Goal: Task Accomplishment & Management: Complete application form

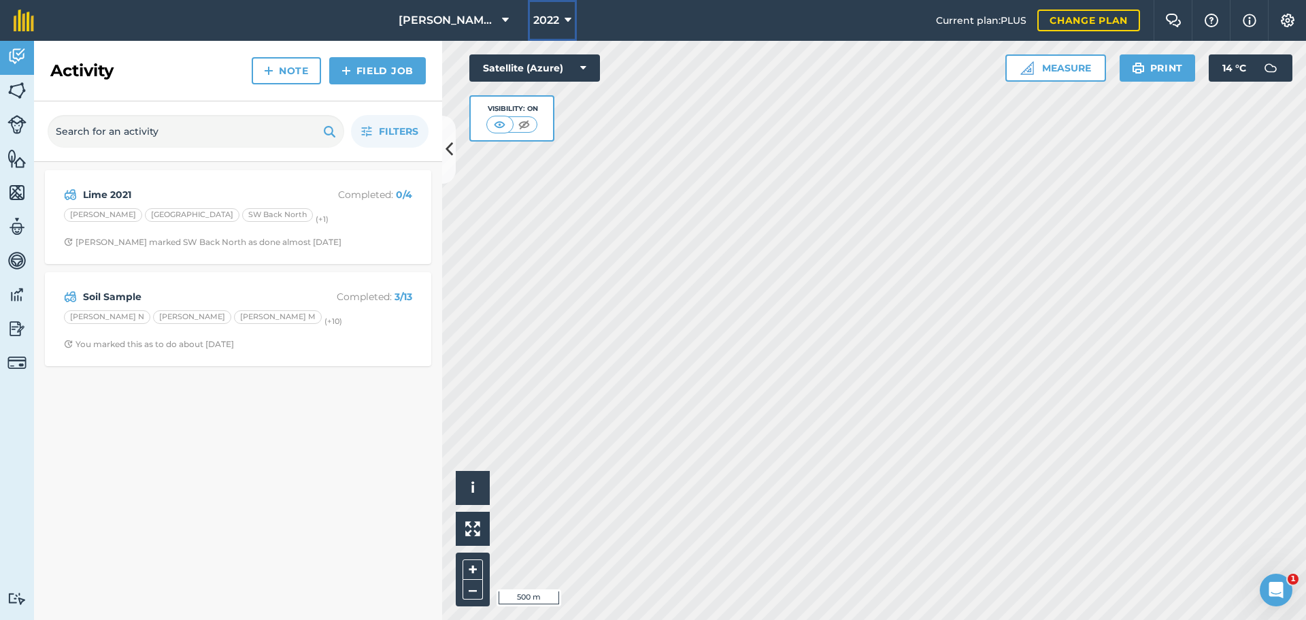
click at [570, 18] on icon at bounding box center [567, 20] width 7 height 16
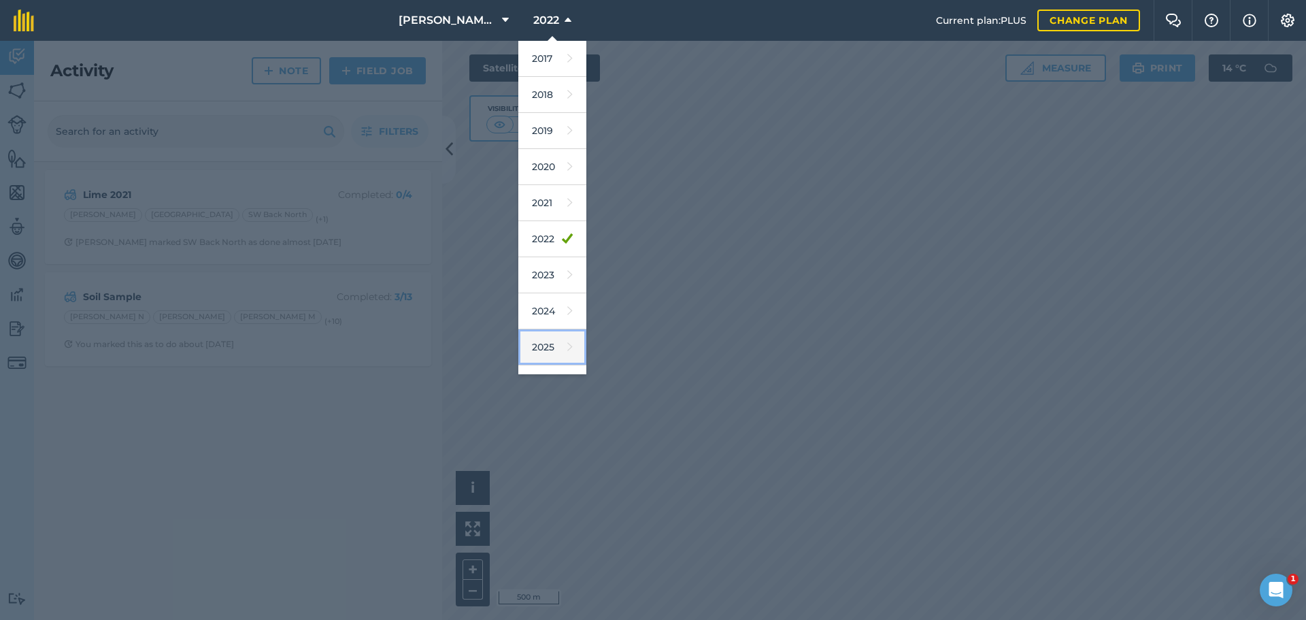
click at [550, 358] on link "2025" at bounding box center [552, 347] width 68 height 36
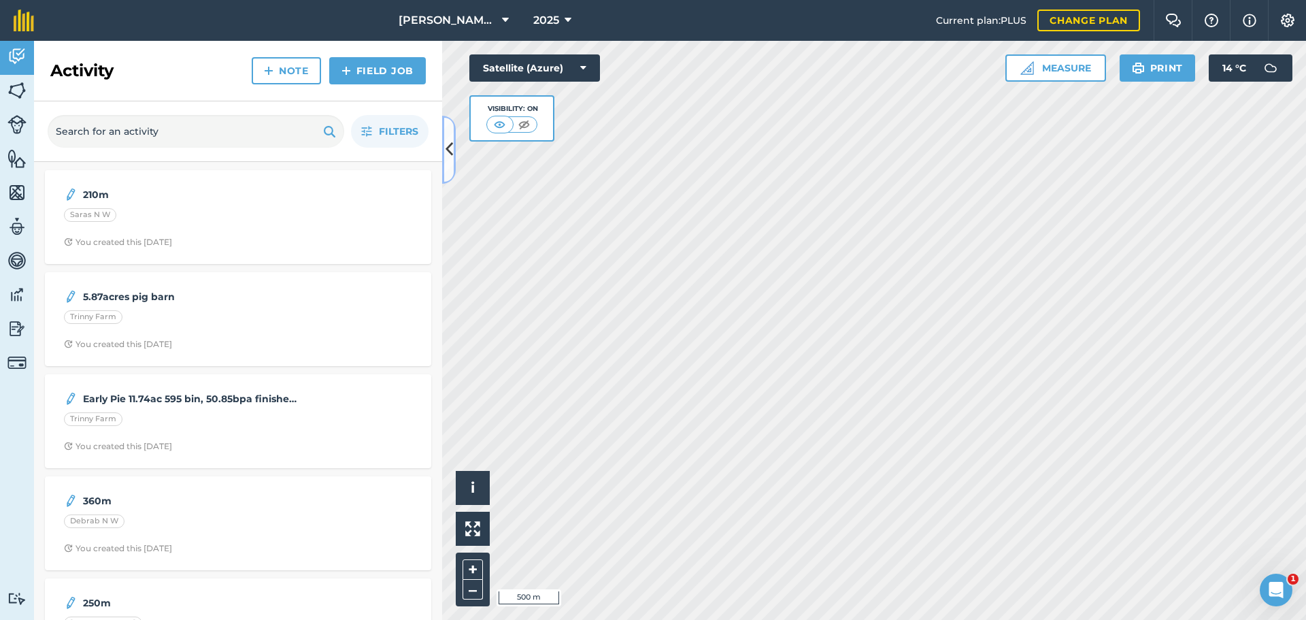
click at [451, 155] on icon at bounding box center [448, 149] width 7 height 24
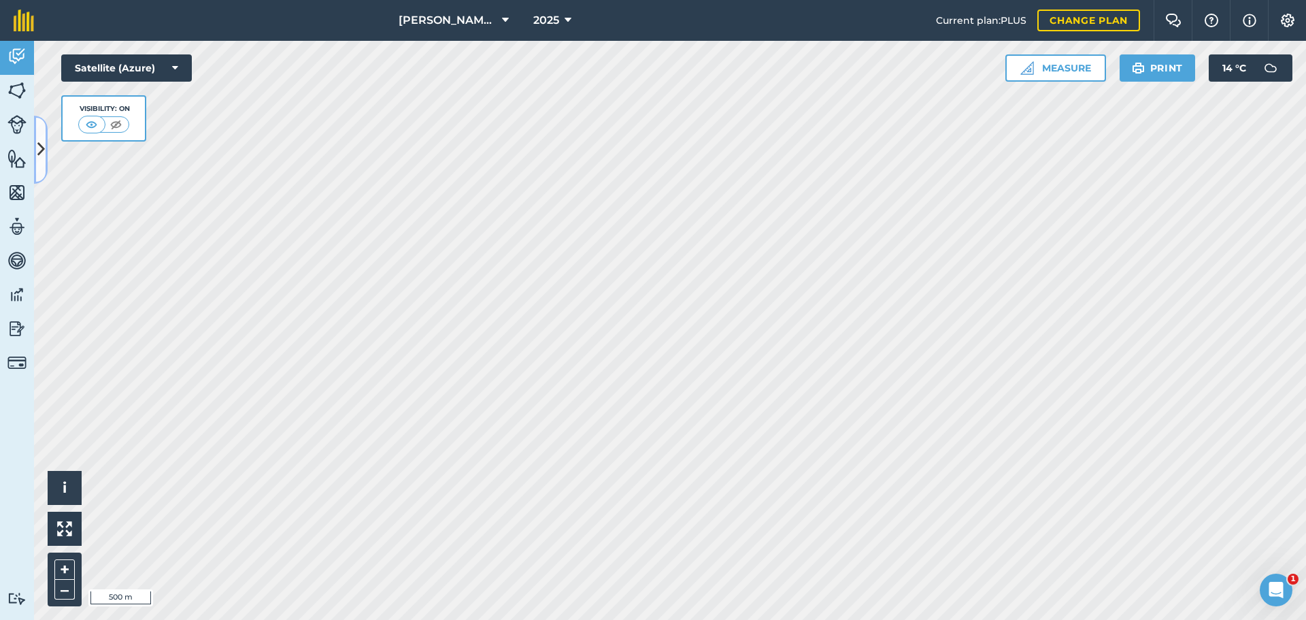
click at [39, 137] on button at bounding box center [41, 150] width 14 height 68
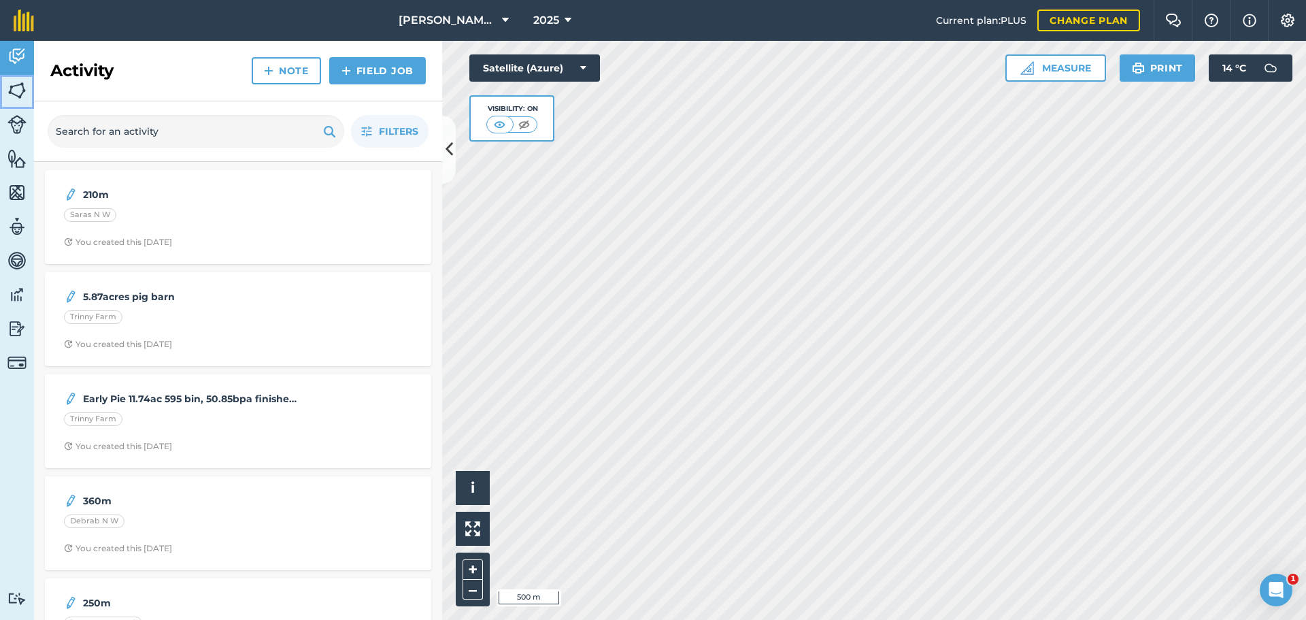
click at [12, 91] on img at bounding box center [16, 90] width 19 height 20
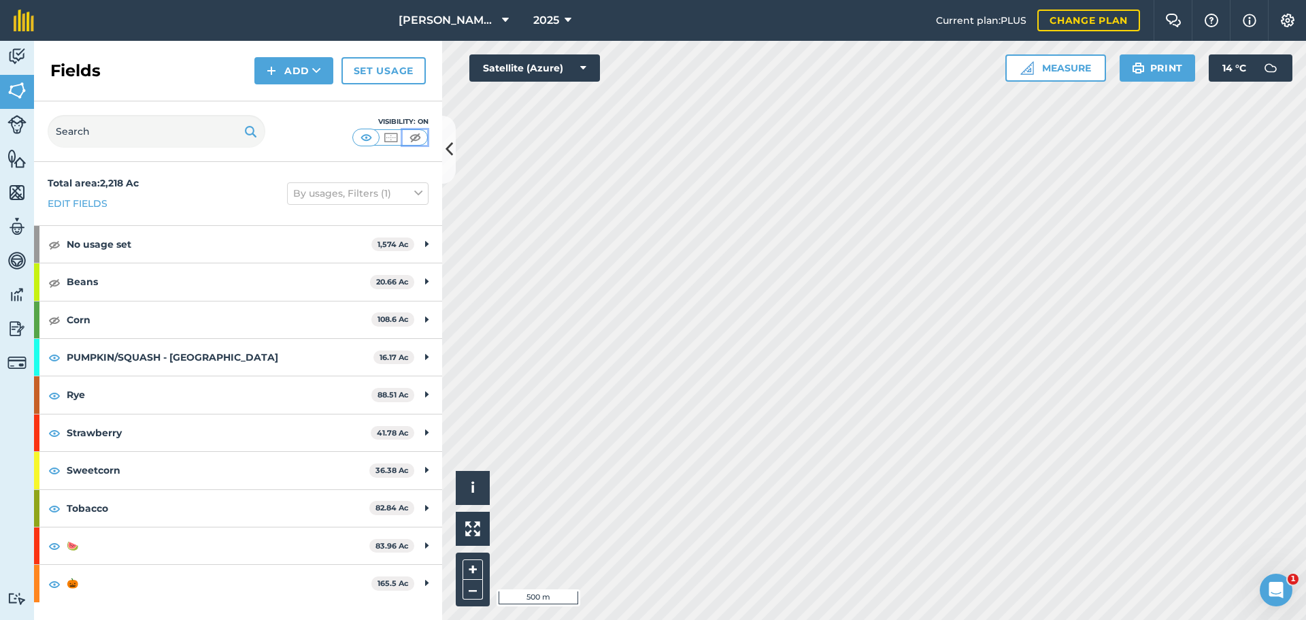
click at [410, 139] on img at bounding box center [415, 138] width 17 height 14
click at [50, 318] on img at bounding box center [54, 319] width 12 height 16
click at [55, 280] on img at bounding box center [54, 282] width 12 height 16
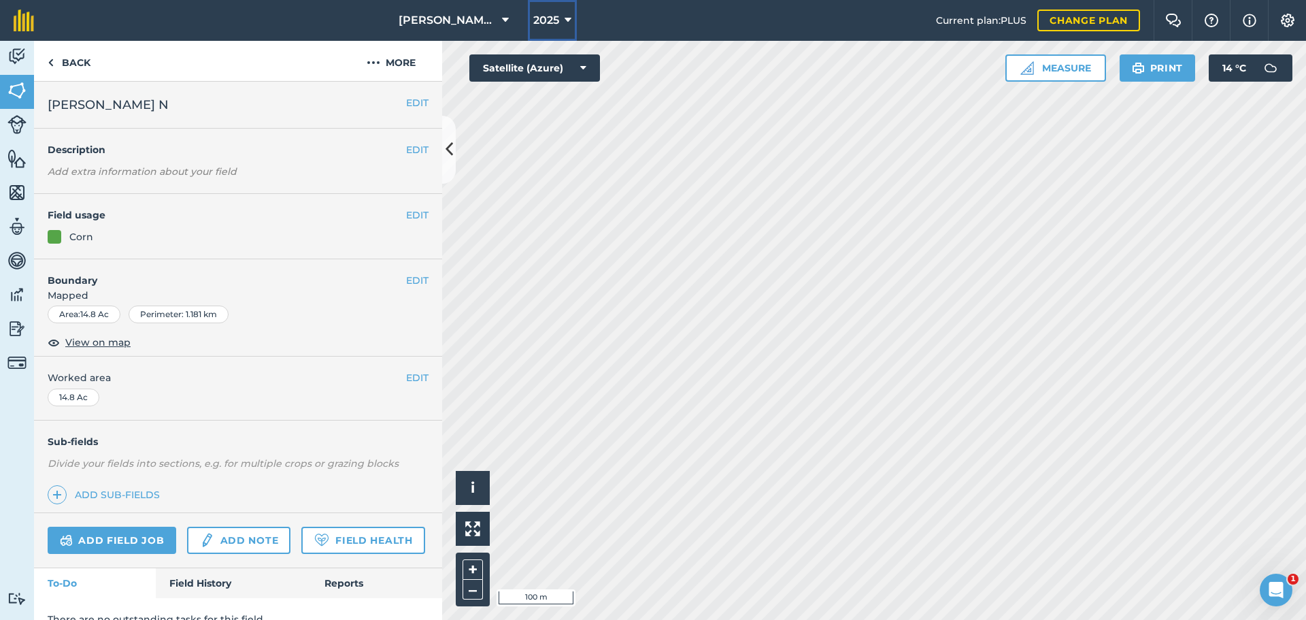
click at [553, 17] on span "2025" at bounding box center [546, 20] width 26 height 16
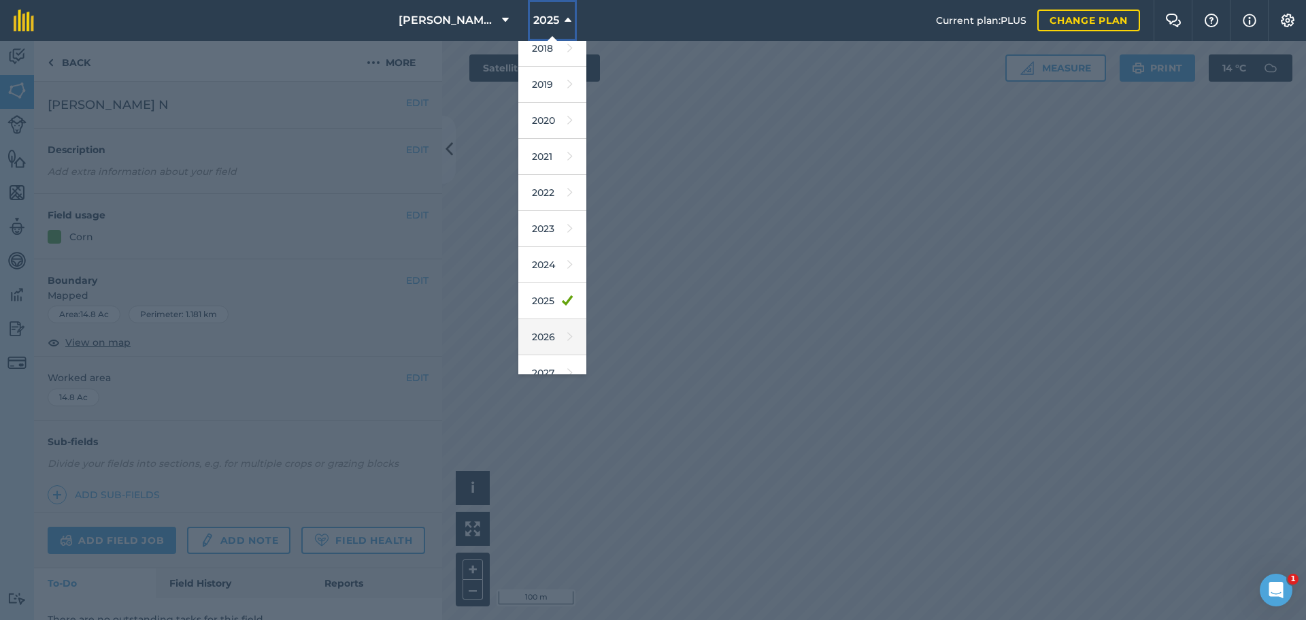
scroll to position [63, 0]
click at [567, 316] on icon at bounding box center [569, 319] width 5 height 19
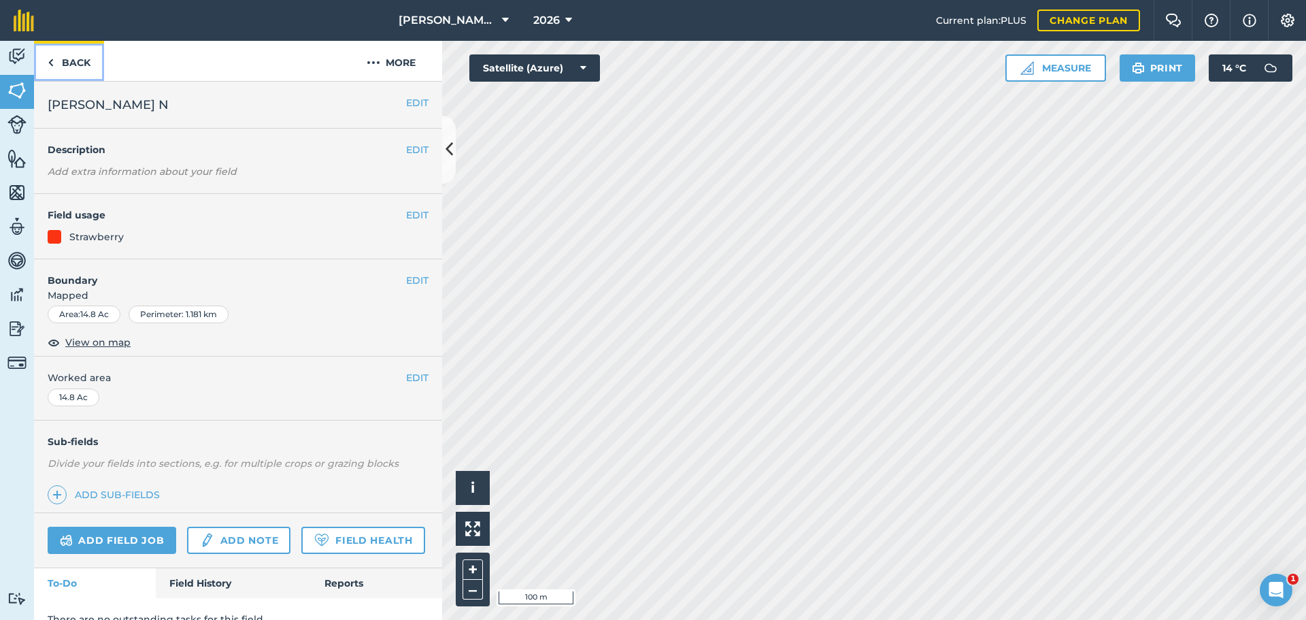
click at [53, 60] on img at bounding box center [51, 62] width 6 height 16
click at [55, 59] on link "Back" at bounding box center [69, 61] width 70 height 40
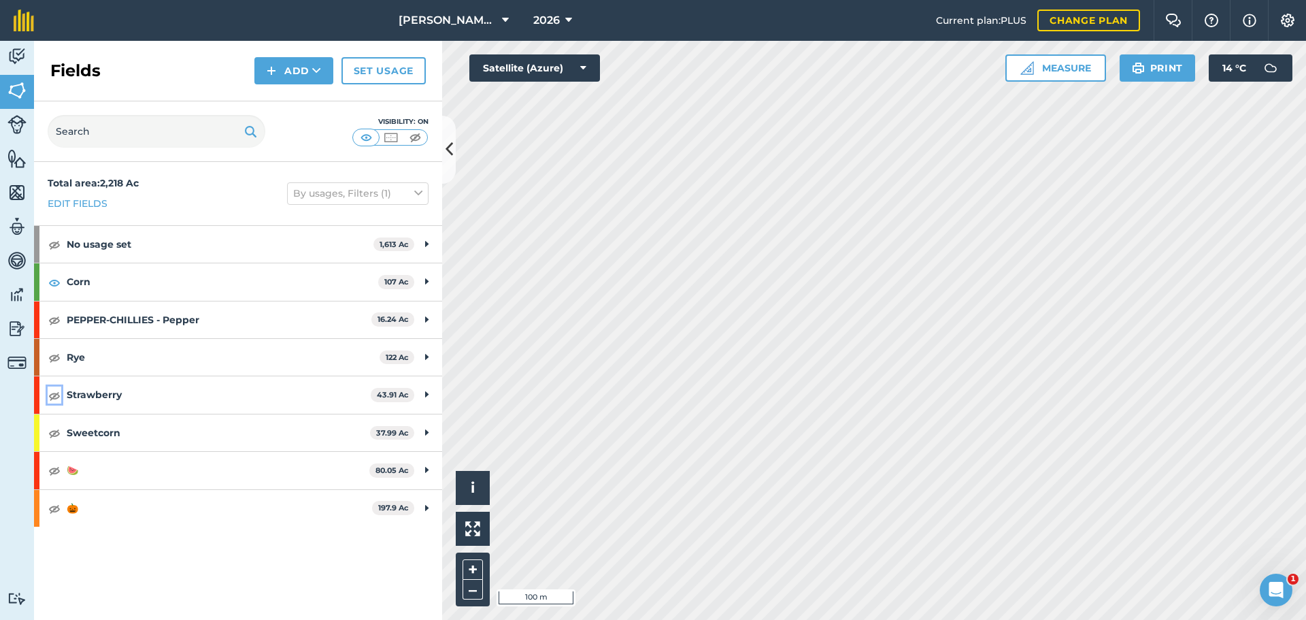
click at [54, 392] on img at bounding box center [54, 395] width 12 height 16
click at [51, 436] on img at bounding box center [54, 432] width 12 height 16
click at [56, 479] on div "🍉 80.05 Ac" at bounding box center [238, 470] width 408 height 37
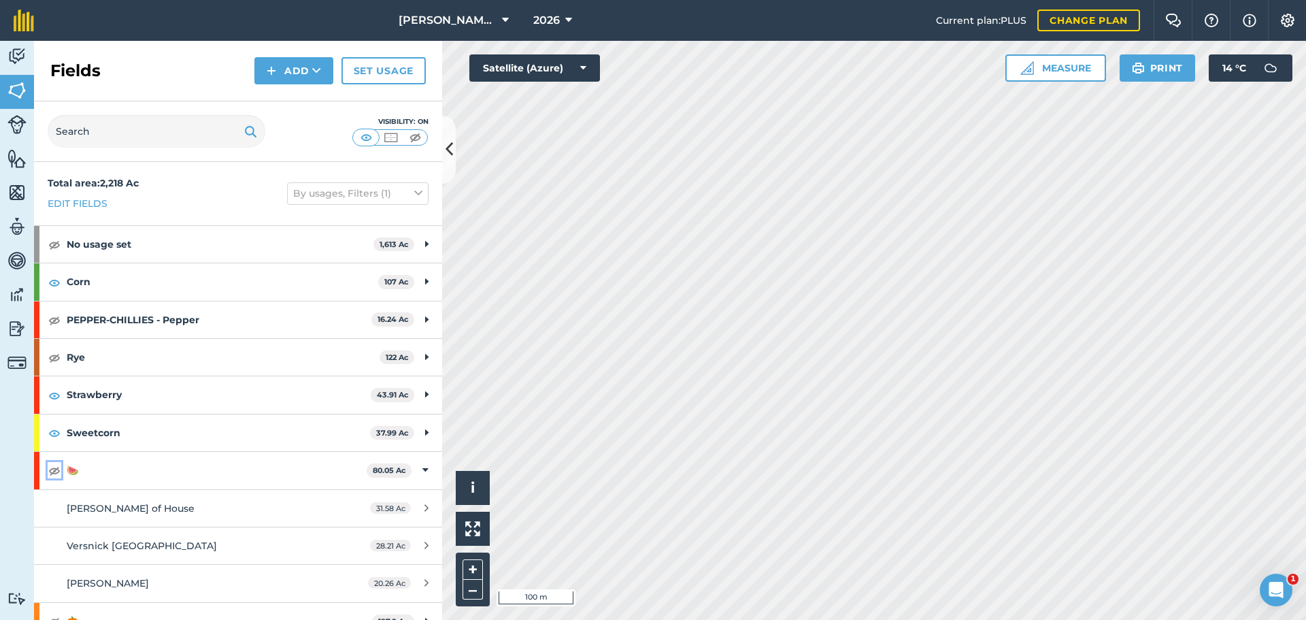
click at [51, 471] on img at bounding box center [54, 470] width 12 height 16
click at [102, 476] on strong "🍉" at bounding box center [217, 470] width 300 height 37
click at [54, 511] on img at bounding box center [54, 508] width 12 height 16
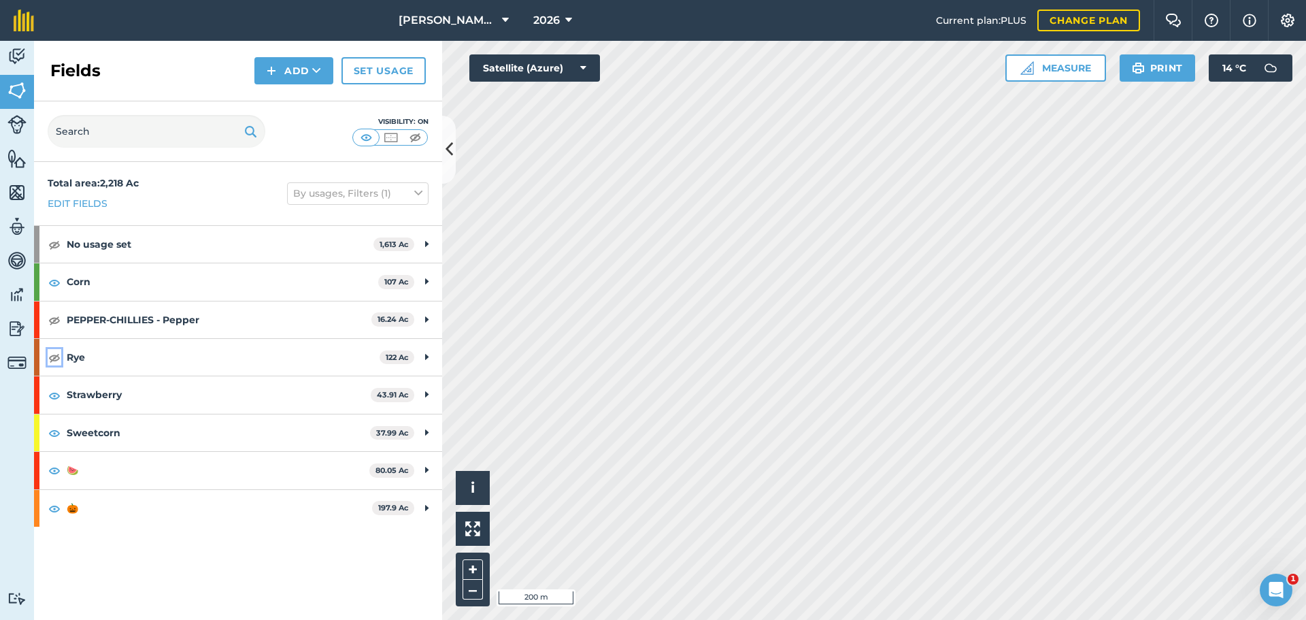
click at [52, 354] on img at bounding box center [54, 357] width 12 height 16
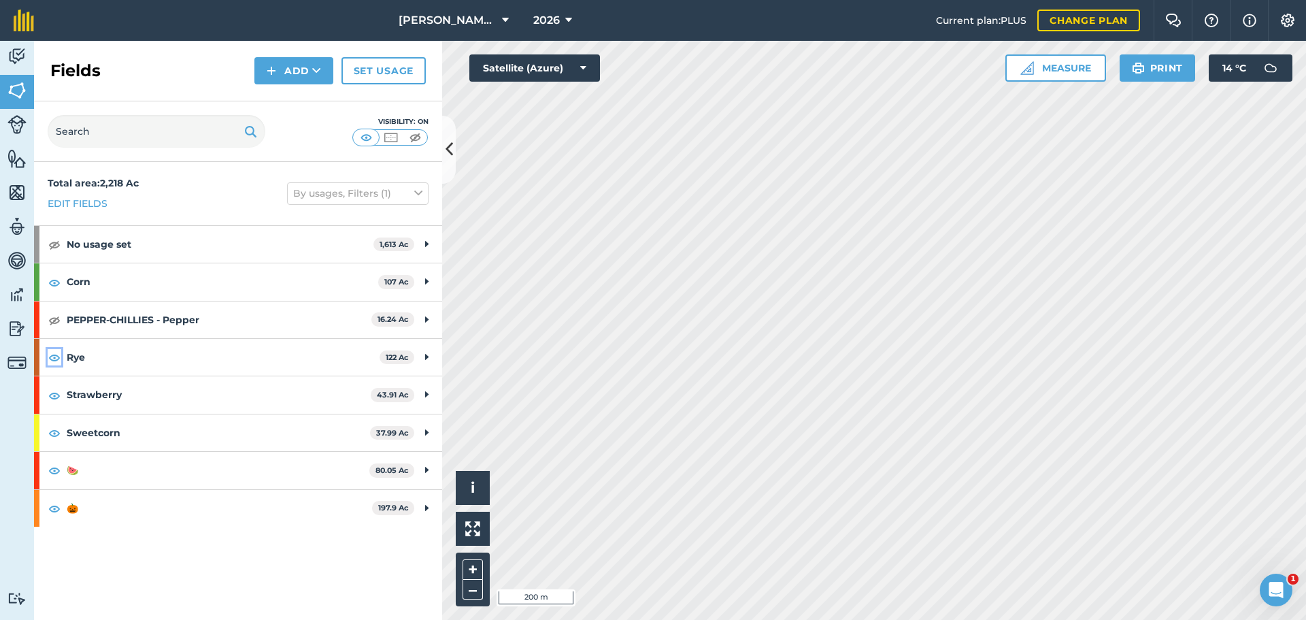
click at [52, 354] on img at bounding box center [54, 357] width 12 height 16
click at [53, 355] on img at bounding box center [54, 357] width 12 height 16
click at [51, 356] on img at bounding box center [54, 357] width 12 height 16
click at [47, 354] on div "Rye 122 Ac" at bounding box center [238, 357] width 408 height 37
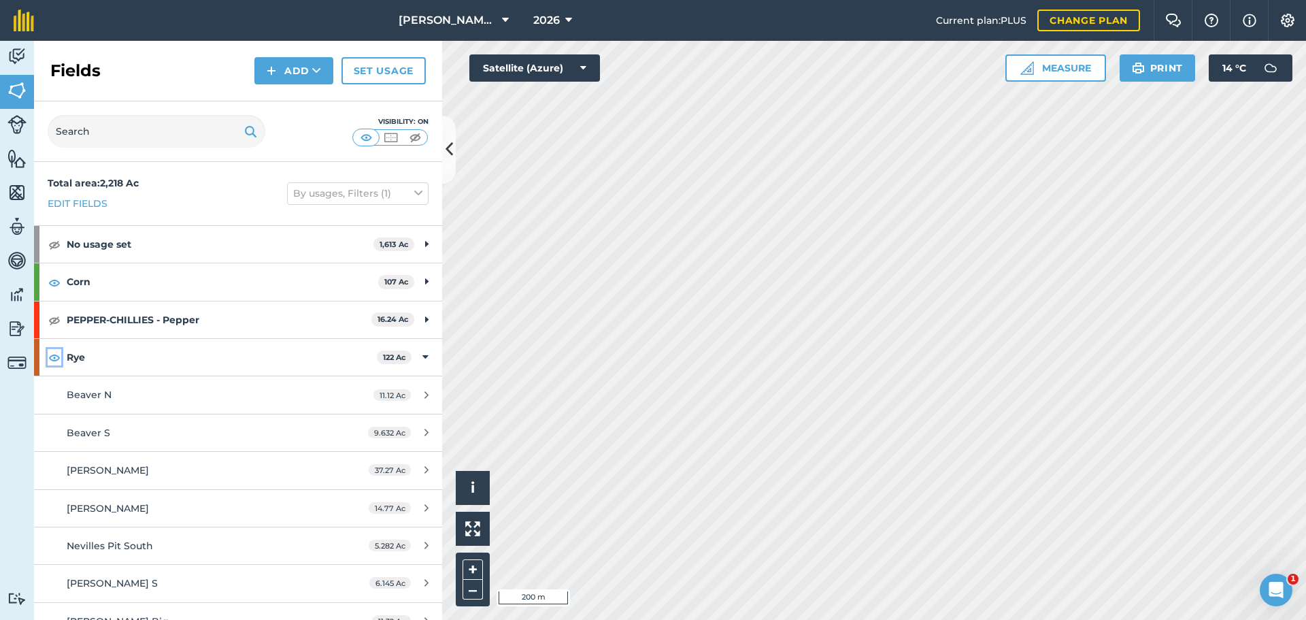
click at [54, 358] on img at bounding box center [54, 357] width 12 height 16
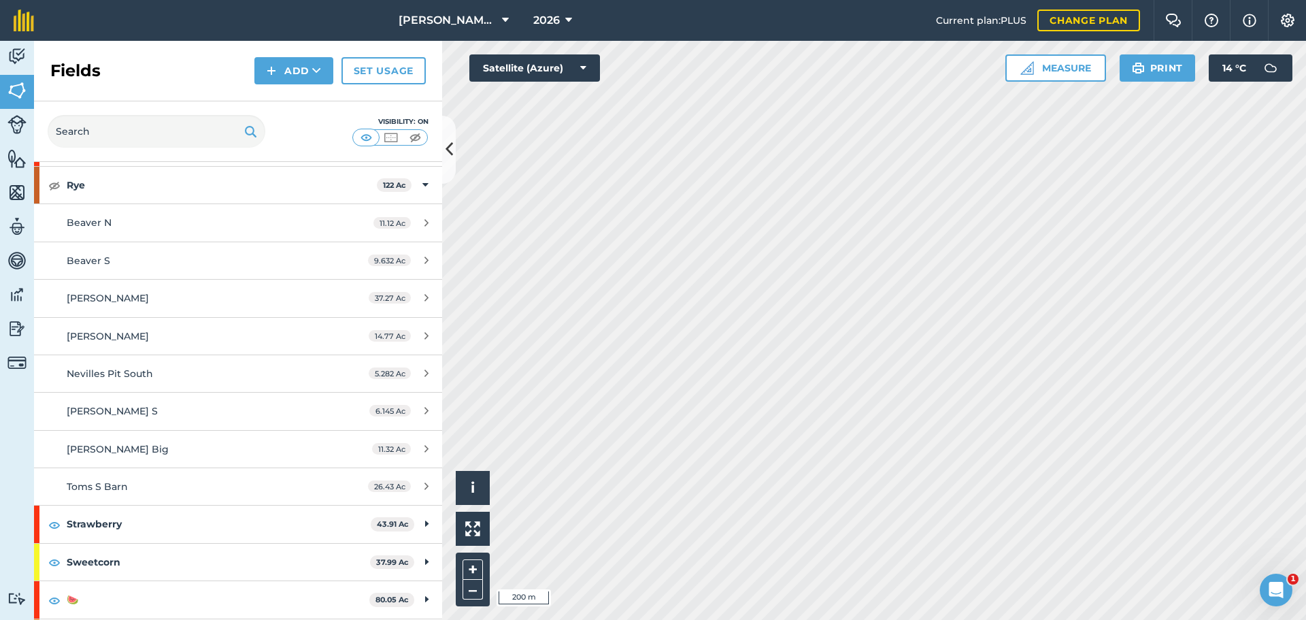
scroll to position [208, 0]
click at [10, 52] on img at bounding box center [16, 56] width 19 height 20
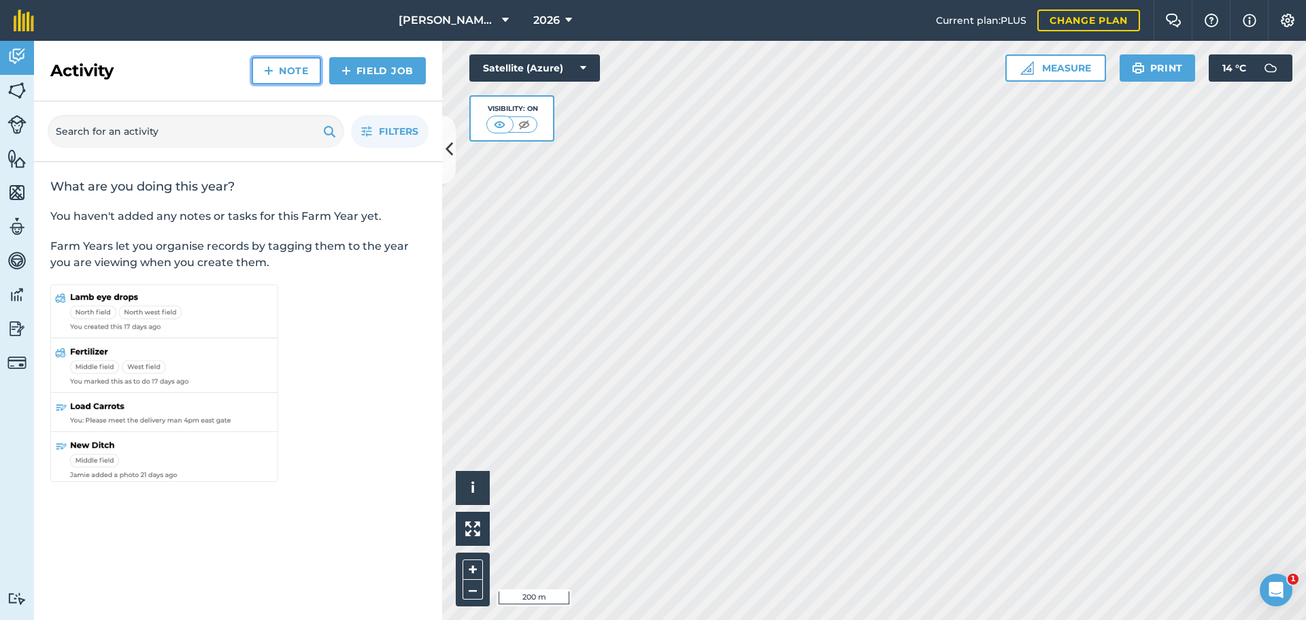
click at [279, 64] on link "Note" at bounding box center [286, 70] width 69 height 27
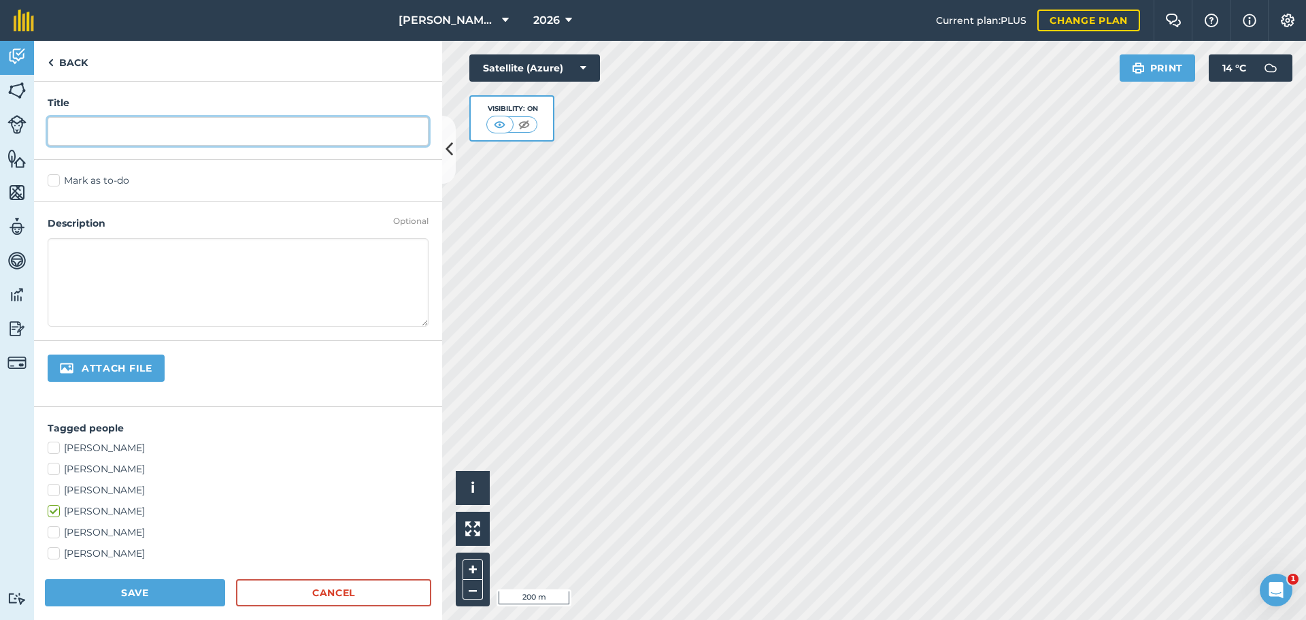
click at [79, 129] on input "text" at bounding box center [238, 131] width 381 height 29
type input "Manure Fields"
click at [99, 265] on textarea at bounding box center [238, 282] width 381 height 88
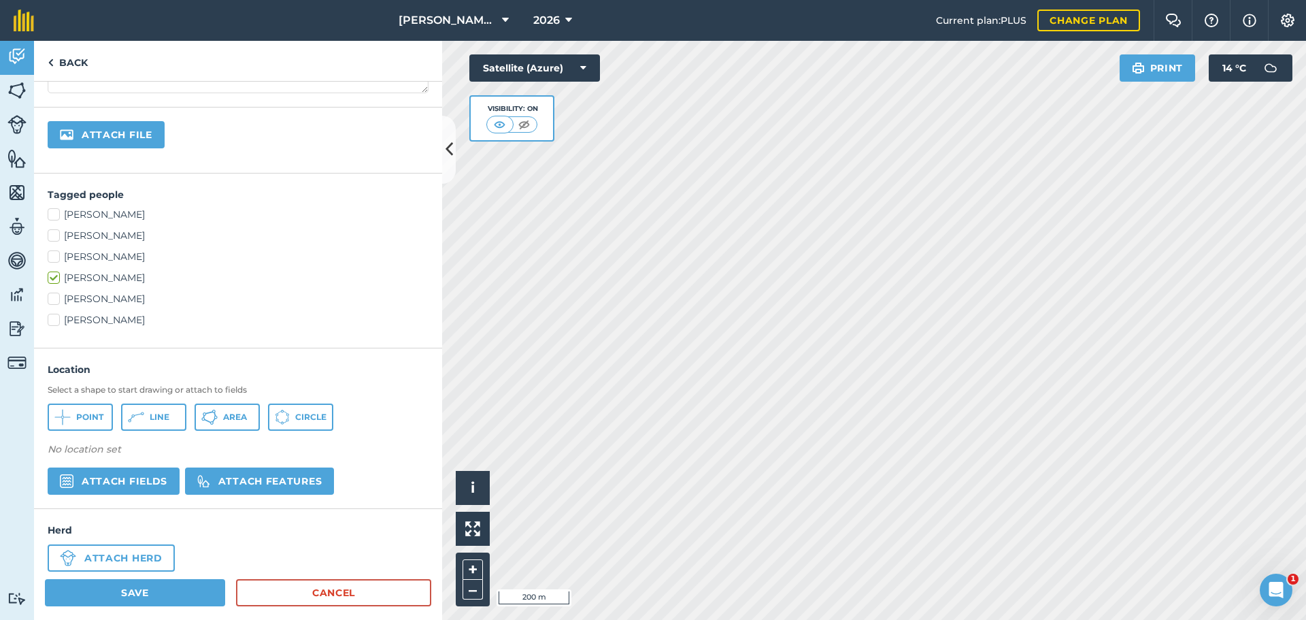
scroll to position [254, 0]
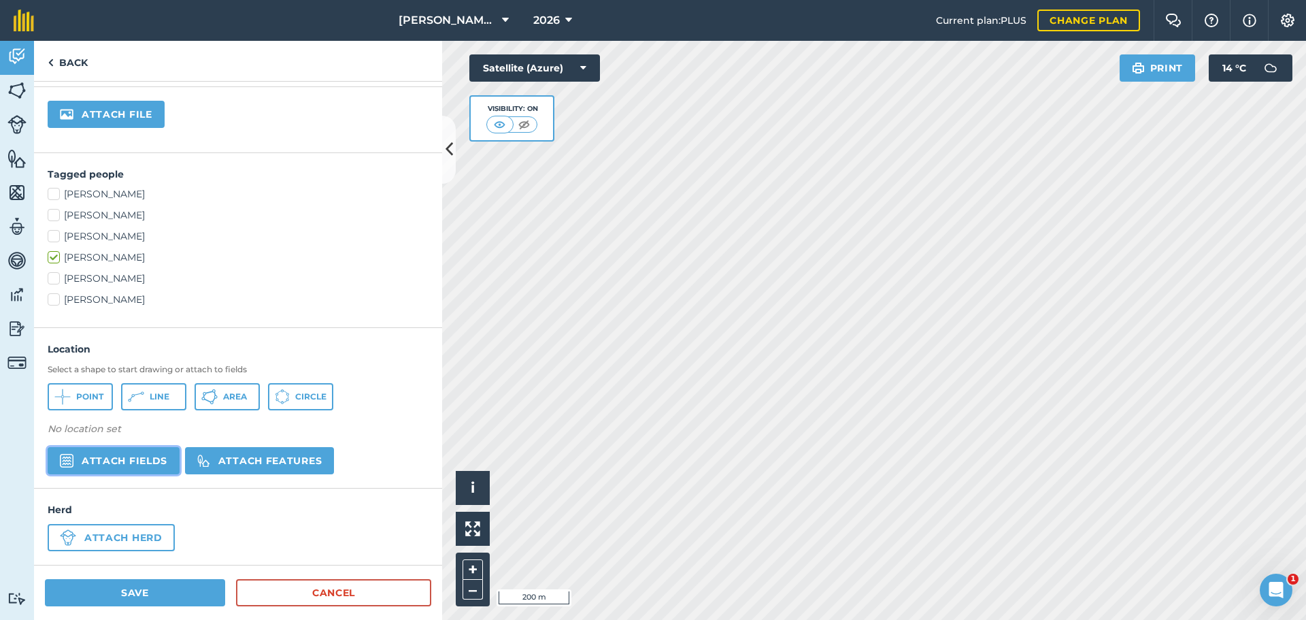
click at [145, 466] on button "Attach fields" at bounding box center [114, 460] width 132 height 27
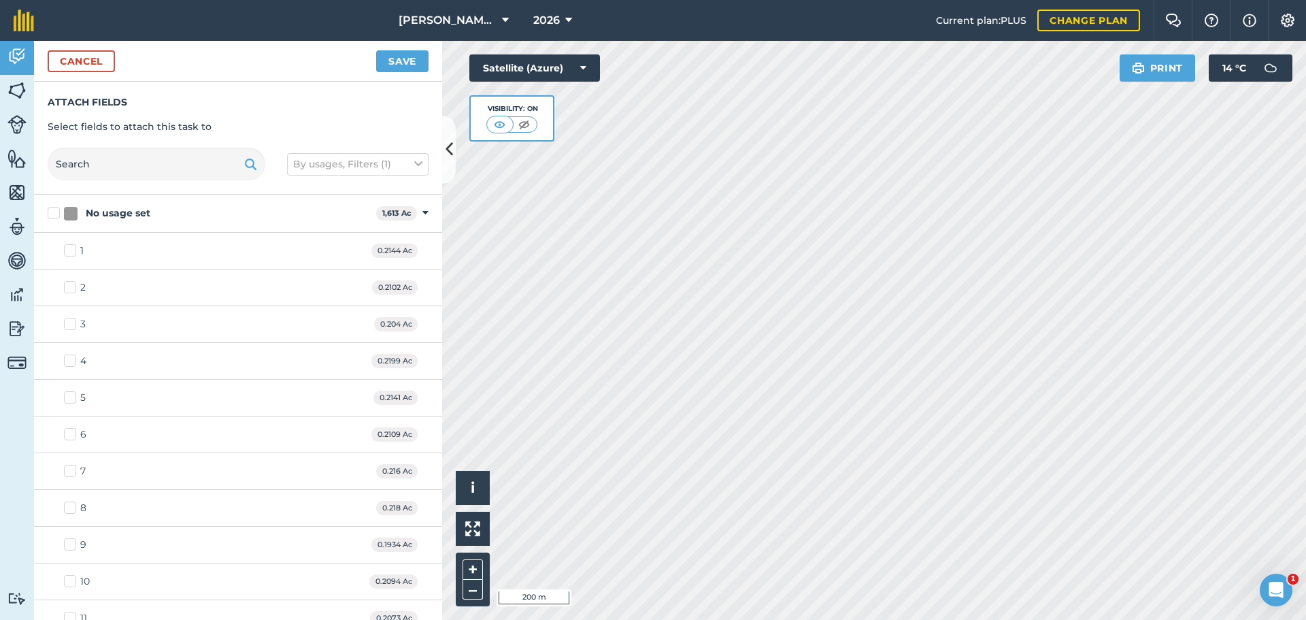
click at [52, 212] on label "No usage set" at bounding box center [209, 213] width 323 height 14
click at [52, 212] on input "No usage set" at bounding box center [52, 210] width 9 height 9
checkbox input "true"
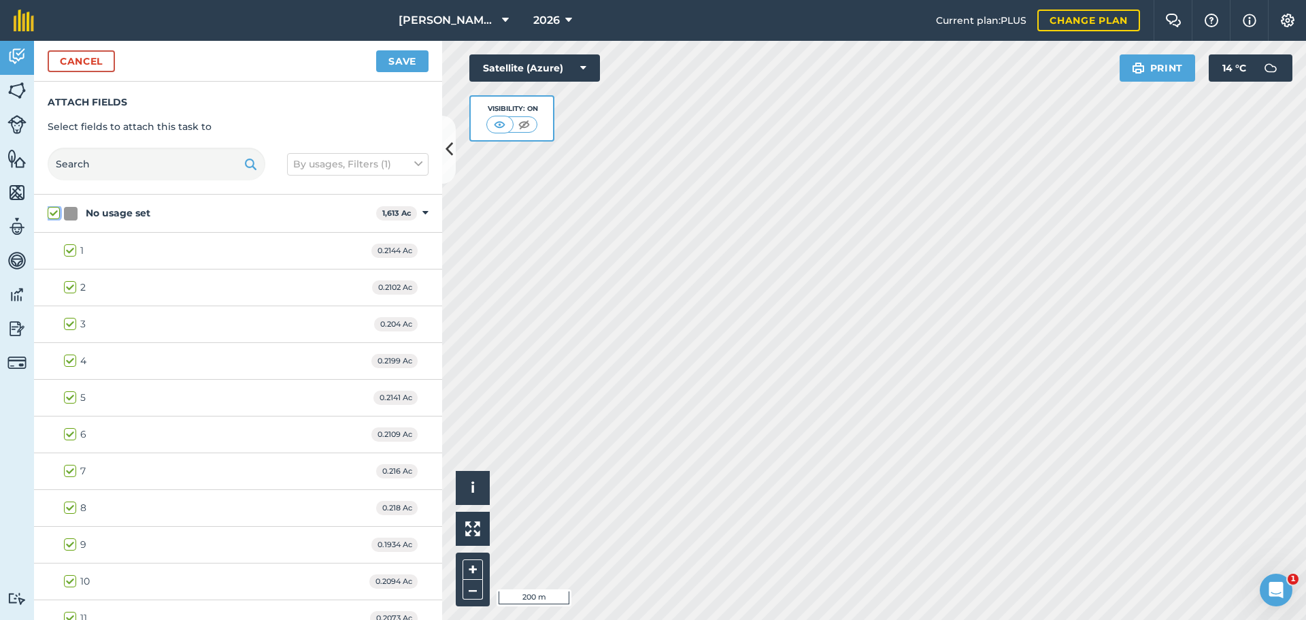
checkbox input "true"
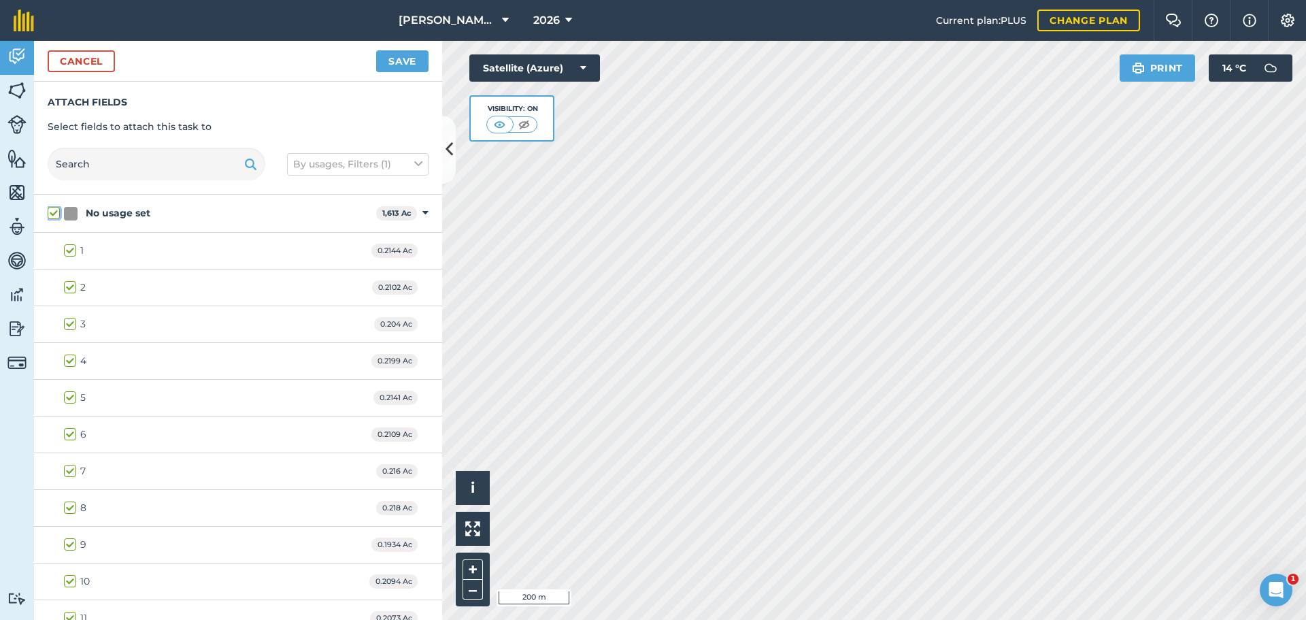
checkbox input "true"
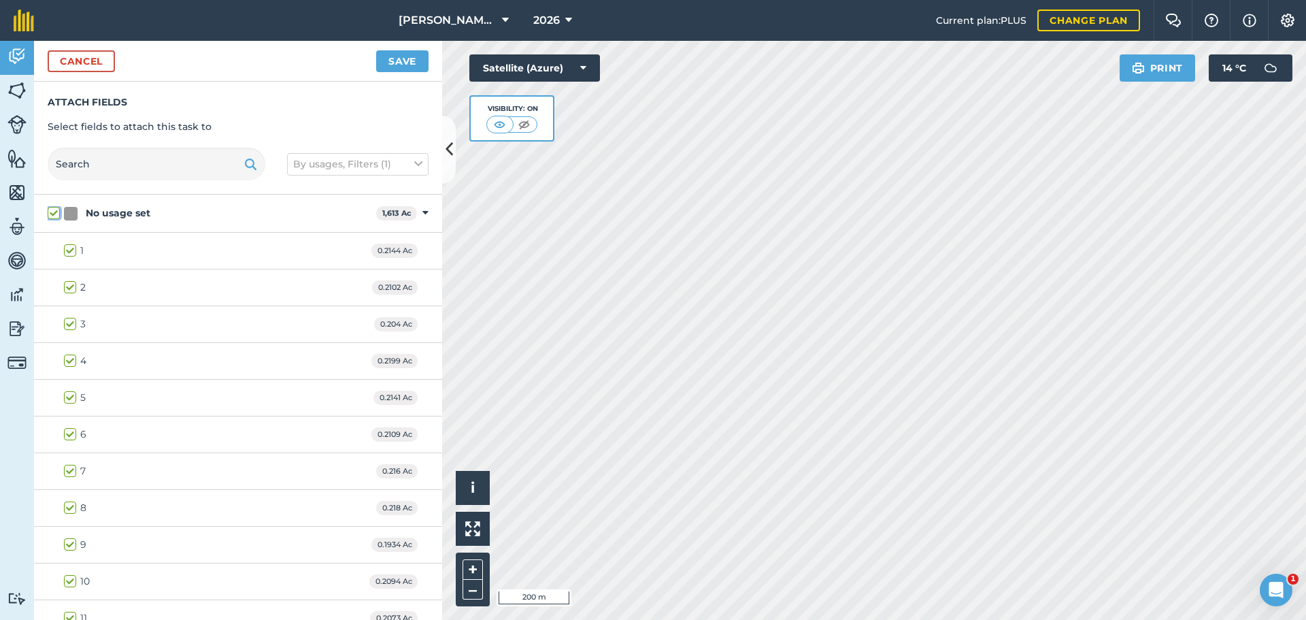
checkbox input "true"
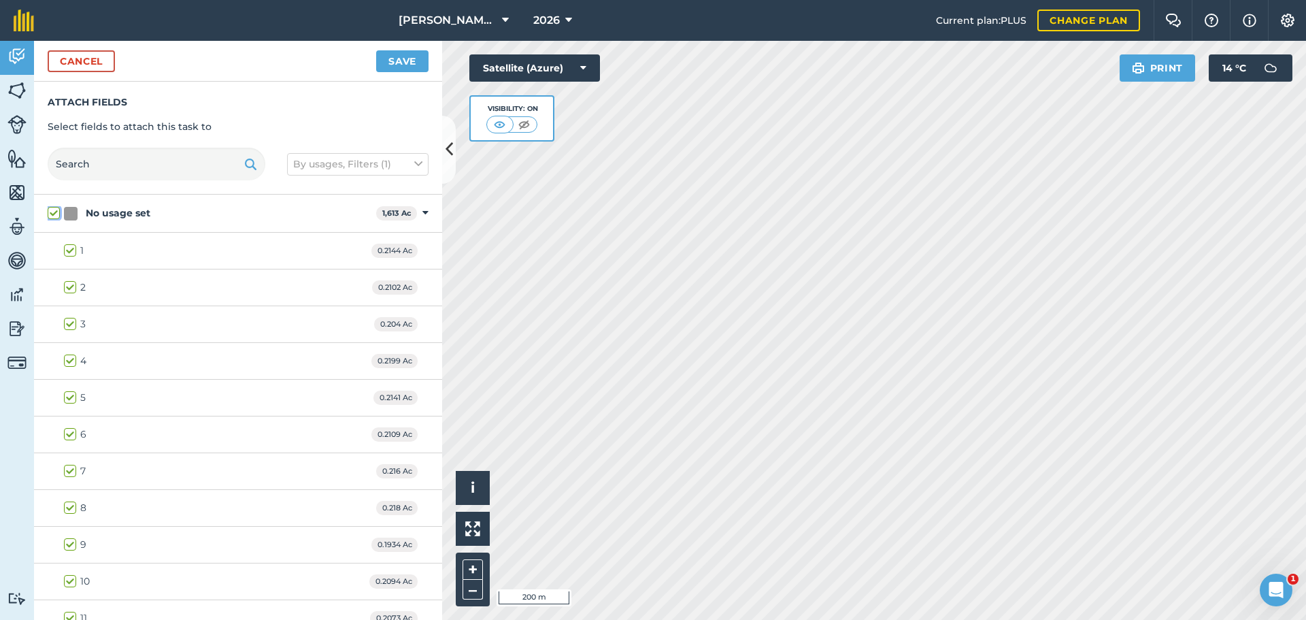
checkbox input "true"
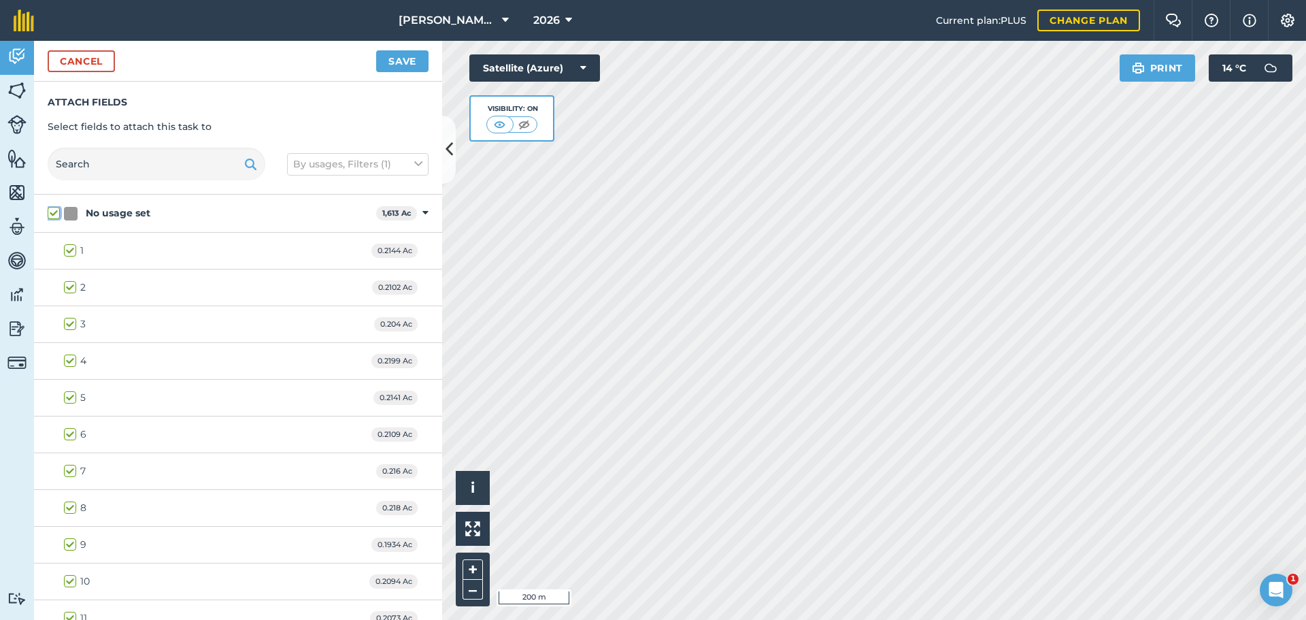
checkbox input "true"
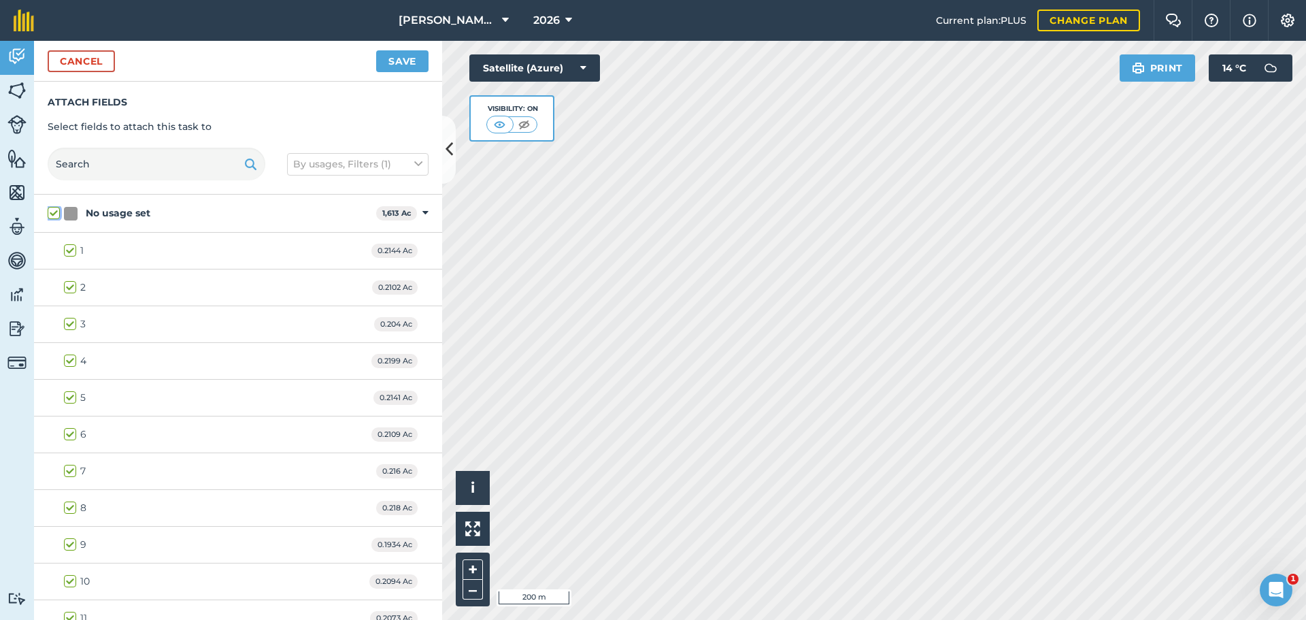
checkbox input "true"
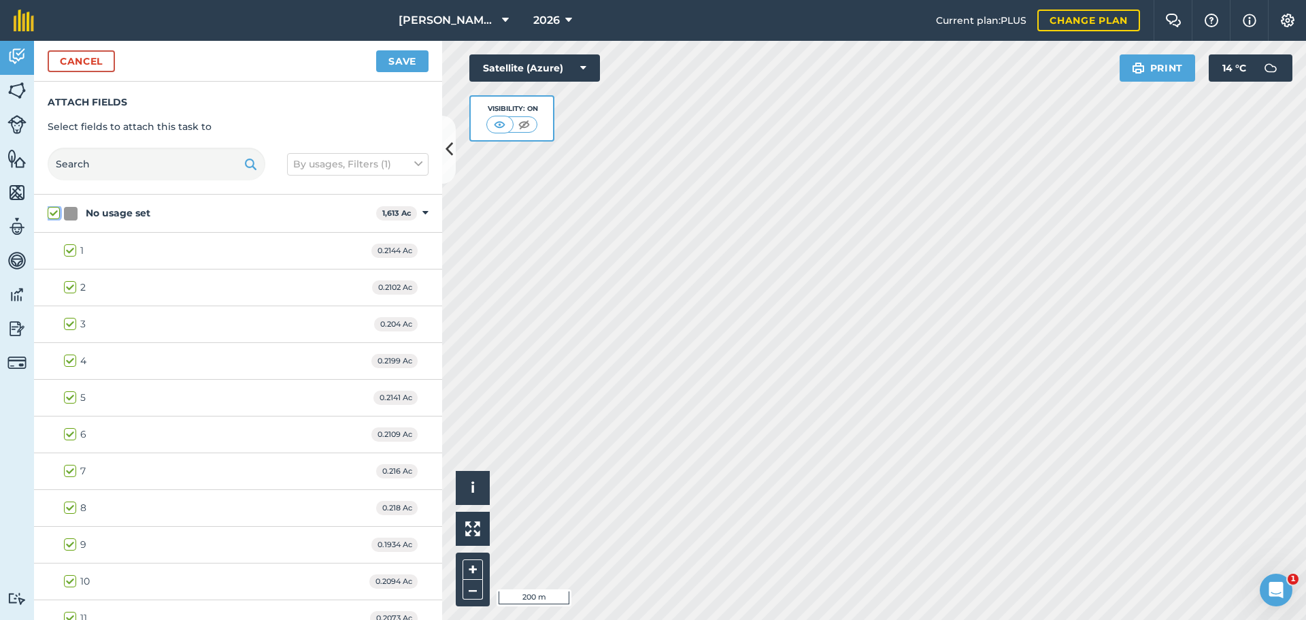
checkbox input "true"
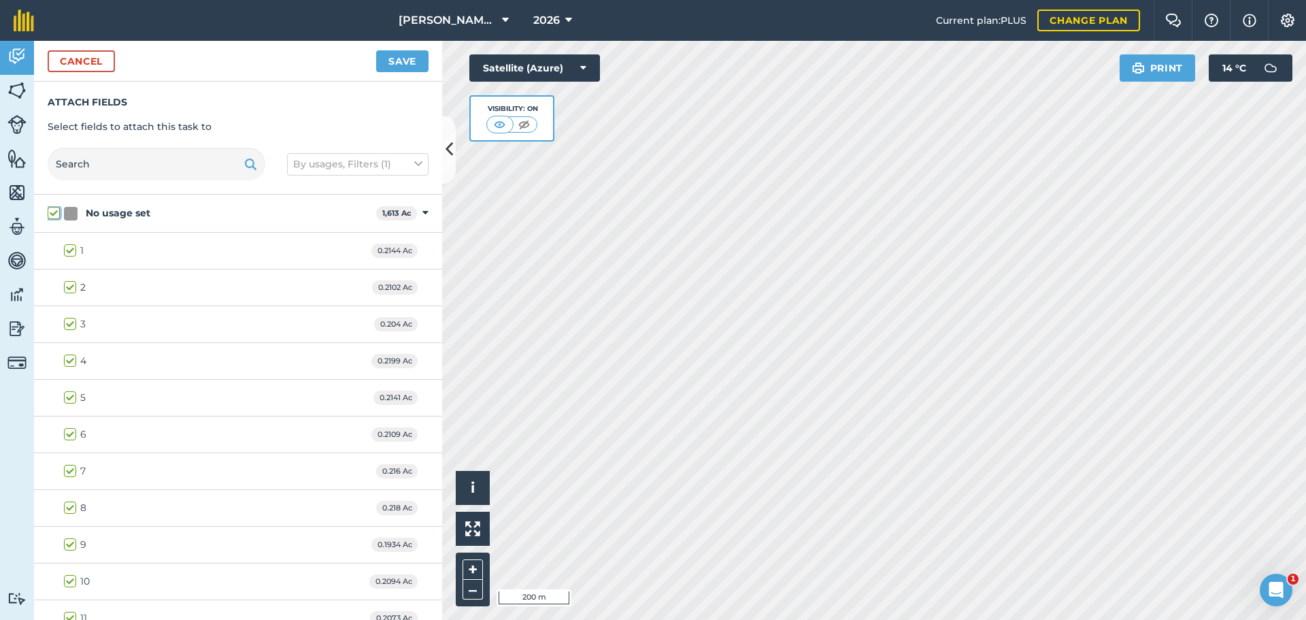
checkbox input "true"
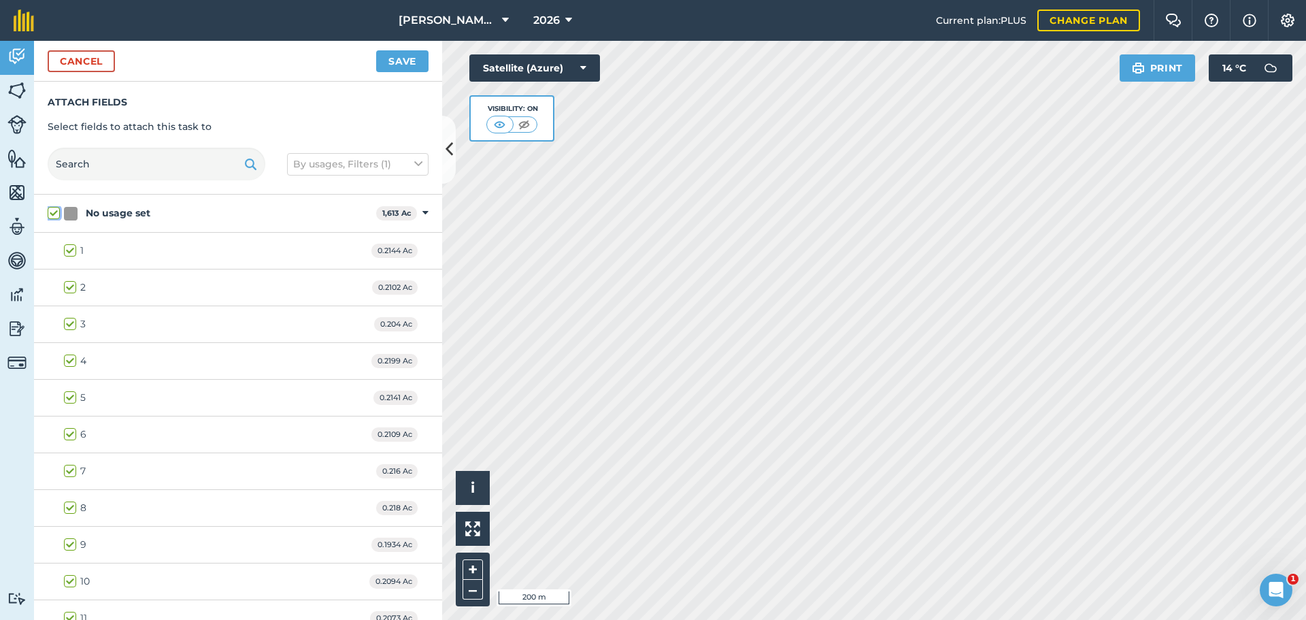
checkbox input "true"
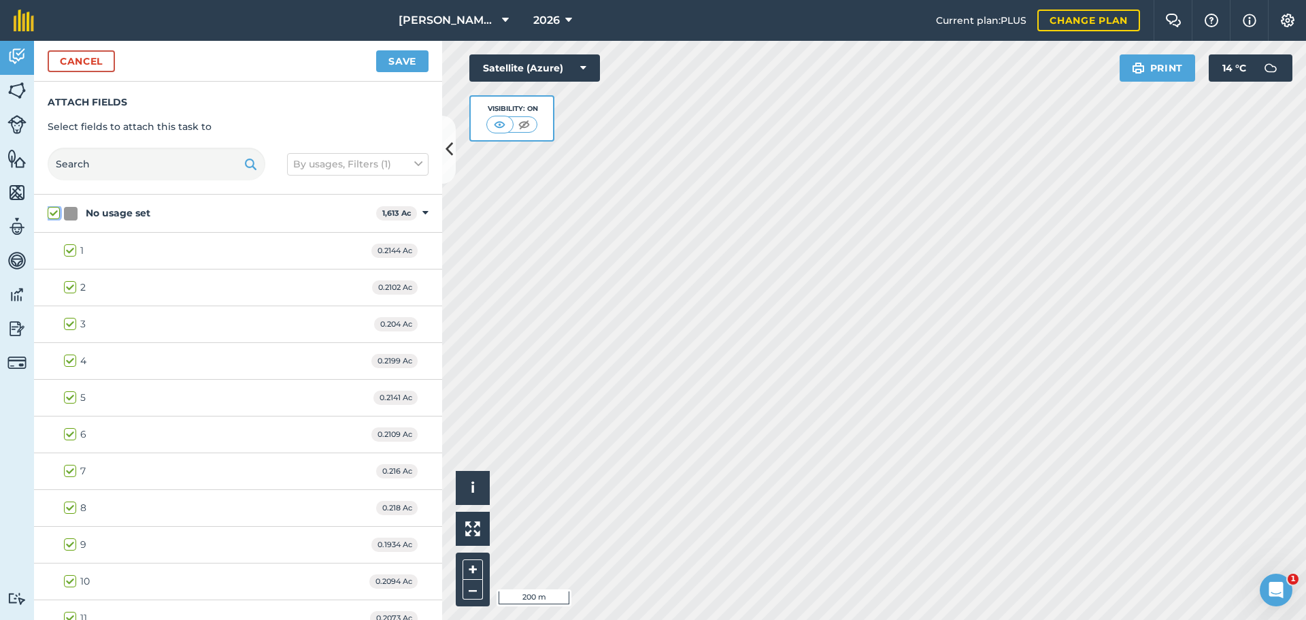
checkbox input "true"
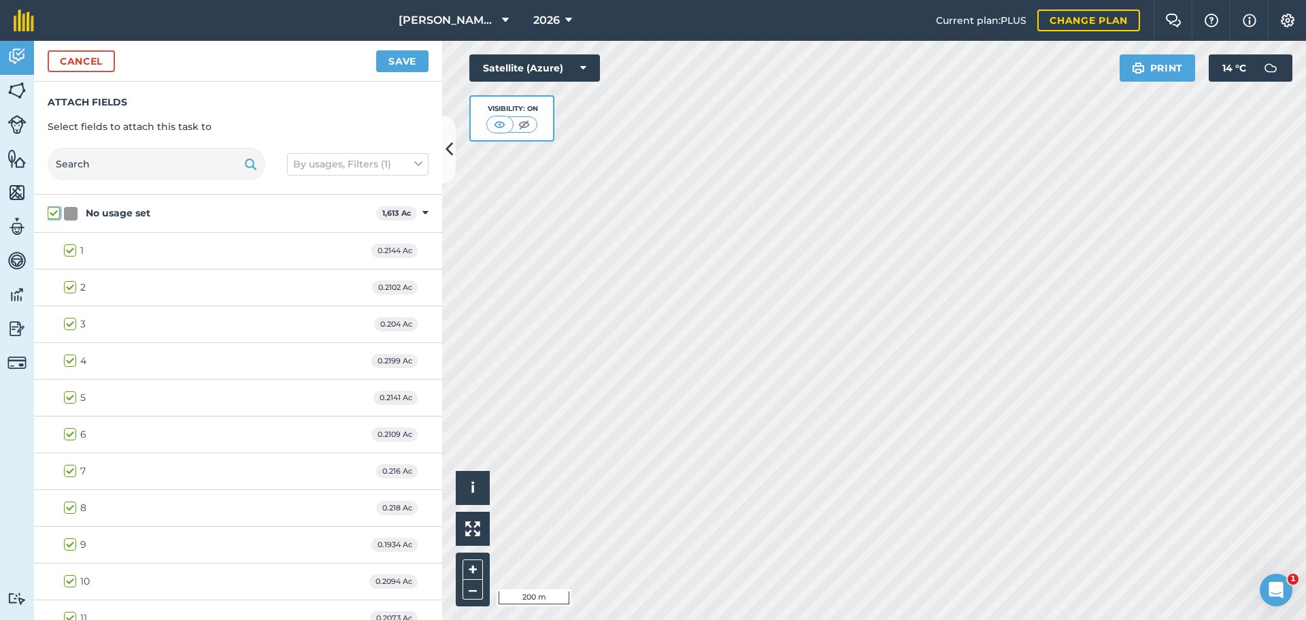
checkbox input "true"
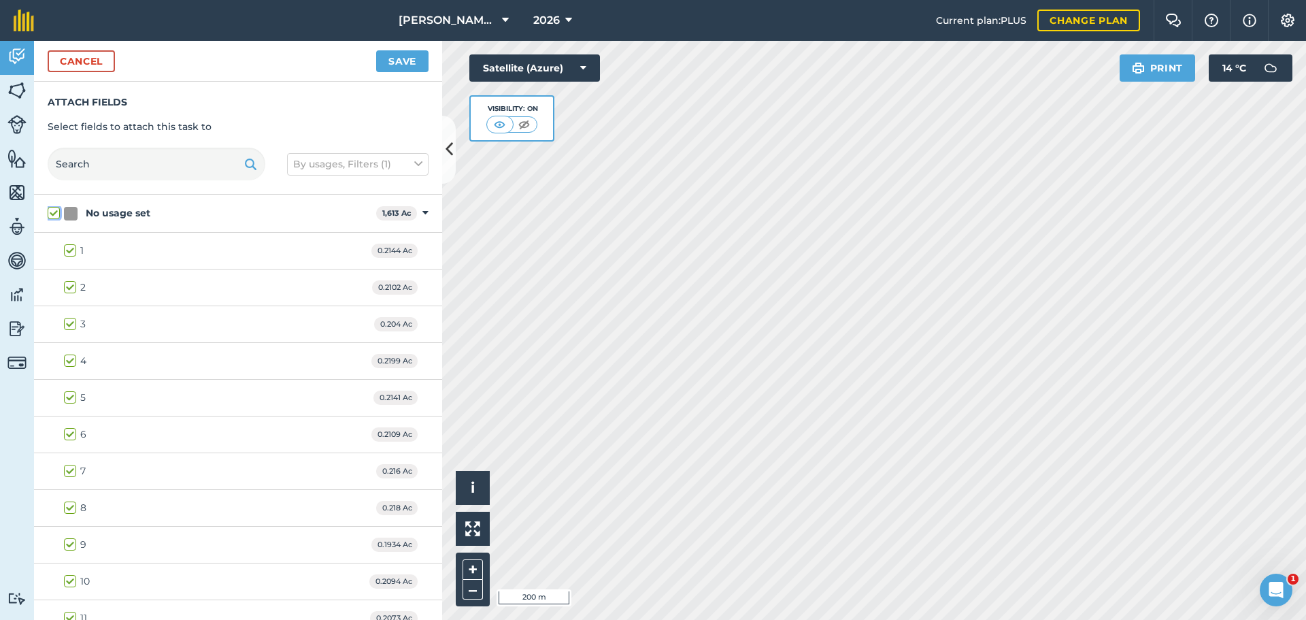
checkbox input "true"
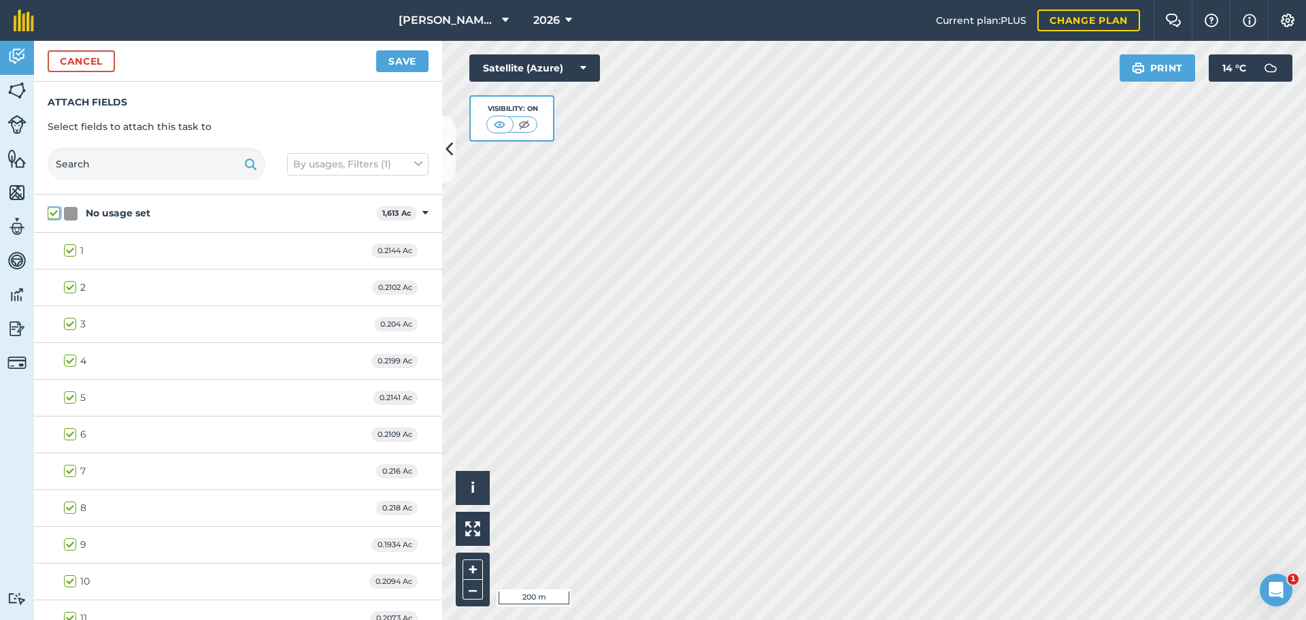
checkbox input "true"
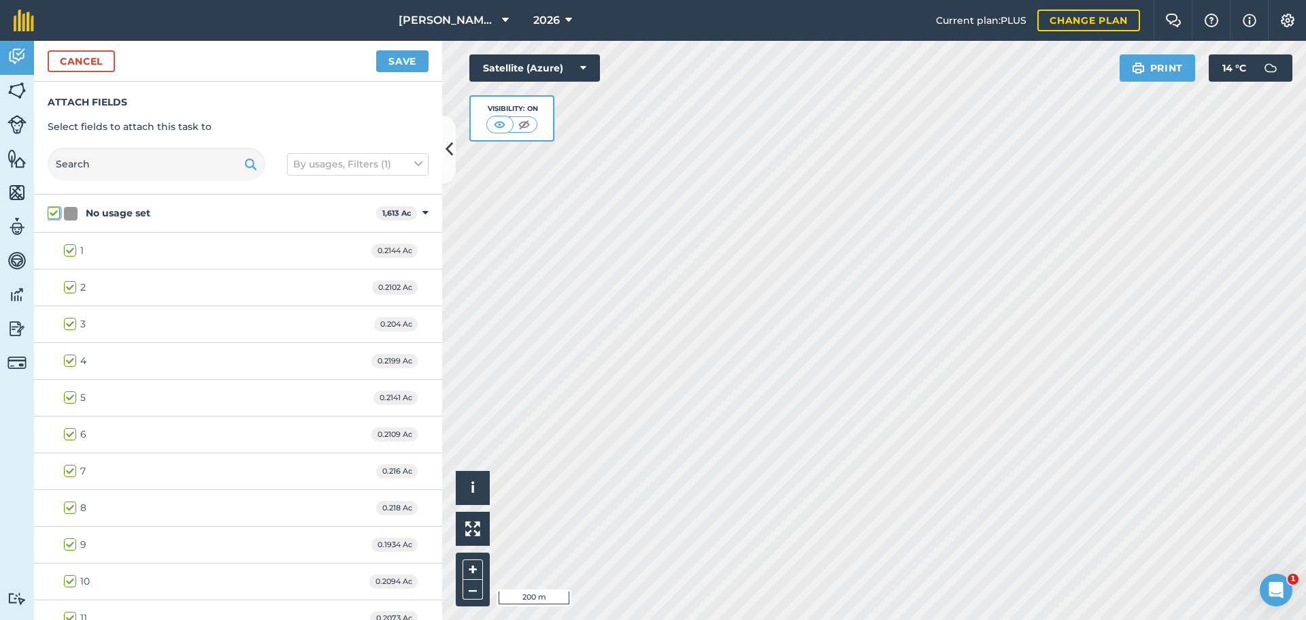
checkbox input "true"
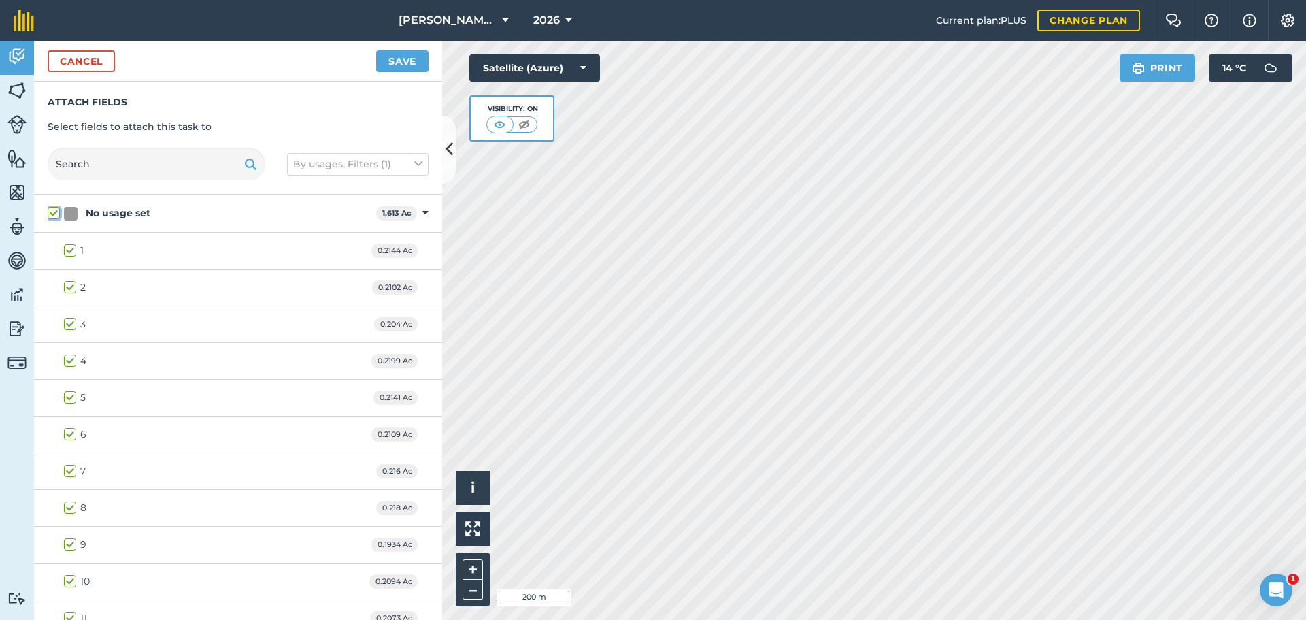
checkbox input "true"
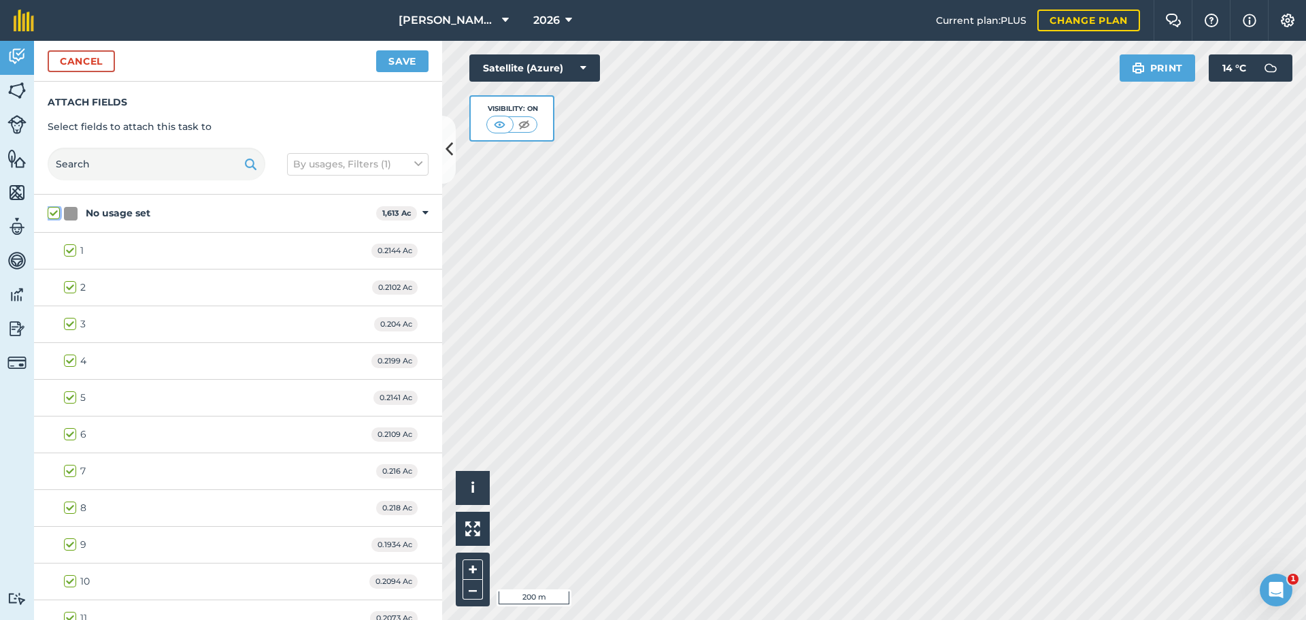
checkbox input "true"
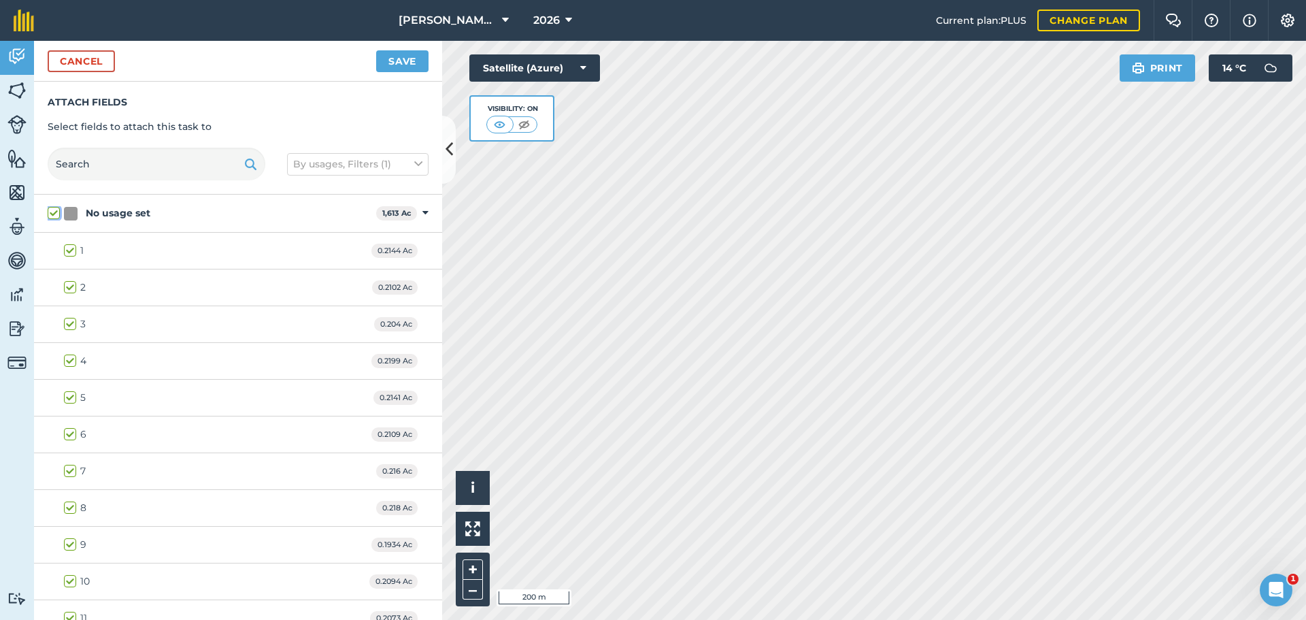
checkbox input "true"
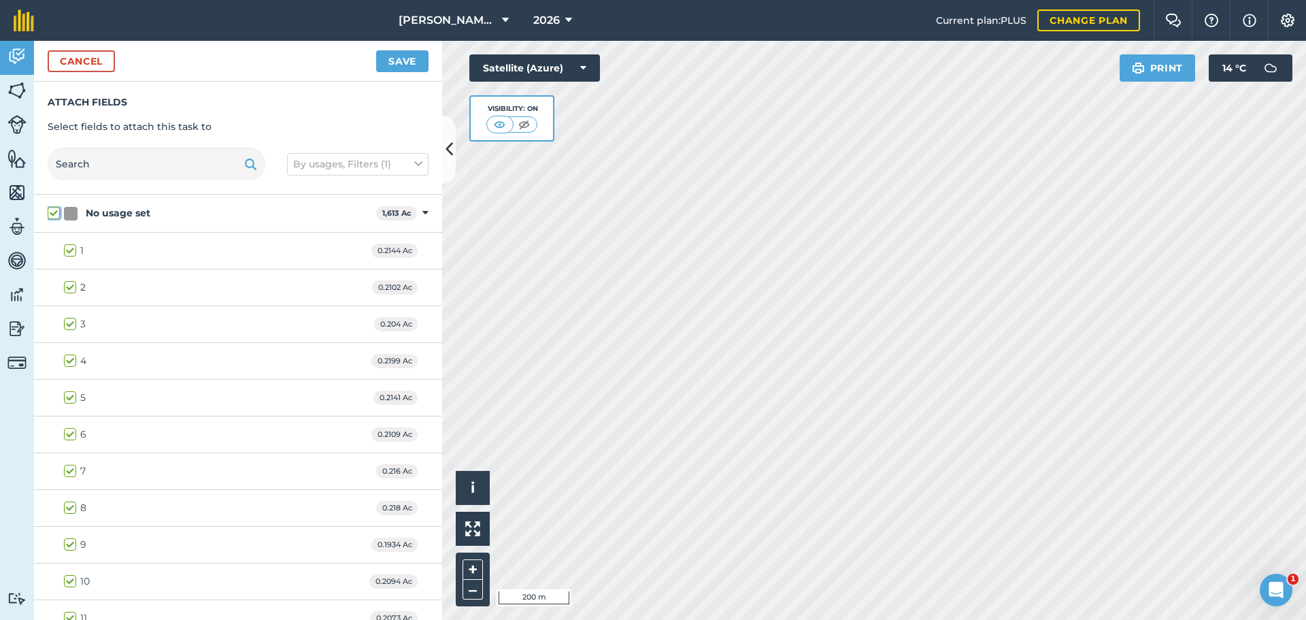
checkbox input "true"
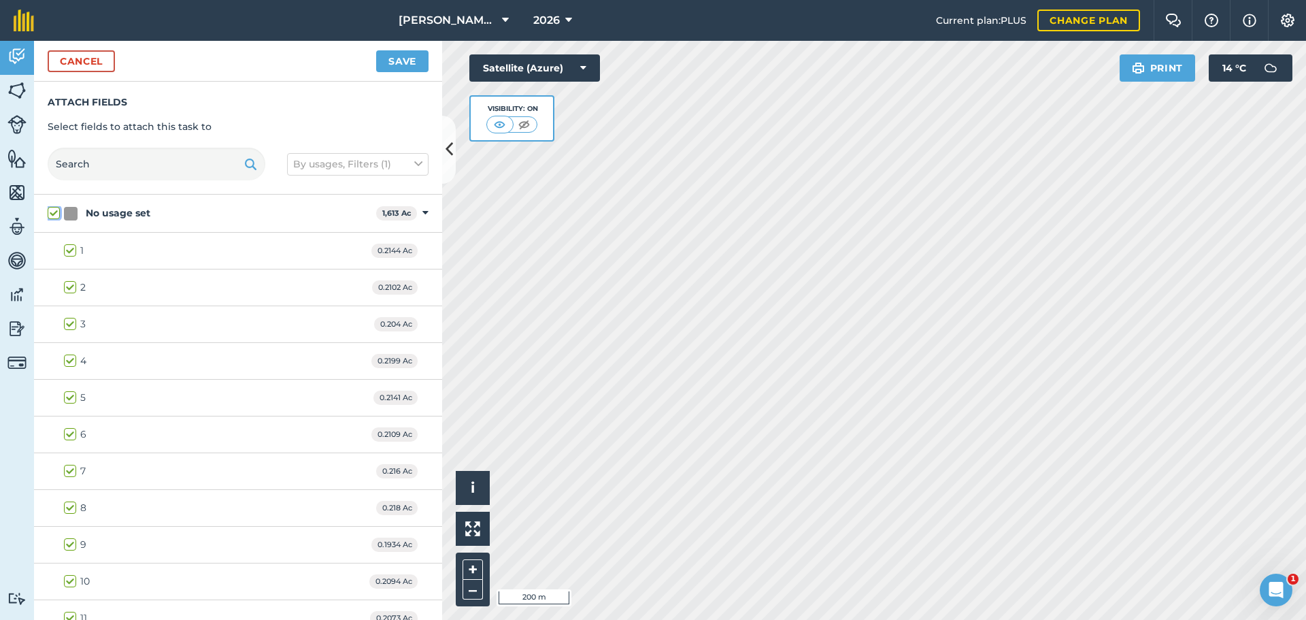
checkbox input "true"
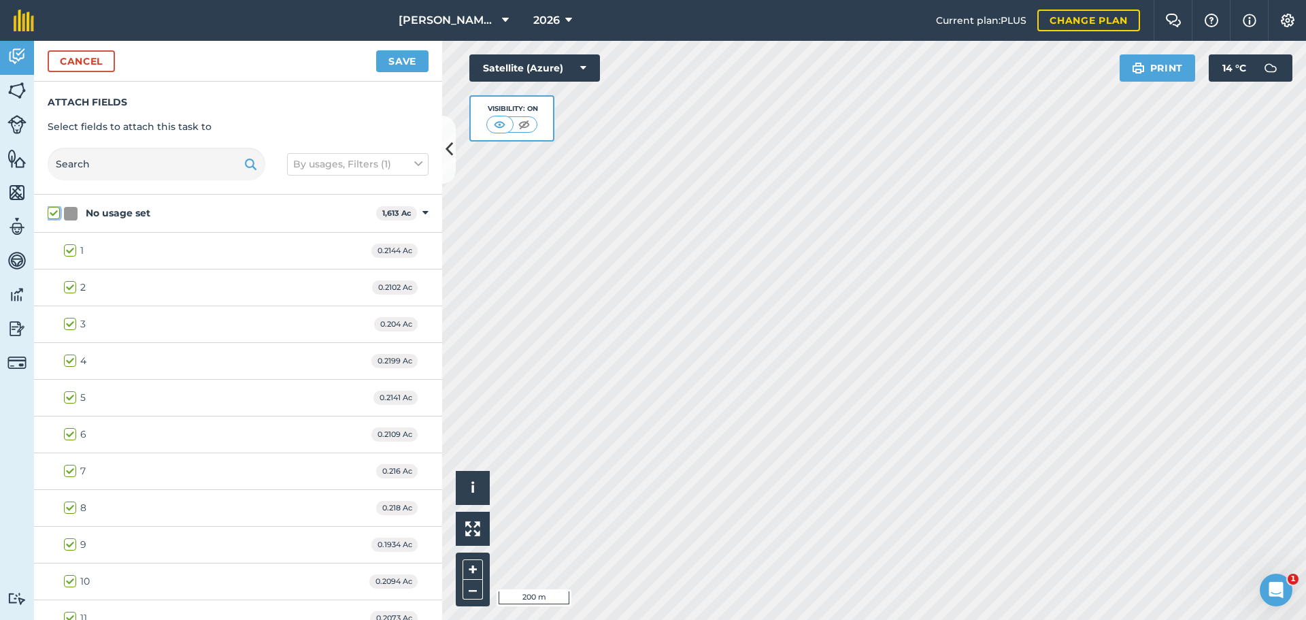
checkbox input "true"
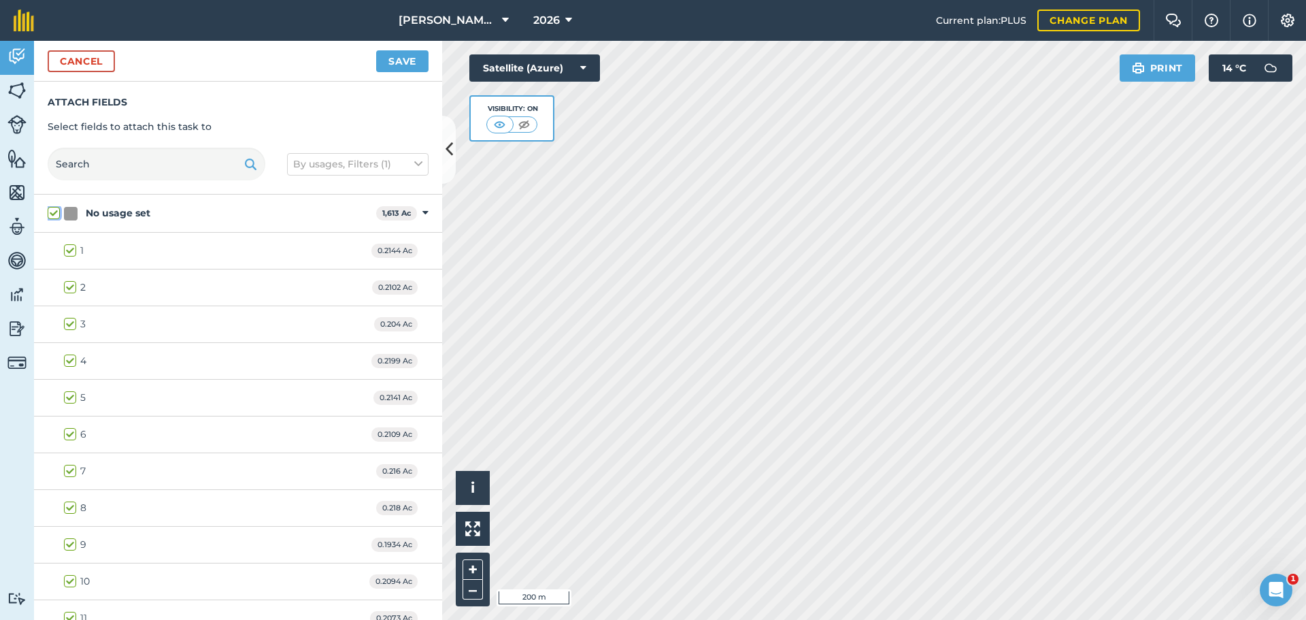
checkbox input "true"
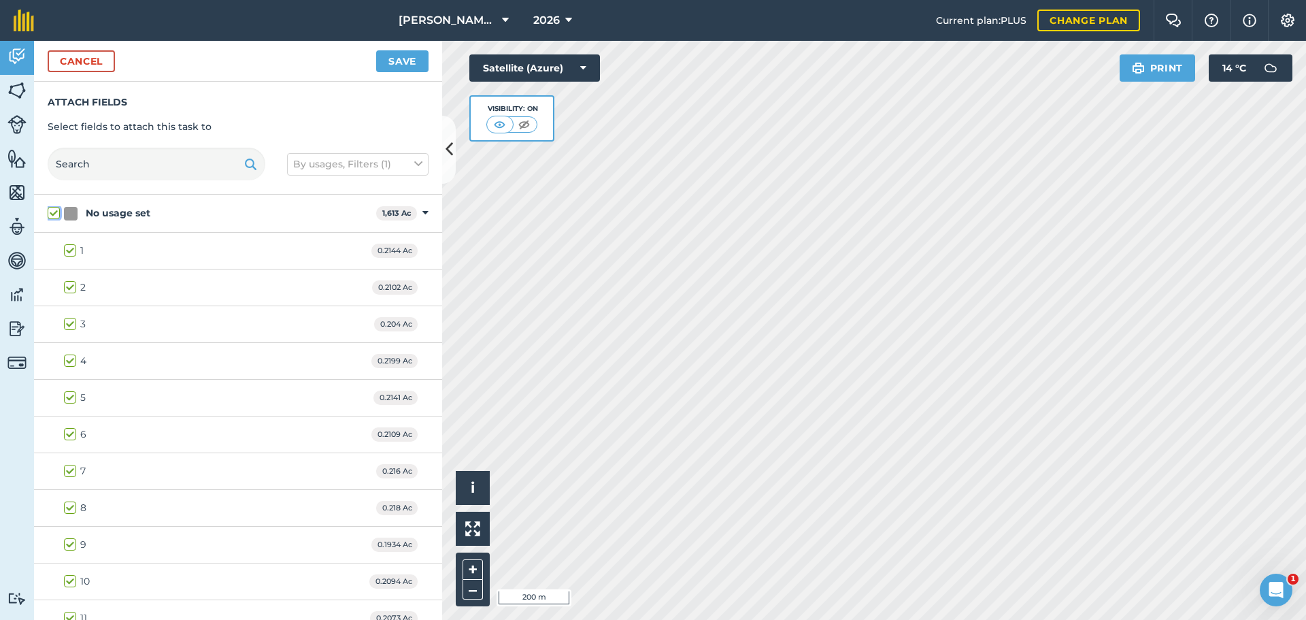
checkbox input "true"
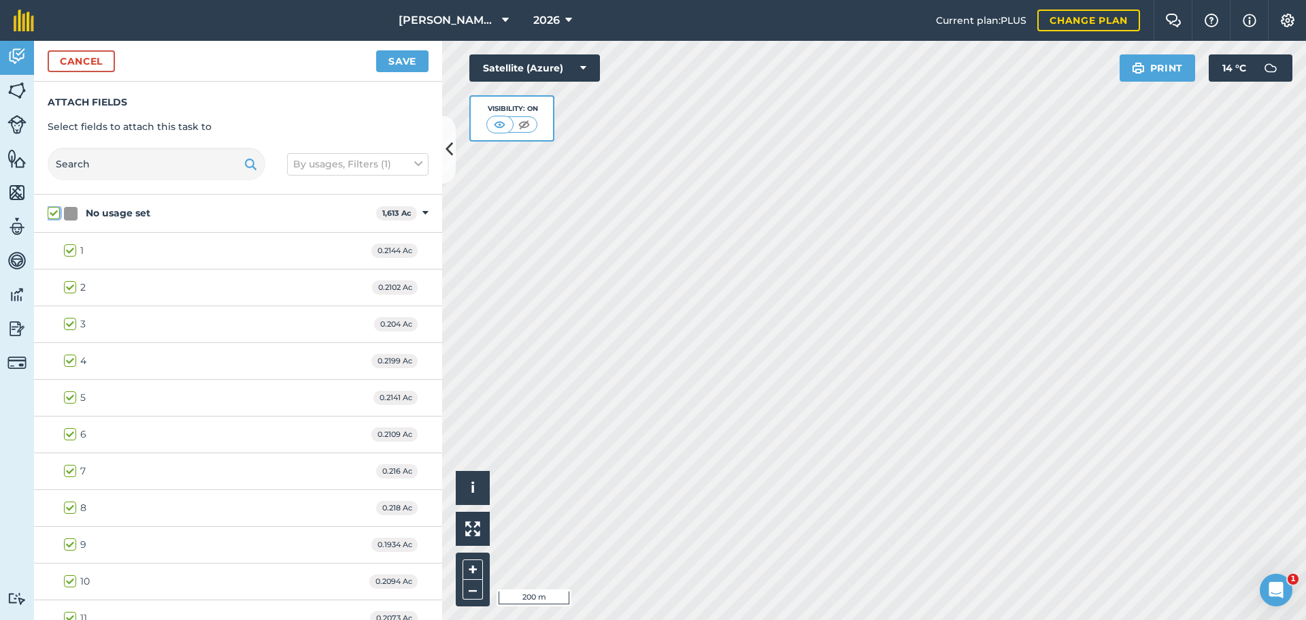
checkbox input "true"
click at [52, 213] on label "No usage set" at bounding box center [209, 213] width 323 height 14
click at [52, 213] on input "No usage set" at bounding box center [52, 210] width 9 height 9
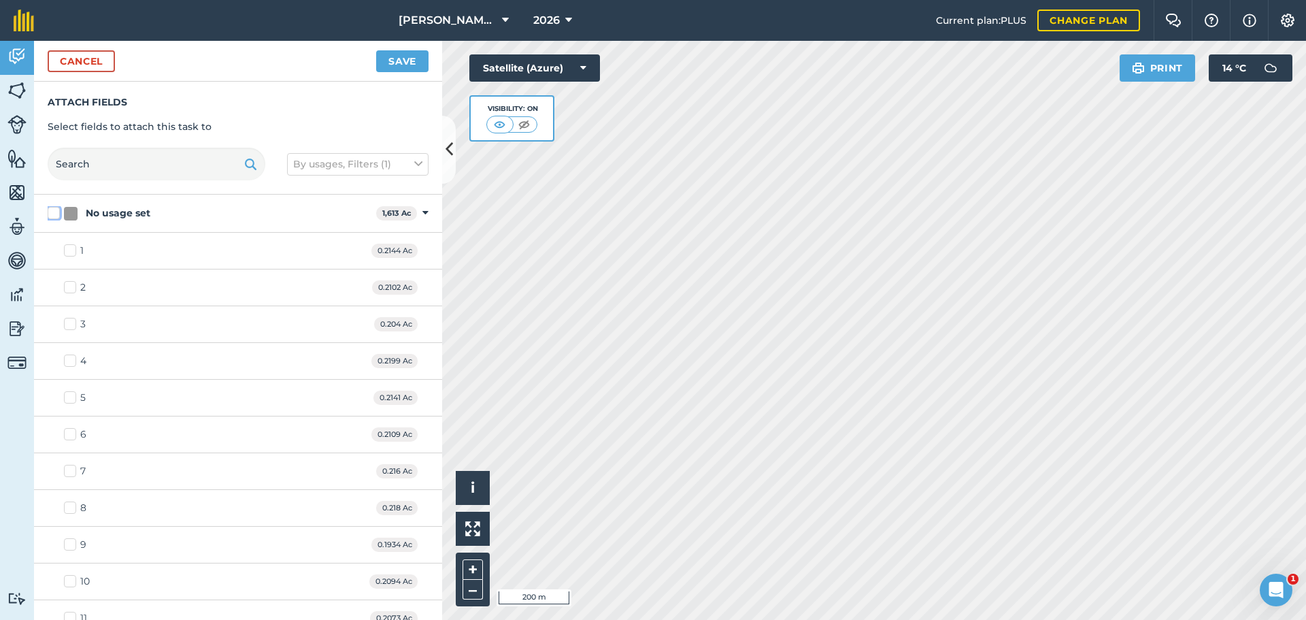
checkbox input "false"
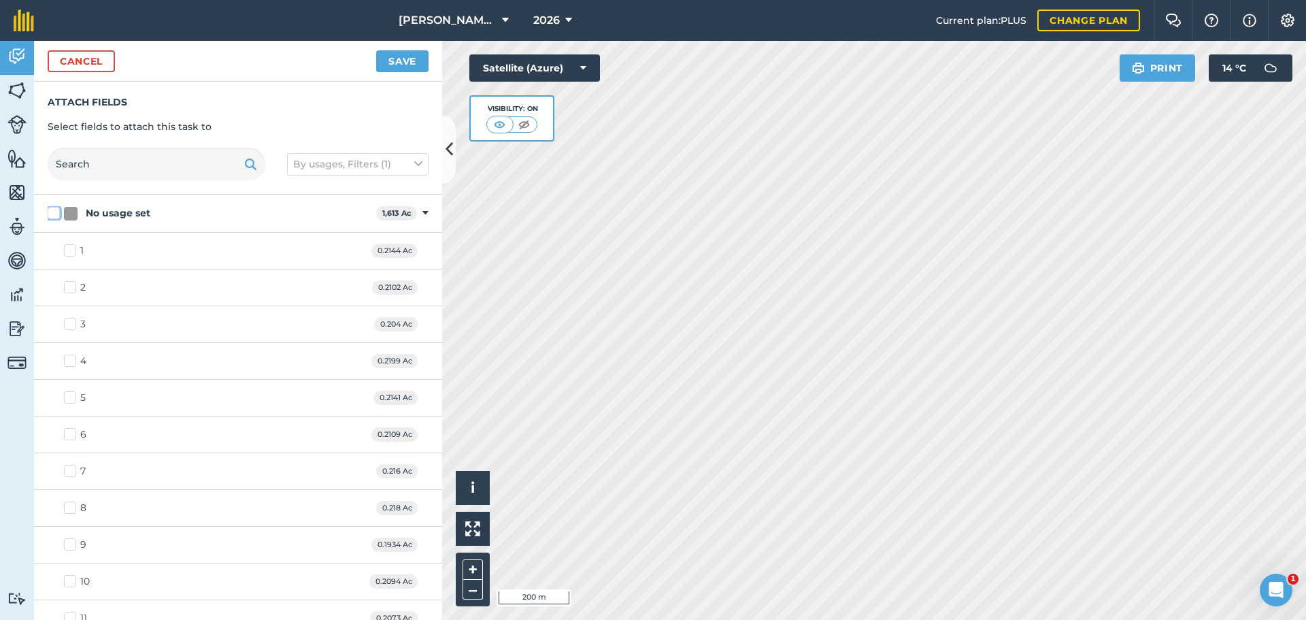
checkbox input "false"
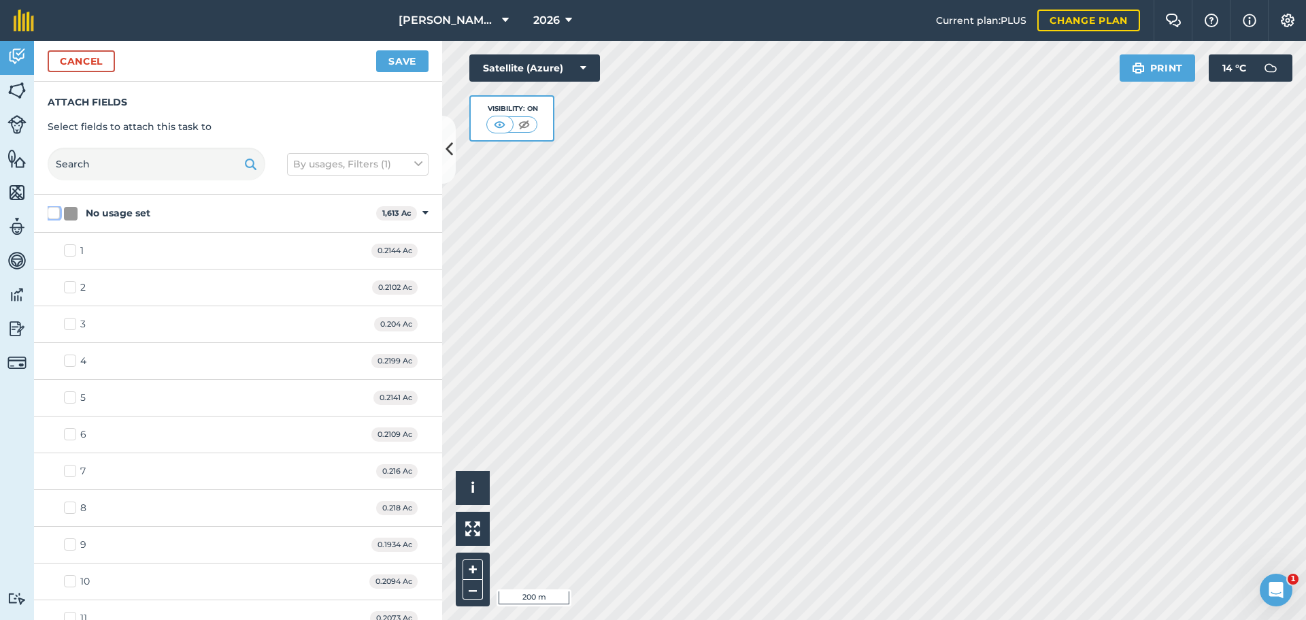
checkbox input "false"
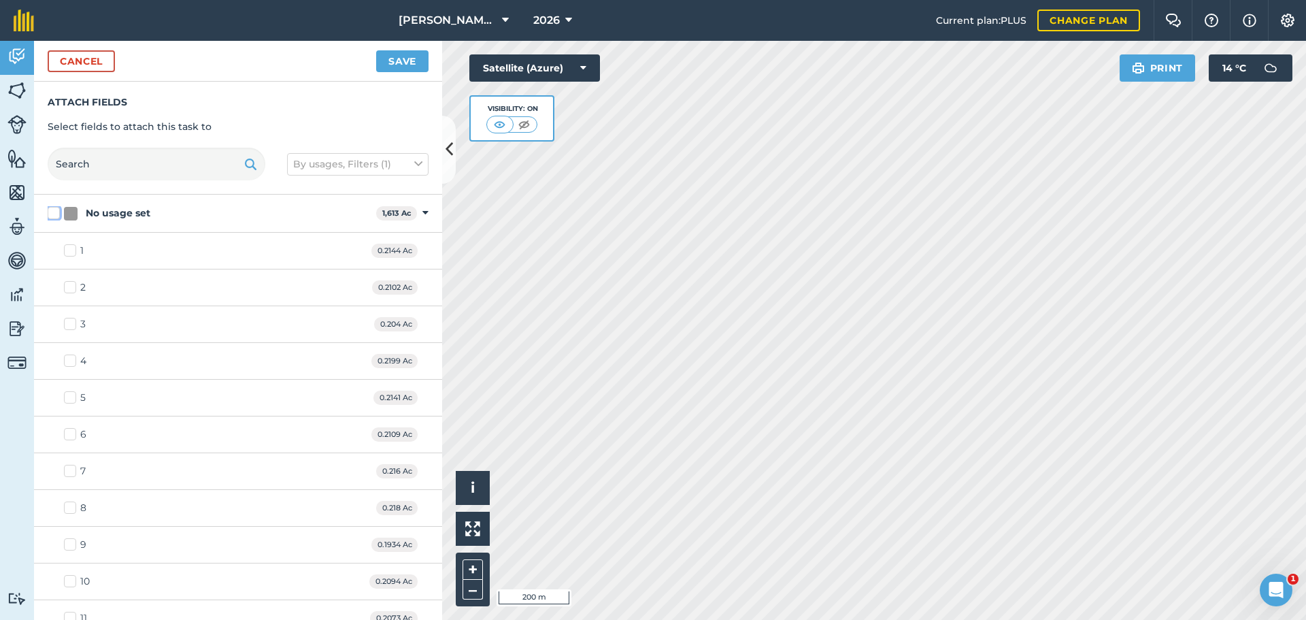
checkbox input "false"
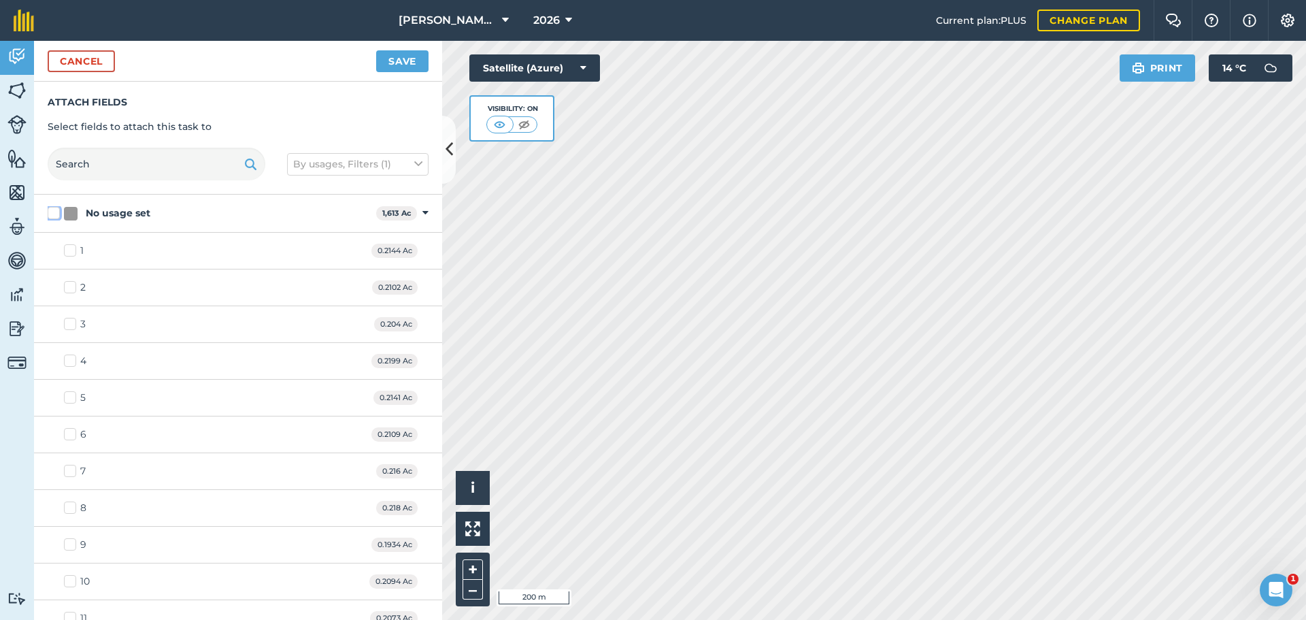
checkbox input "false"
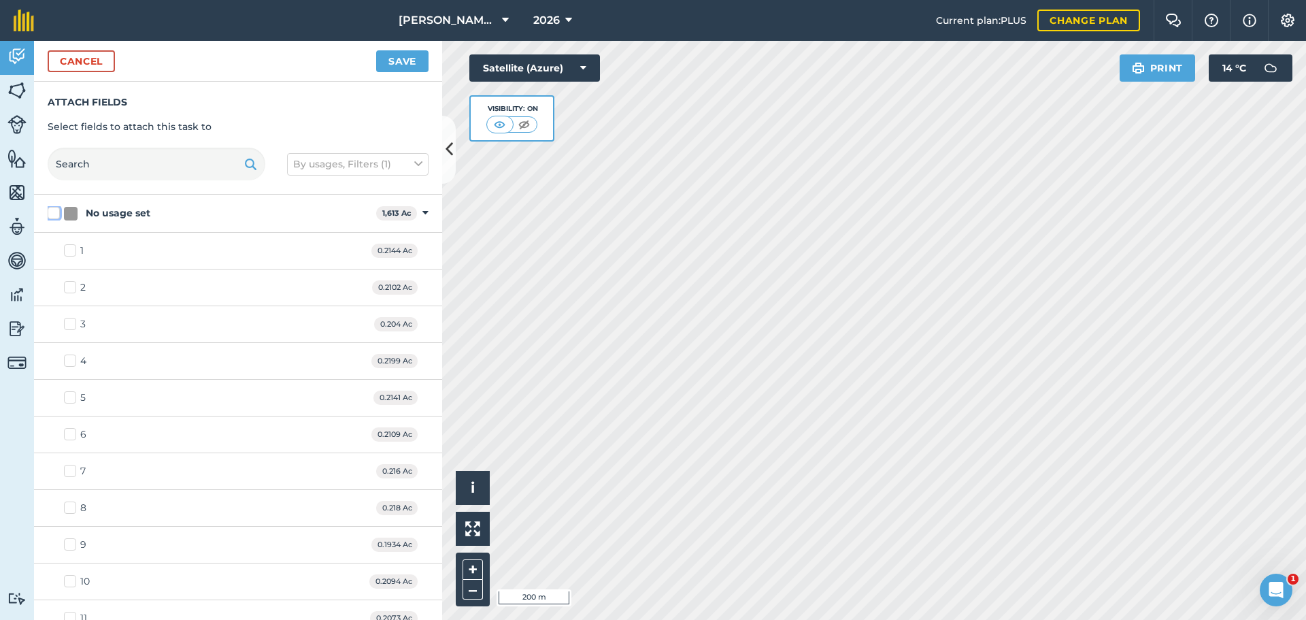
checkbox input "false"
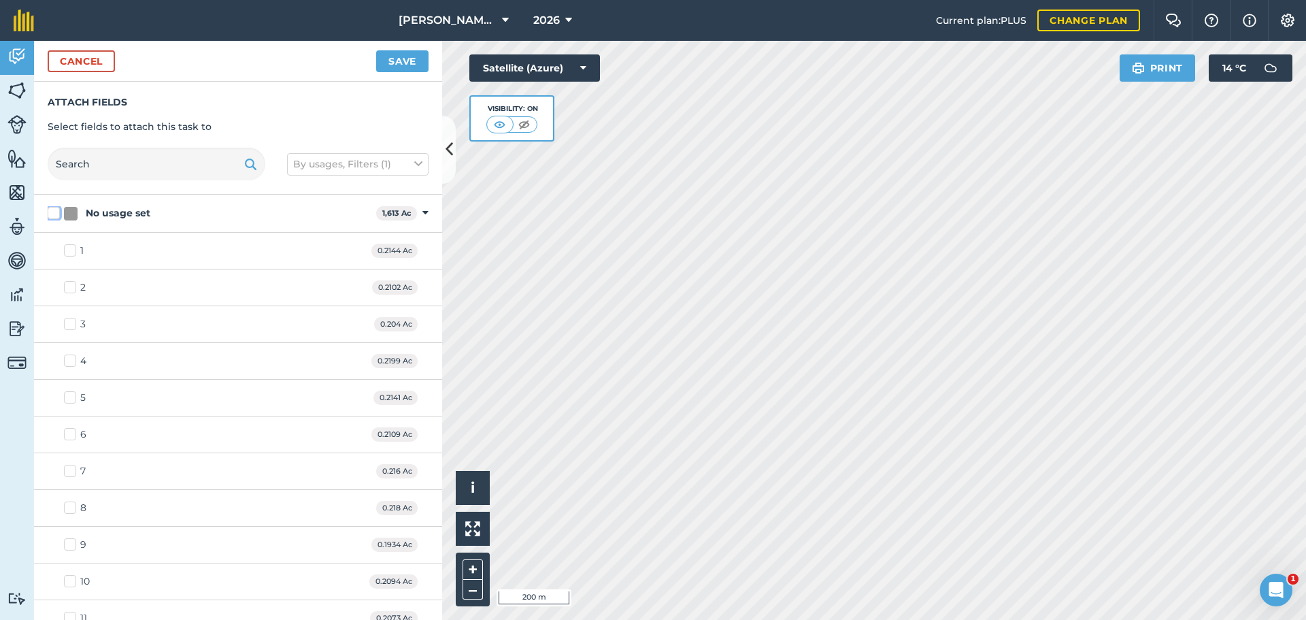
checkbox input "false"
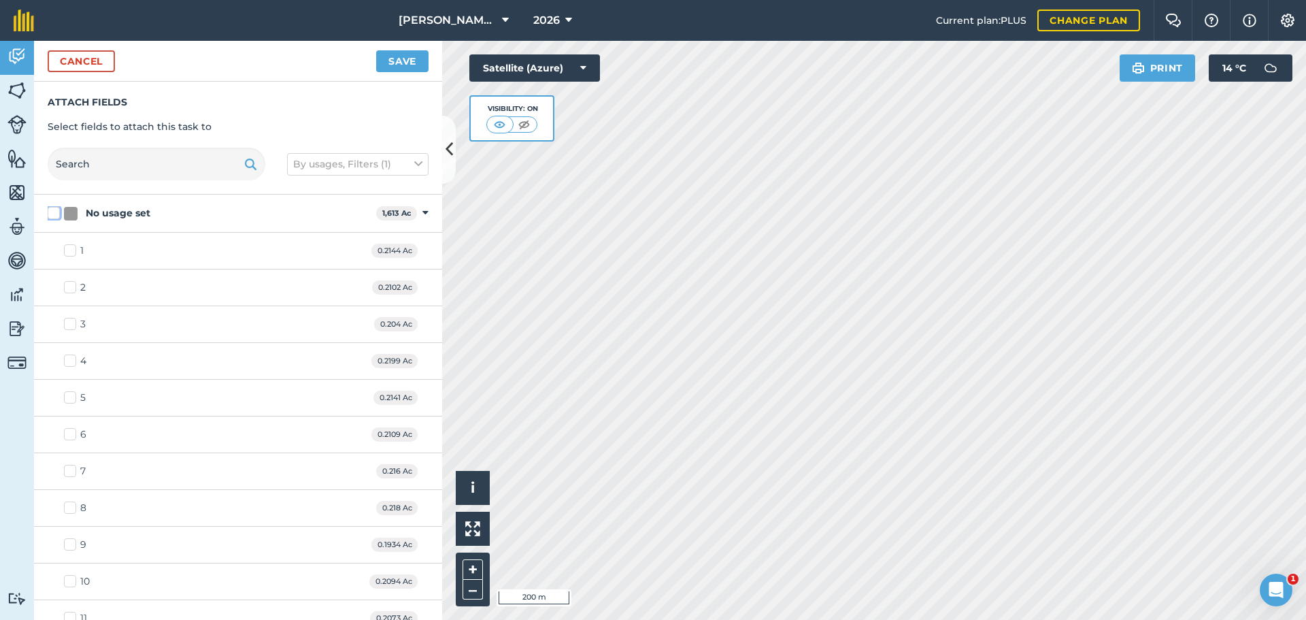
checkbox input "false"
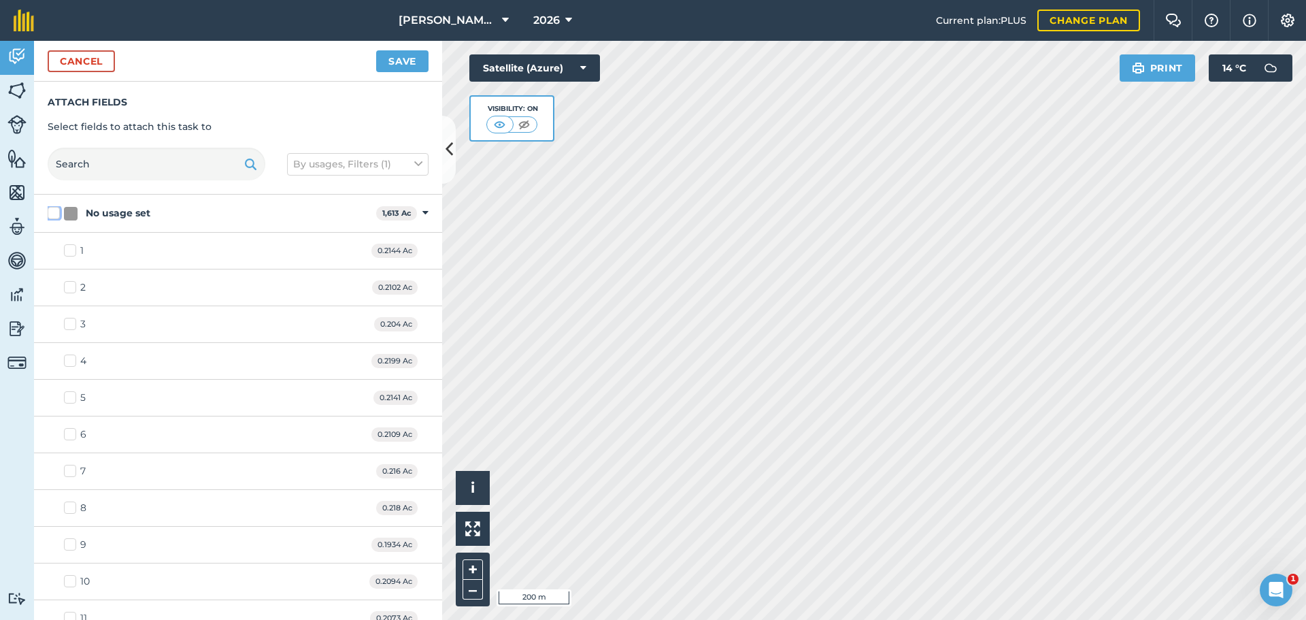
checkbox input "false"
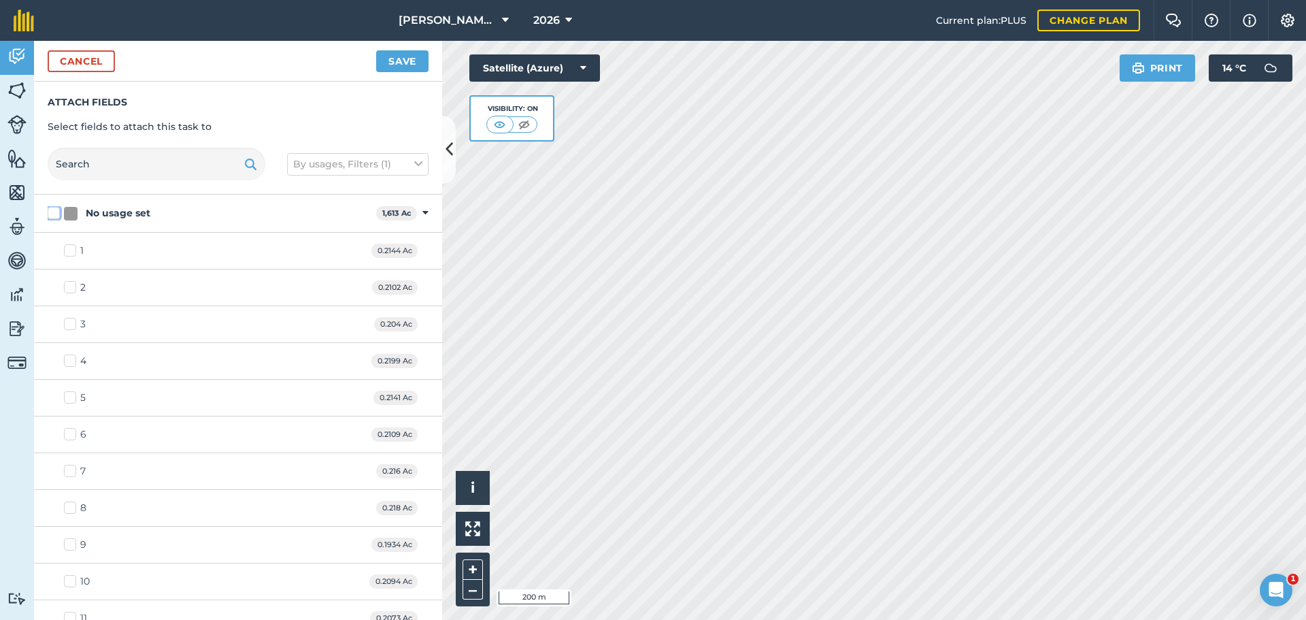
checkbox input "false"
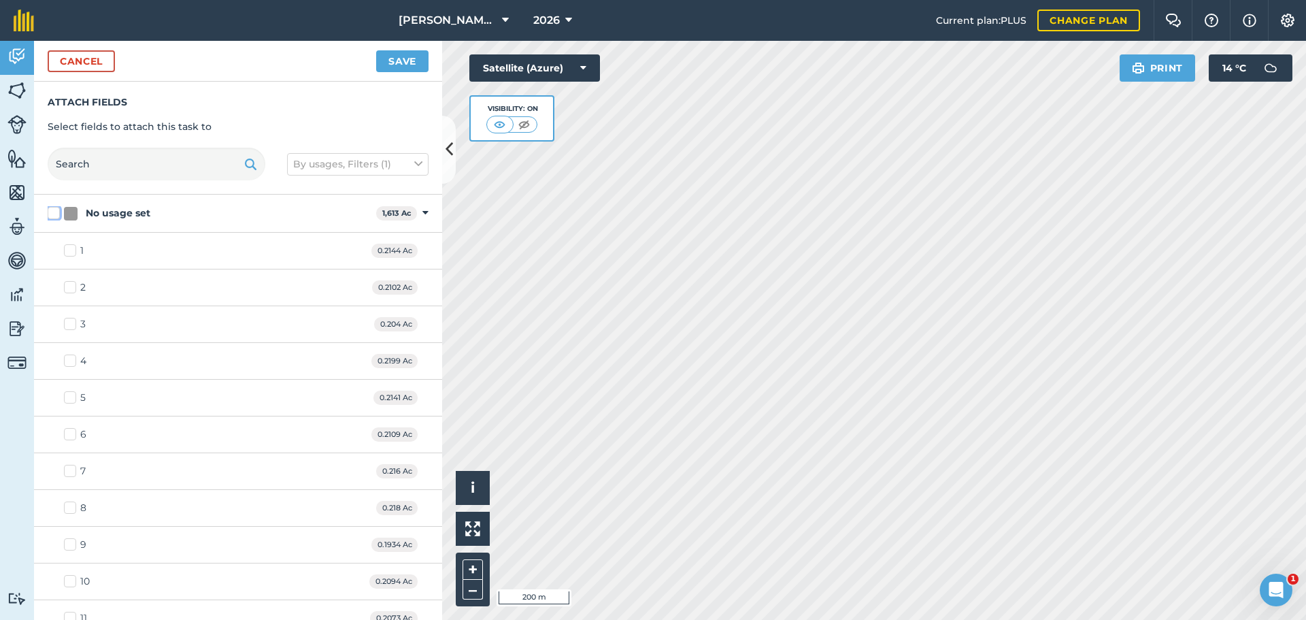
checkbox input "false"
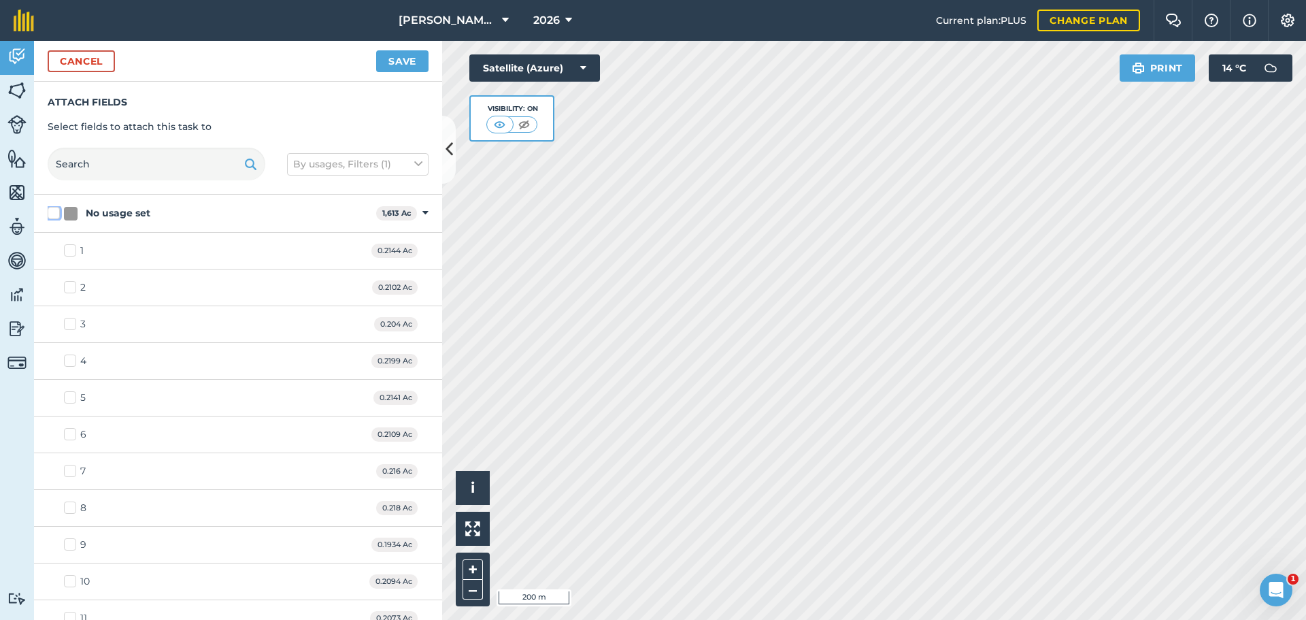
checkbox input "false"
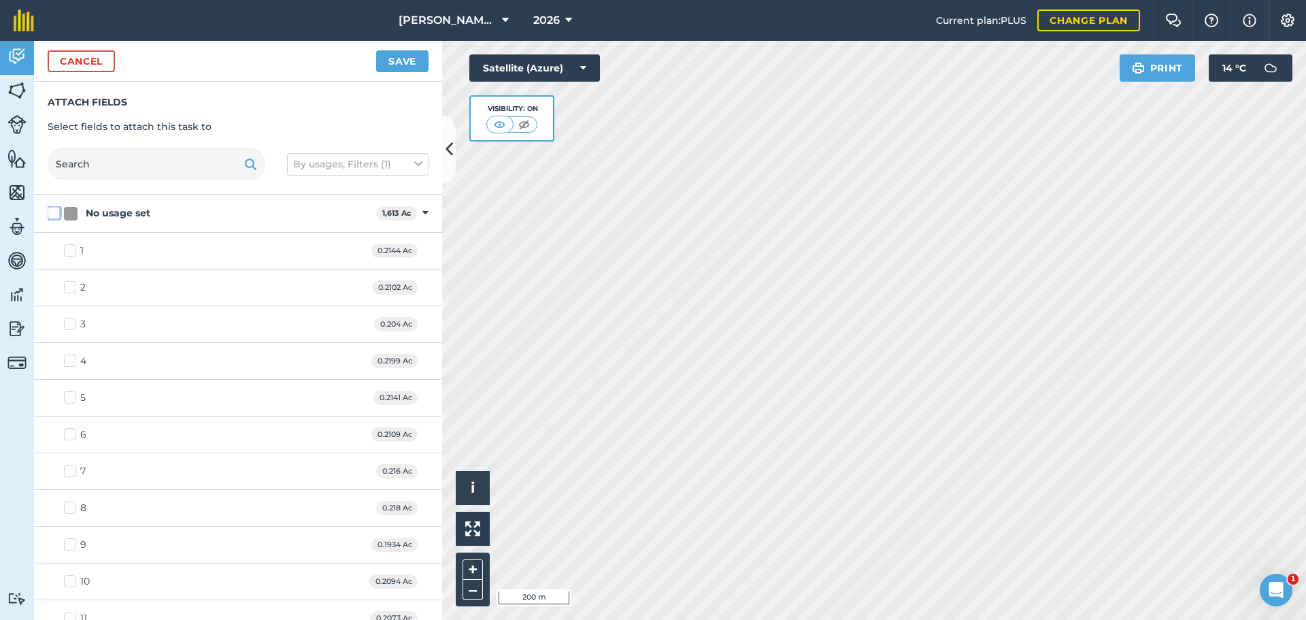
checkbox input "false"
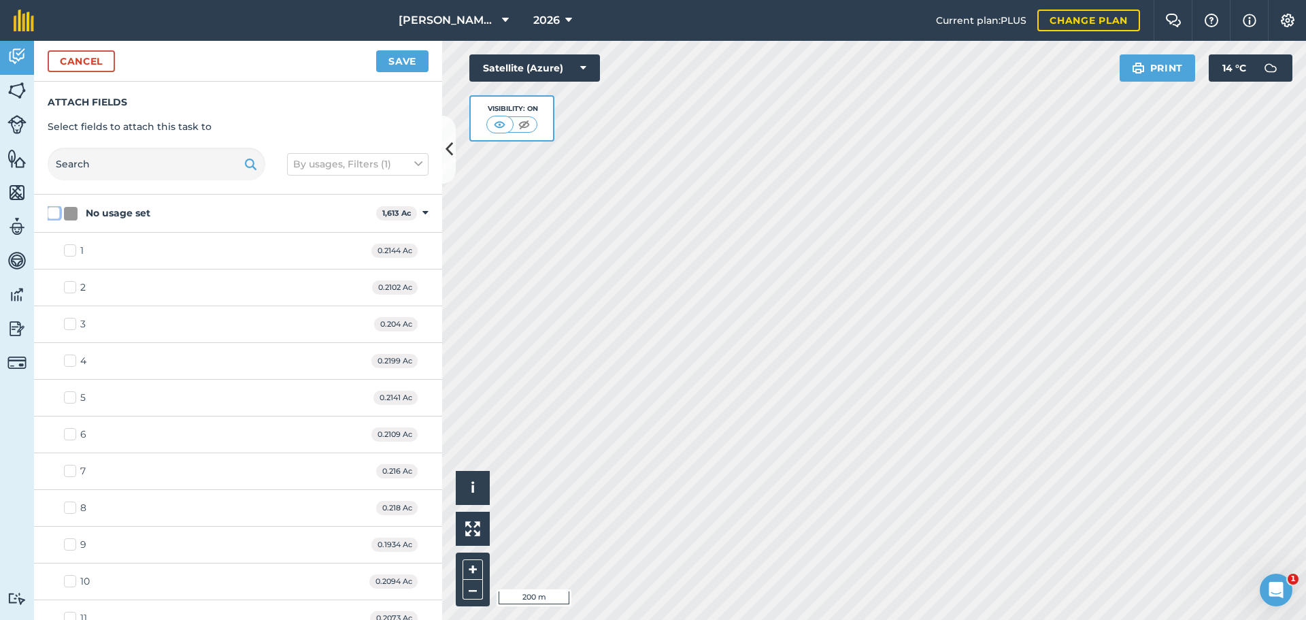
checkbox input "false"
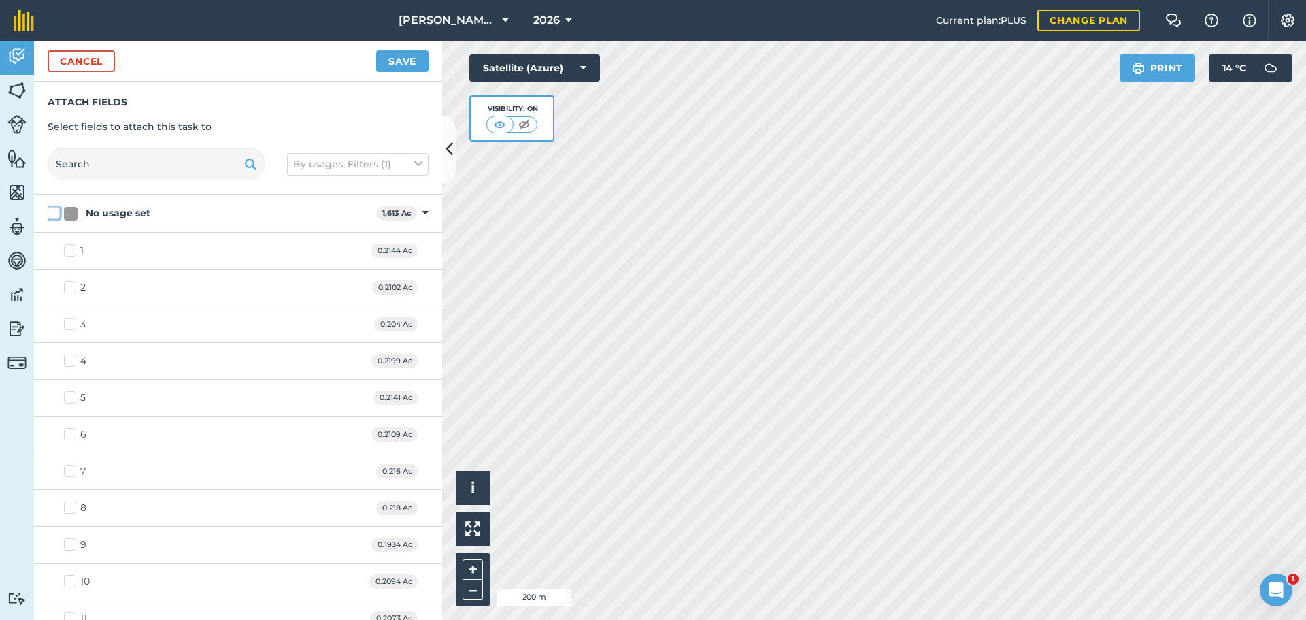
checkbox input "false"
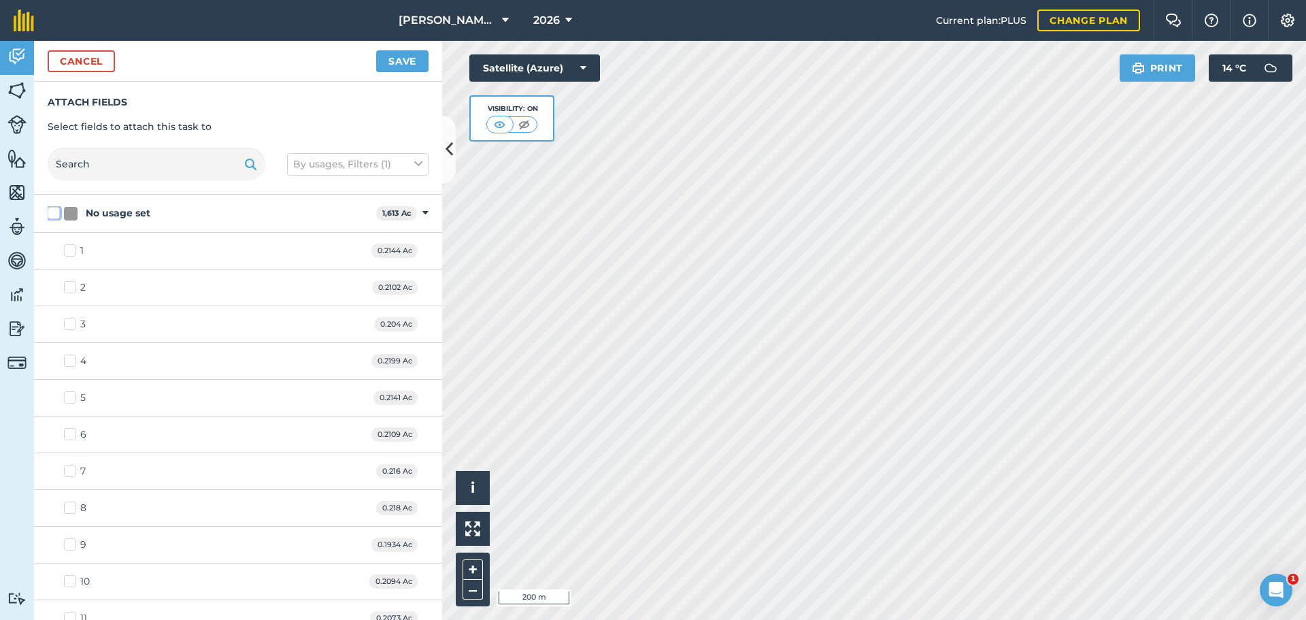
checkbox input "false"
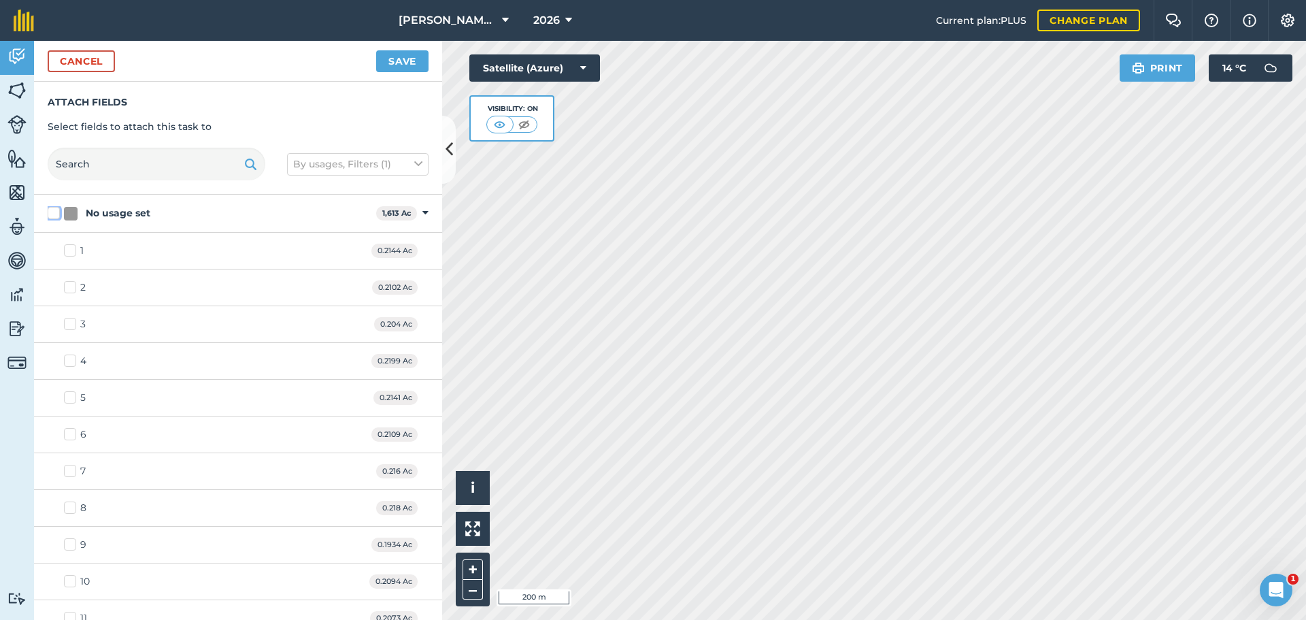
checkbox input "false"
click at [422, 212] on icon at bounding box center [425, 213] width 6 height 12
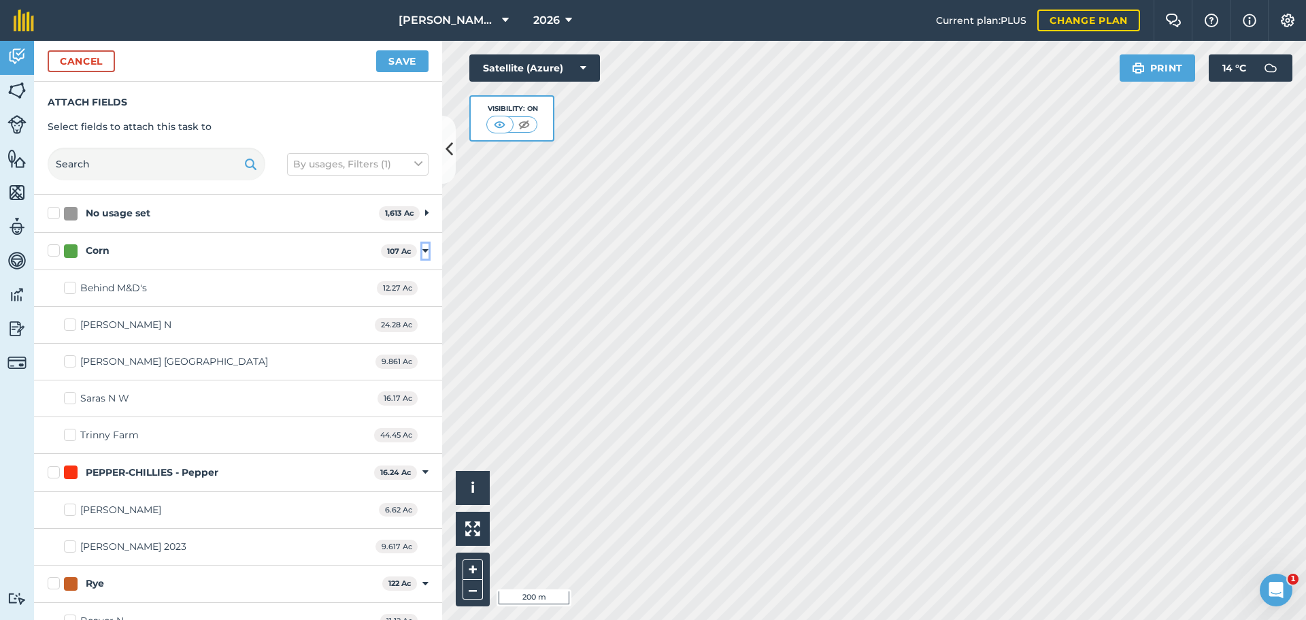
click at [422, 247] on icon at bounding box center [425, 251] width 6 height 12
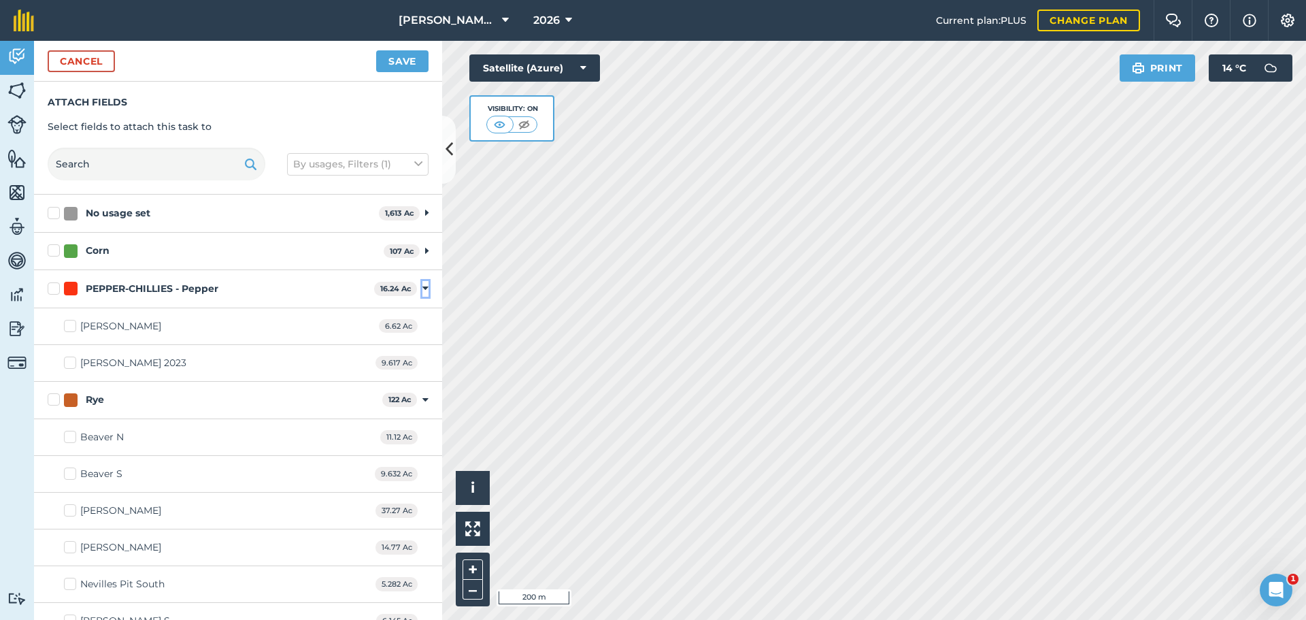
click at [422, 288] on icon at bounding box center [425, 288] width 6 height 12
click at [422, 320] on icon at bounding box center [425, 326] width 6 height 12
click at [406, 360] on span "43.91 Ac" at bounding box center [395, 364] width 44 height 14
click at [74, 437] on label "[PERSON_NAME] N" at bounding box center [117, 437] width 107 height 14
click at [73, 437] on input "[PERSON_NAME] N" at bounding box center [68, 434] width 9 height 9
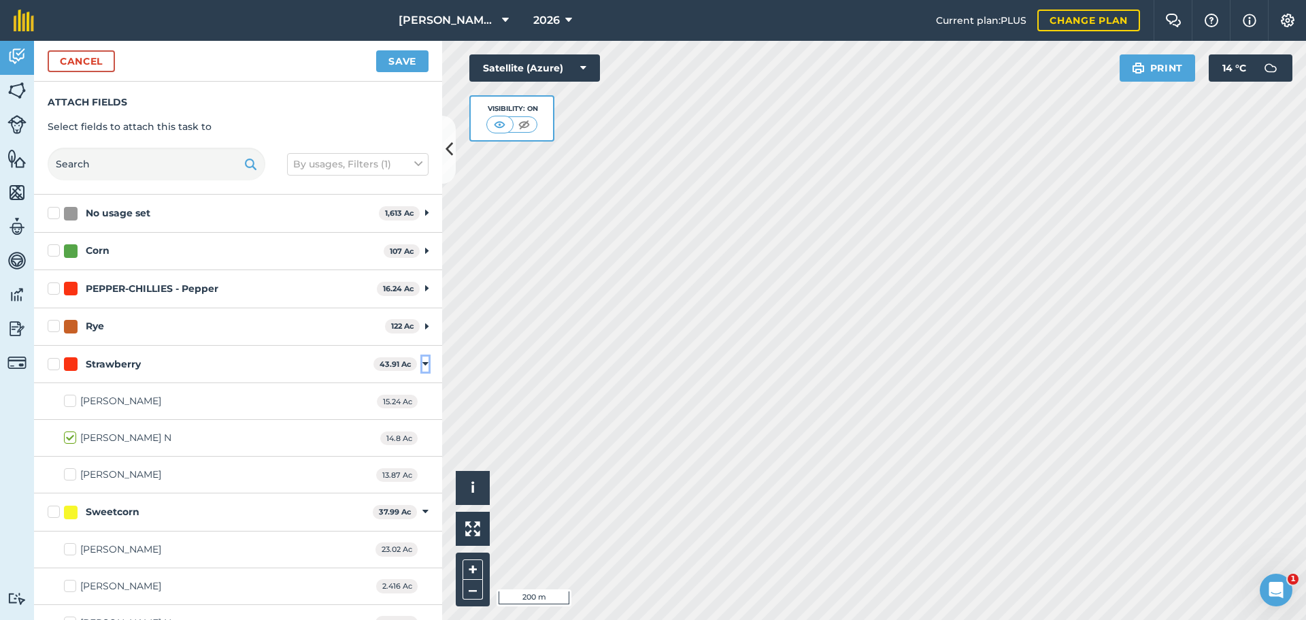
click at [422, 360] on icon at bounding box center [425, 364] width 6 height 12
click at [422, 399] on icon at bounding box center [425, 401] width 6 height 12
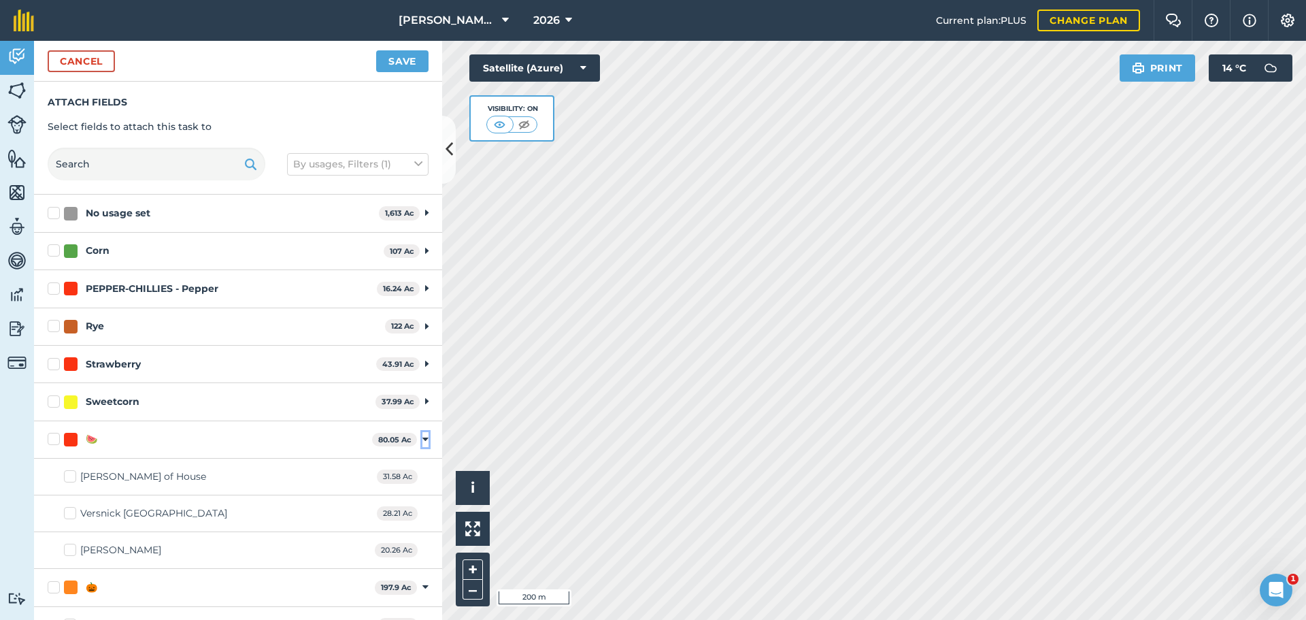
click at [422, 438] on icon at bounding box center [425, 439] width 6 height 12
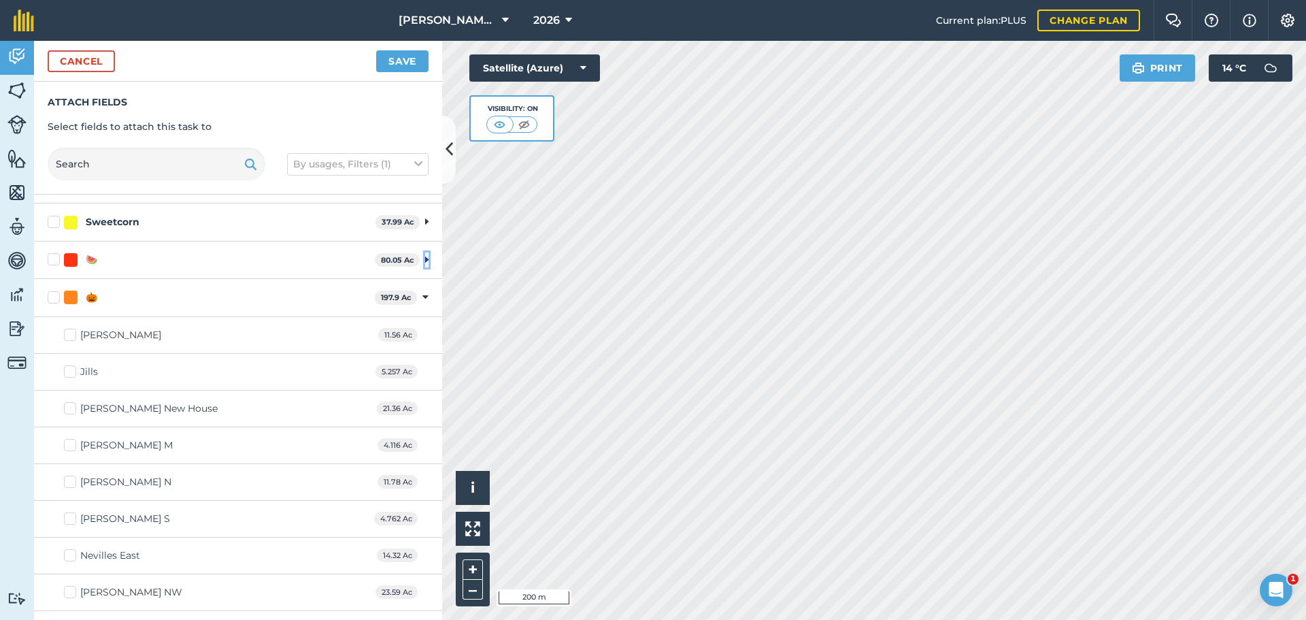
scroll to position [204, 0]
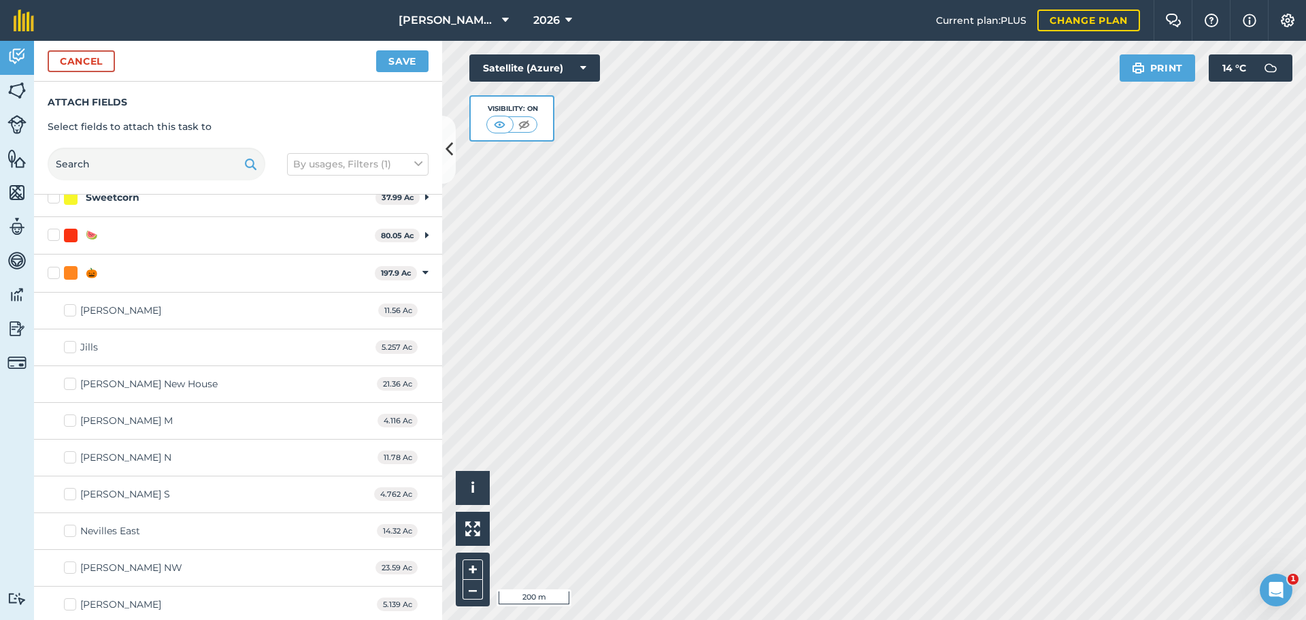
click at [70, 311] on label "[PERSON_NAME]" at bounding box center [112, 310] width 97 height 14
click at [70, 311] on input "[PERSON_NAME]" at bounding box center [68, 307] width 9 height 9
click at [68, 347] on label "Jills" at bounding box center [81, 347] width 34 height 14
click at [68, 347] on input "Jills" at bounding box center [68, 344] width 9 height 9
click at [67, 384] on label "[PERSON_NAME] New House" at bounding box center [141, 384] width 154 height 14
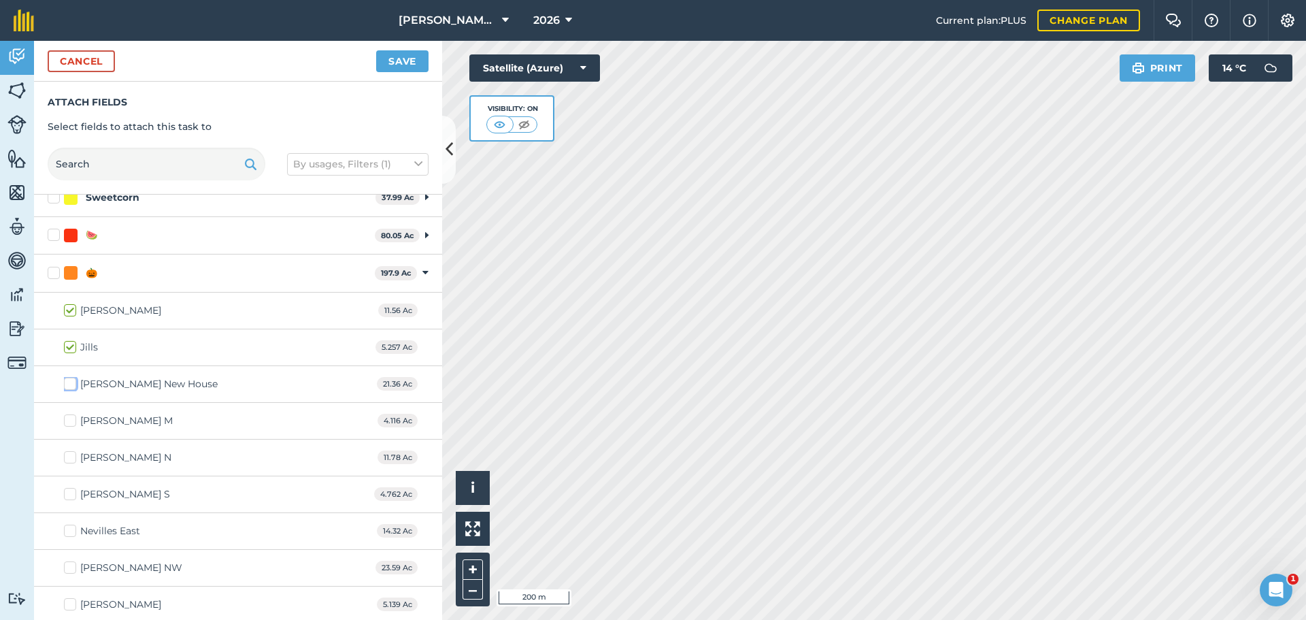
click at [67, 384] on input "[PERSON_NAME] New House" at bounding box center [68, 381] width 9 height 9
click at [71, 418] on label "[PERSON_NAME] M" at bounding box center [118, 420] width 109 height 14
click at [71, 418] on input "[PERSON_NAME] M" at bounding box center [68, 417] width 9 height 9
click at [71, 458] on label "[PERSON_NAME] N" at bounding box center [117, 457] width 107 height 14
click at [71, 458] on input "[PERSON_NAME] N" at bounding box center [68, 454] width 9 height 9
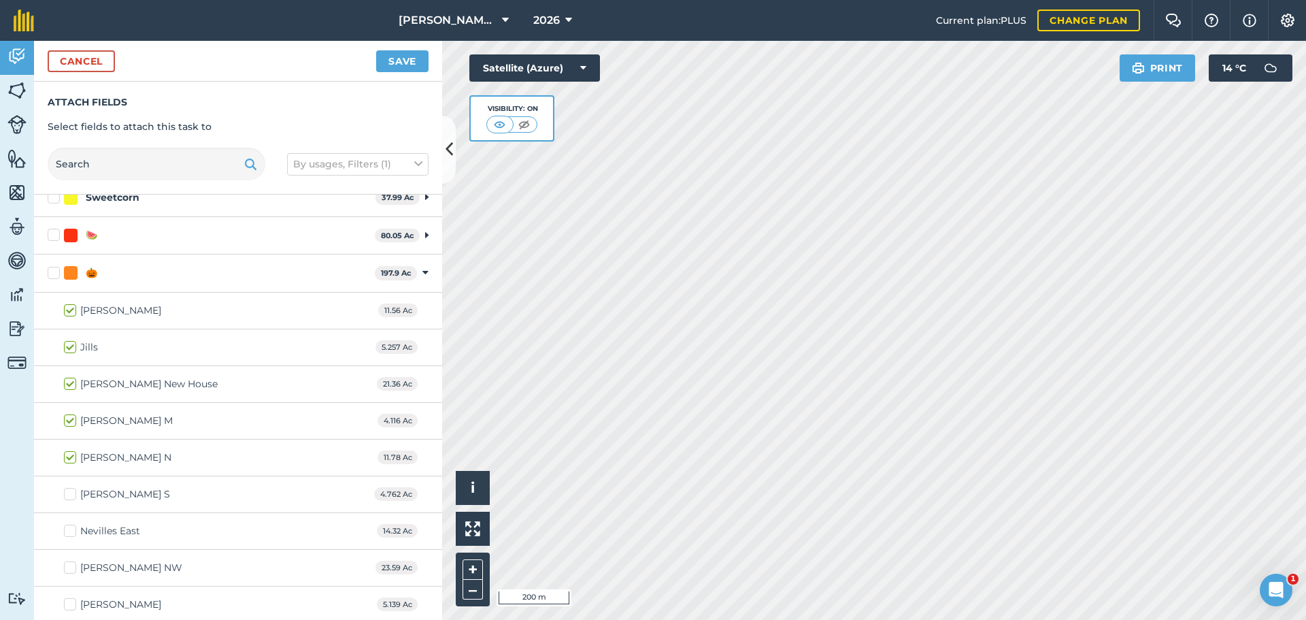
click at [75, 494] on label "[PERSON_NAME] S" at bounding box center [117, 494] width 106 height 14
click at [73, 494] on input "[PERSON_NAME] S" at bounding box center [68, 491] width 9 height 9
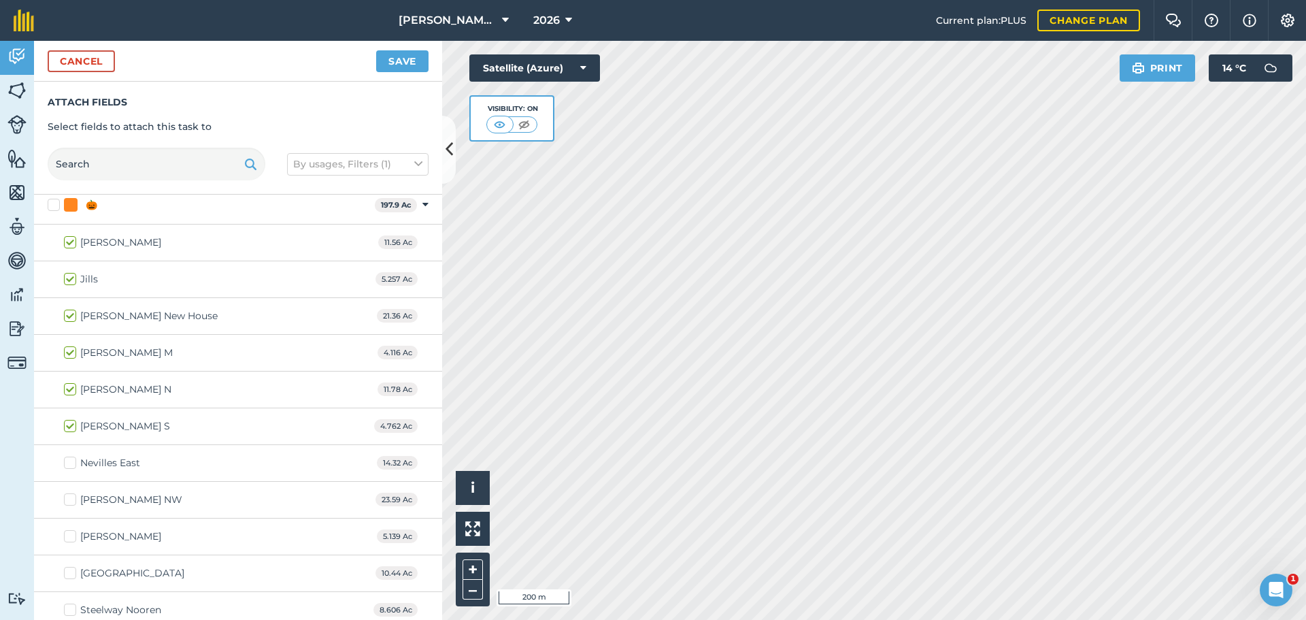
click at [67, 460] on label "Nevilles East" at bounding box center [102, 463] width 76 height 14
click at [67, 460] on input "Nevilles East" at bounding box center [68, 460] width 9 height 9
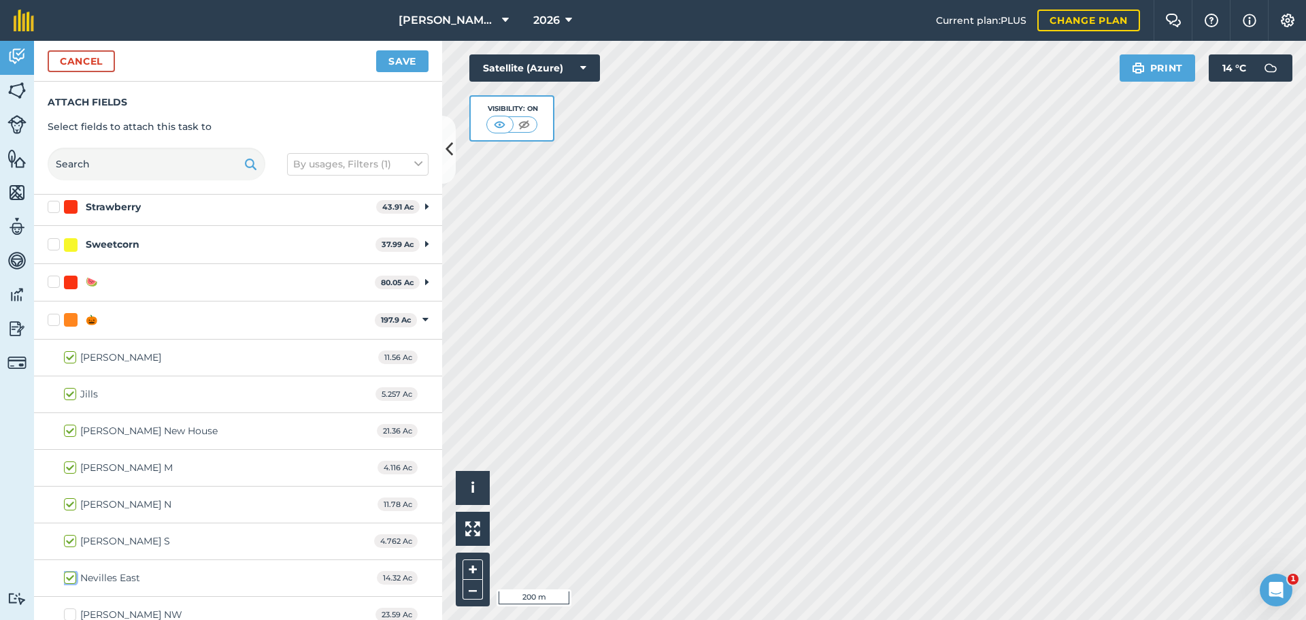
scroll to position [156, 0]
click at [399, 58] on button "Save" at bounding box center [402, 61] width 52 height 22
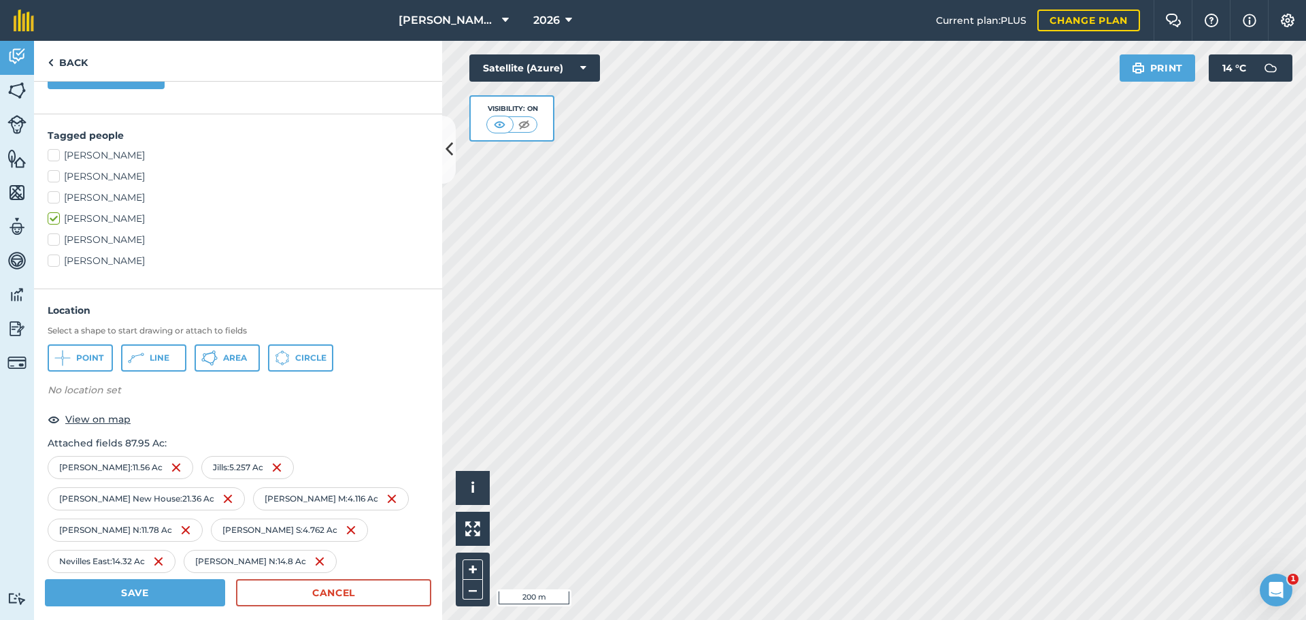
scroll to position [0, 0]
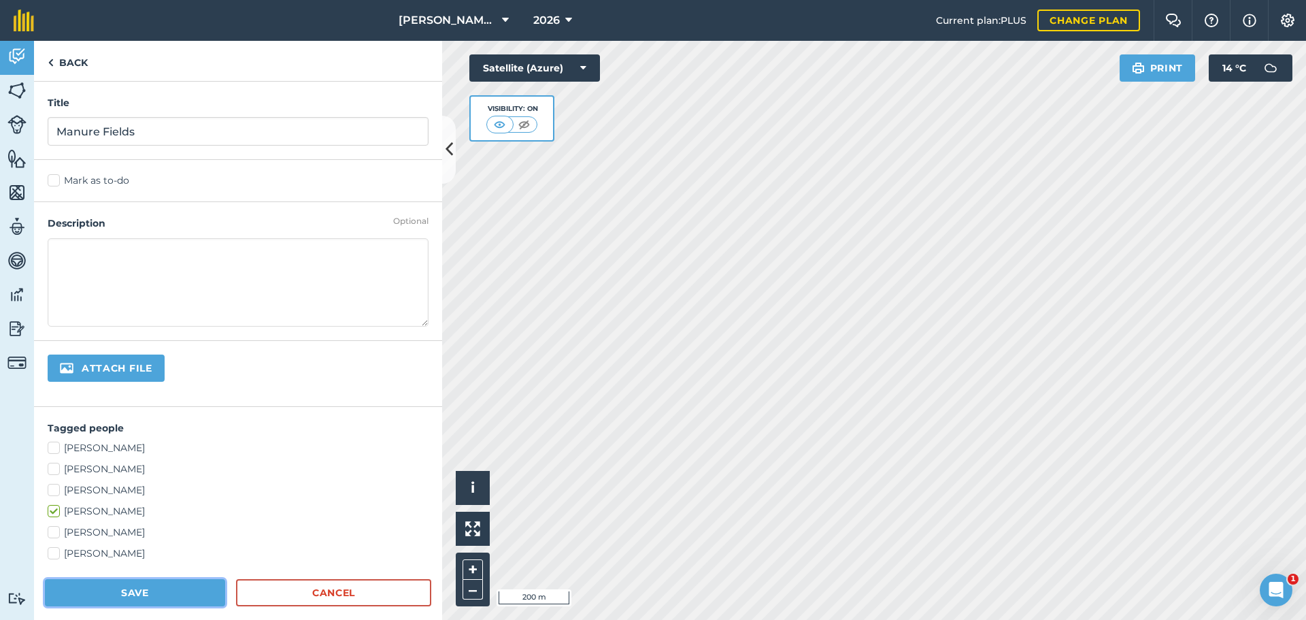
click at [132, 593] on button "Save" at bounding box center [135, 592] width 180 height 27
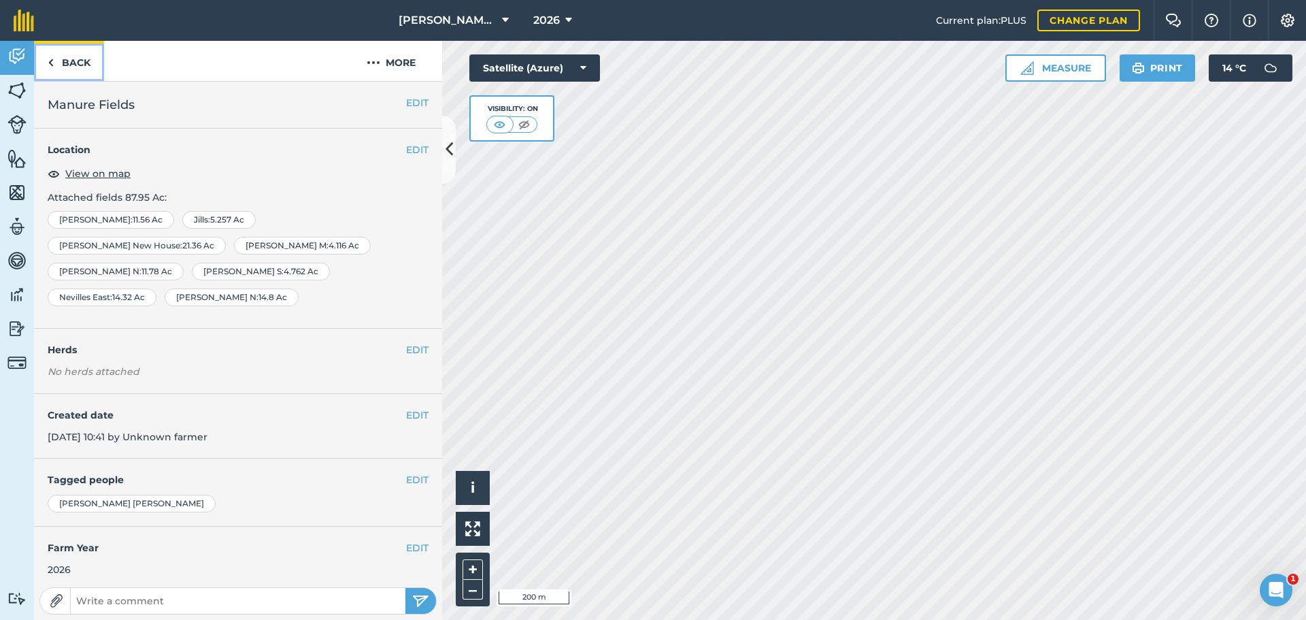
click at [58, 64] on link "Back" at bounding box center [69, 61] width 70 height 40
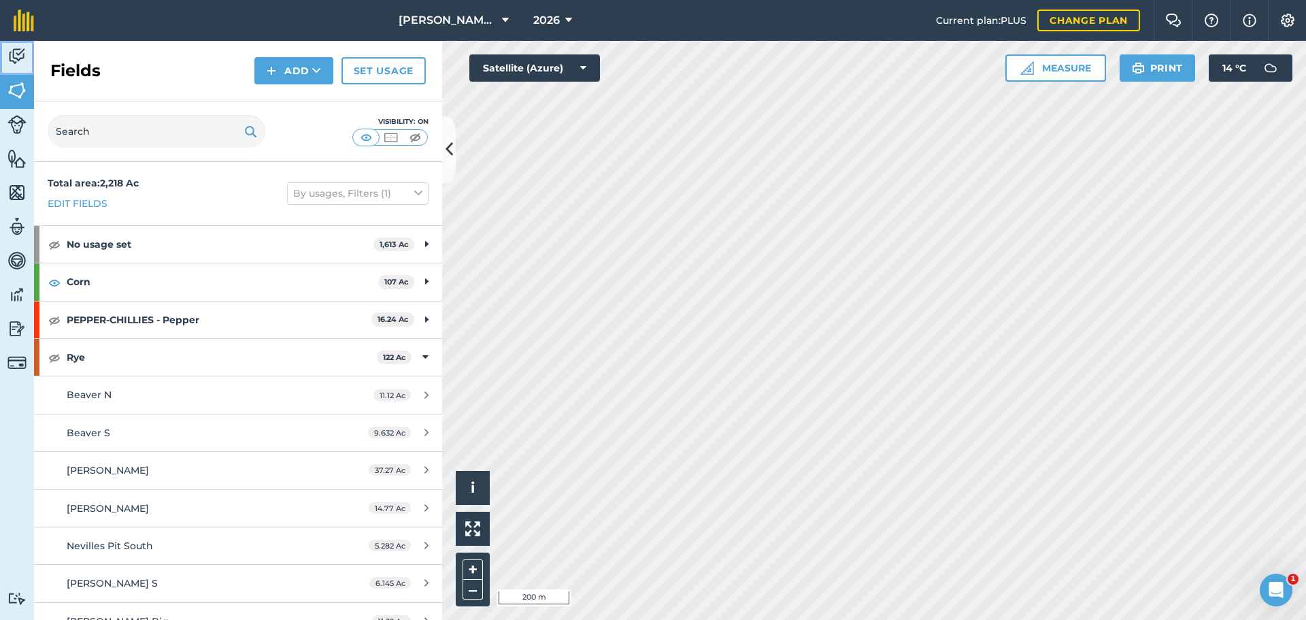
click at [21, 55] on img at bounding box center [16, 56] width 19 height 20
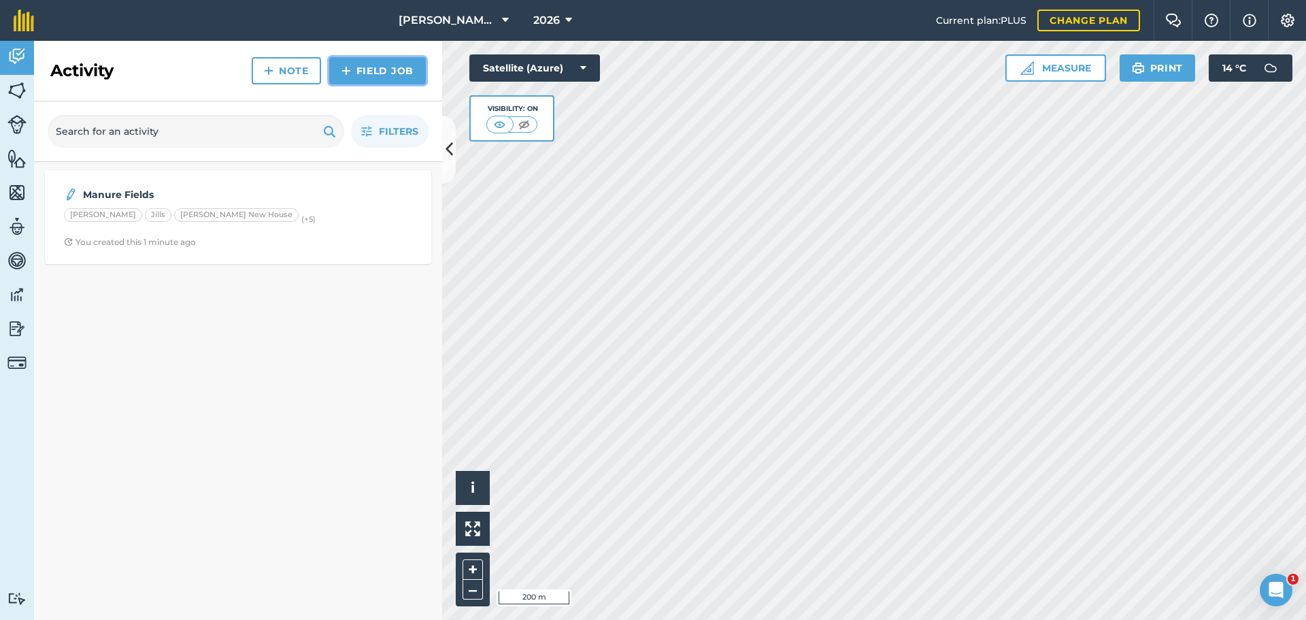
click at [379, 69] on link "Field Job" at bounding box center [377, 70] width 97 height 27
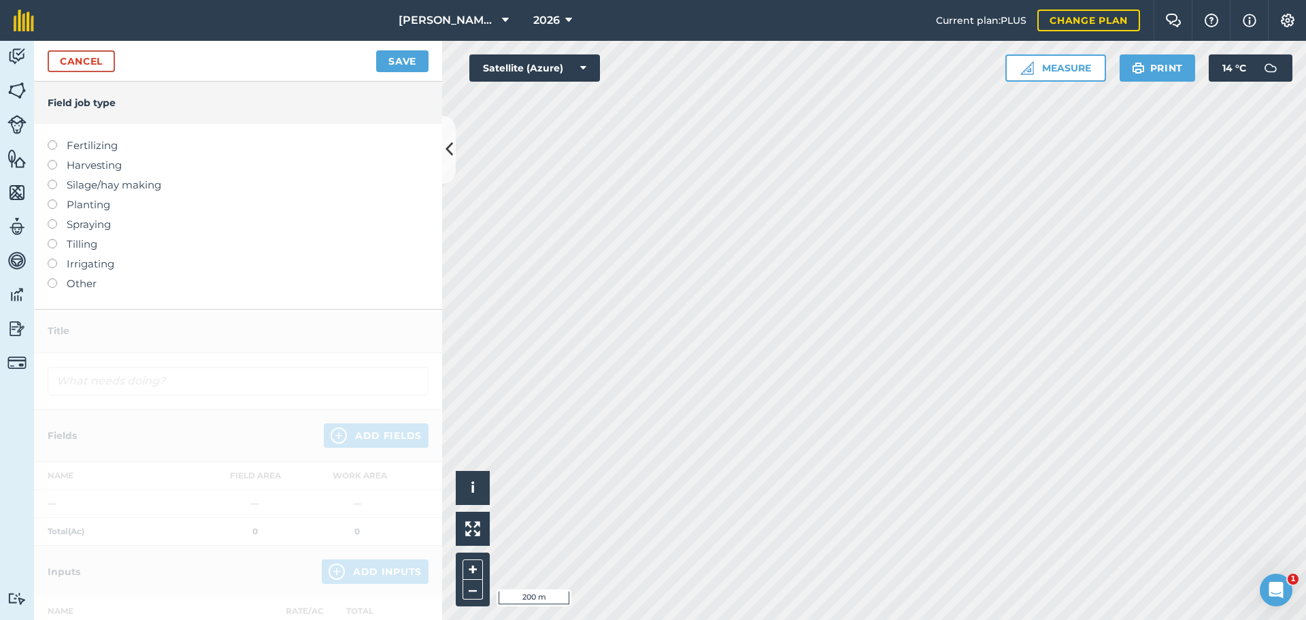
click at [52, 140] on label at bounding box center [57, 140] width 19 height 0
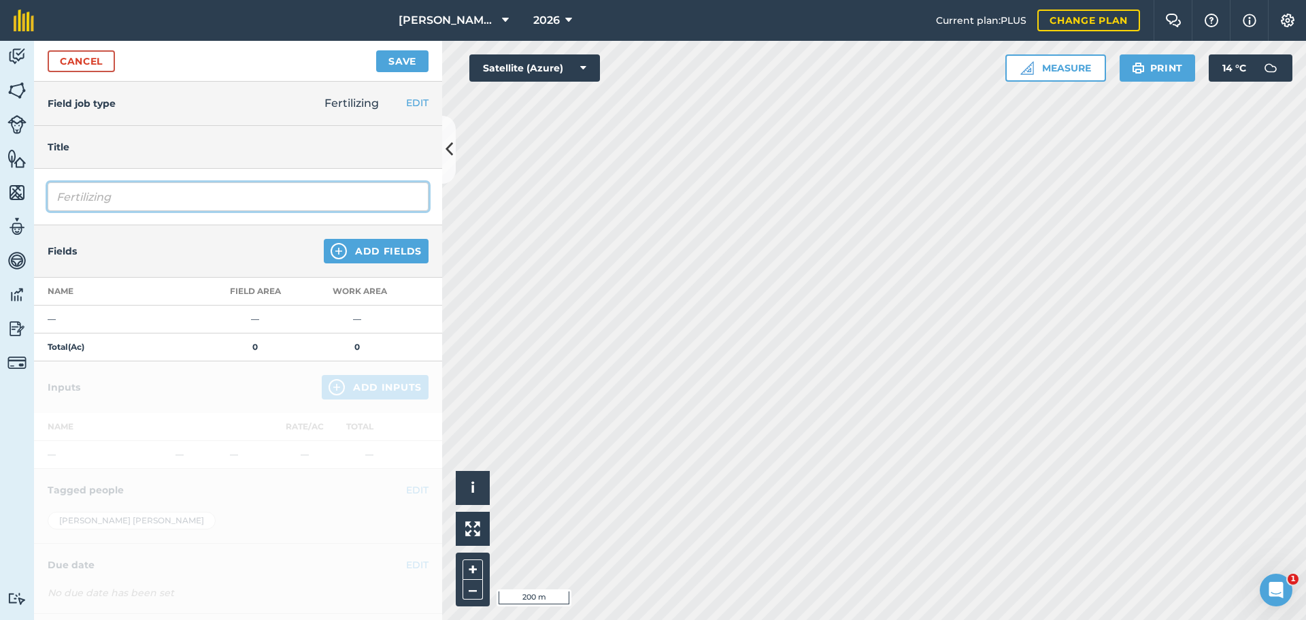
click at [94, 195] on input "Fertilizing" at bounding box center [238, 196] width 381 height 29
drag, startPoint x: 81, startPoint y: 195, endPoint x: 22, endPoint y: 197, distance: 59.2
click at [22, 197] on div "Activity Fields Livestock Features Maps Team Vehicles Data Reporting Billing Tu…" at bounding box center [653, 330] width 1306 height 579
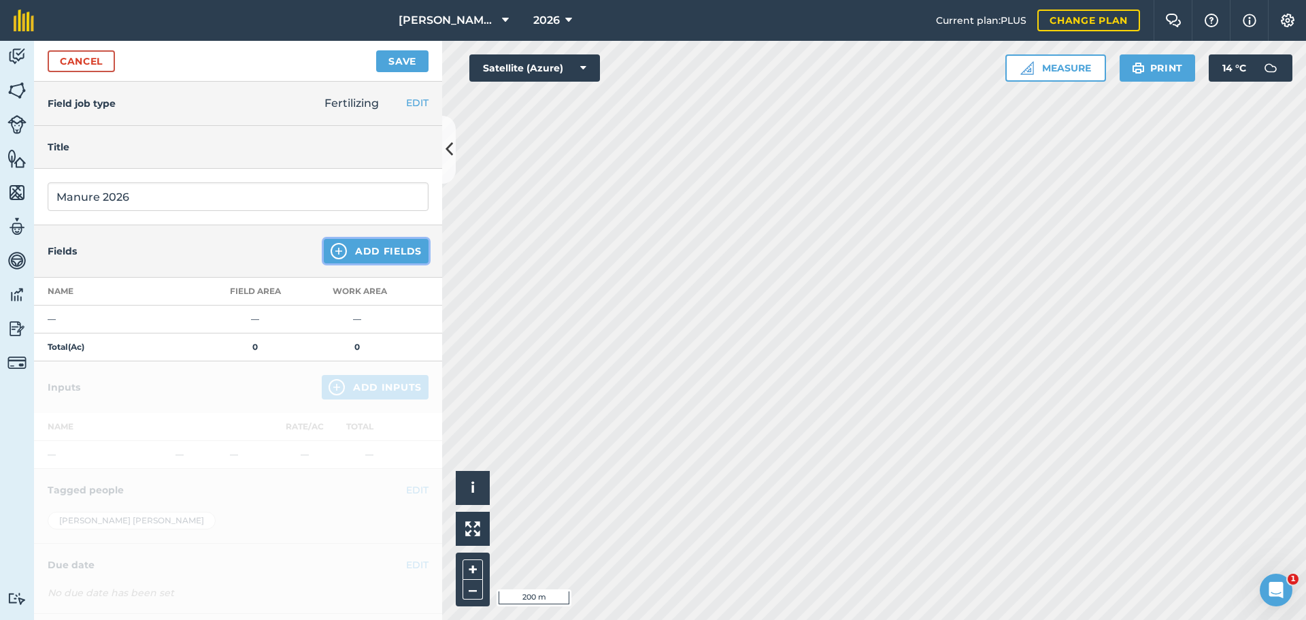
click at [380, 249] on button "Add Fields" at bounding box center [376, 251] width 105 height 24
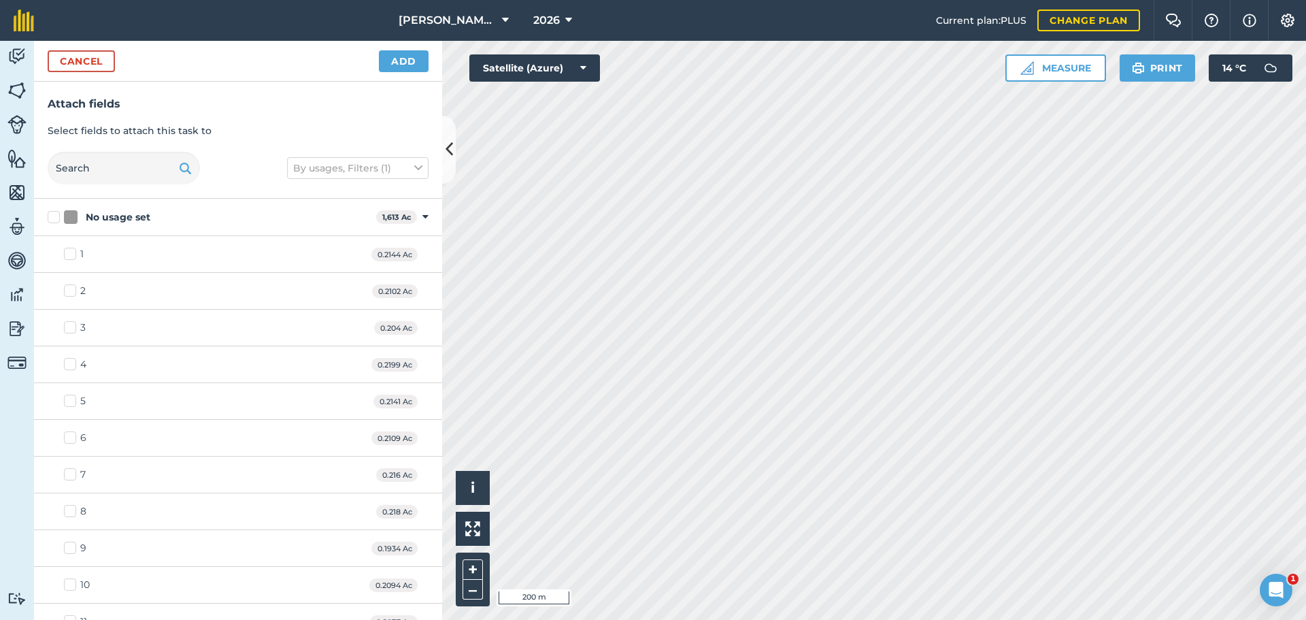
click at [420, 212] on div "No usage set 1,613 Ac Toggle showing No usage set fields" at bounding box center [238, 217] width 408 height 37
click at [422, 214] on icon at bounding box center [425, 217] width 6 height 12
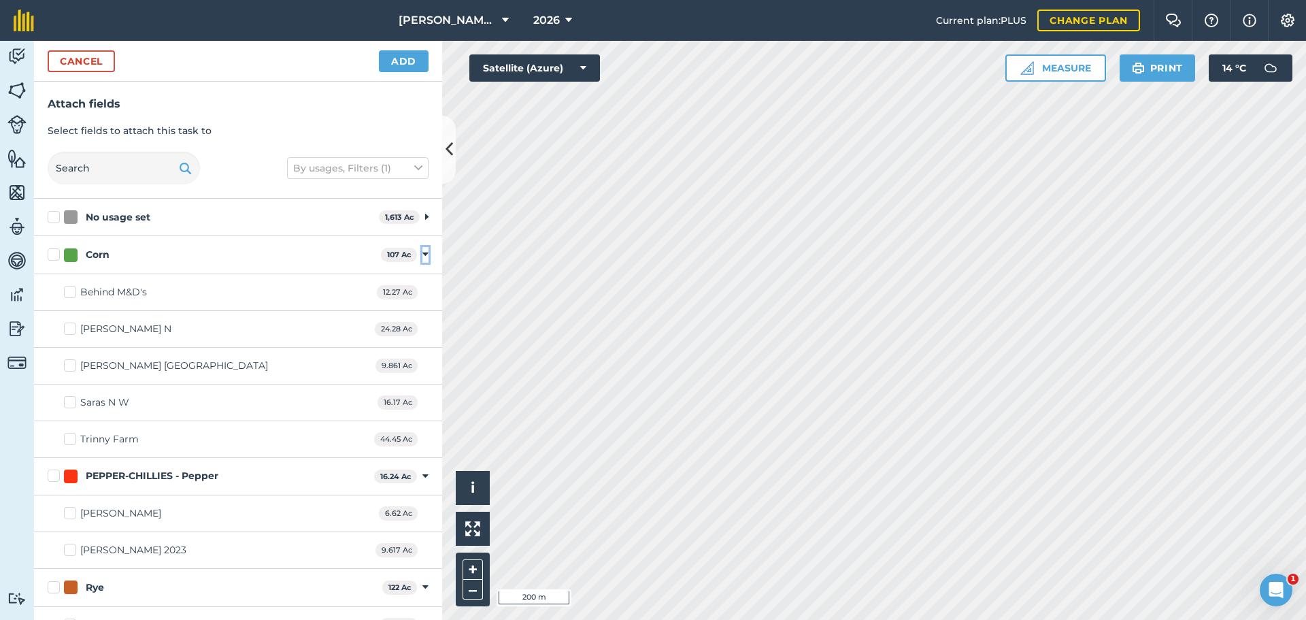
click at [422, 248] on icon at bounding box center [425, 254] width 6 height 12
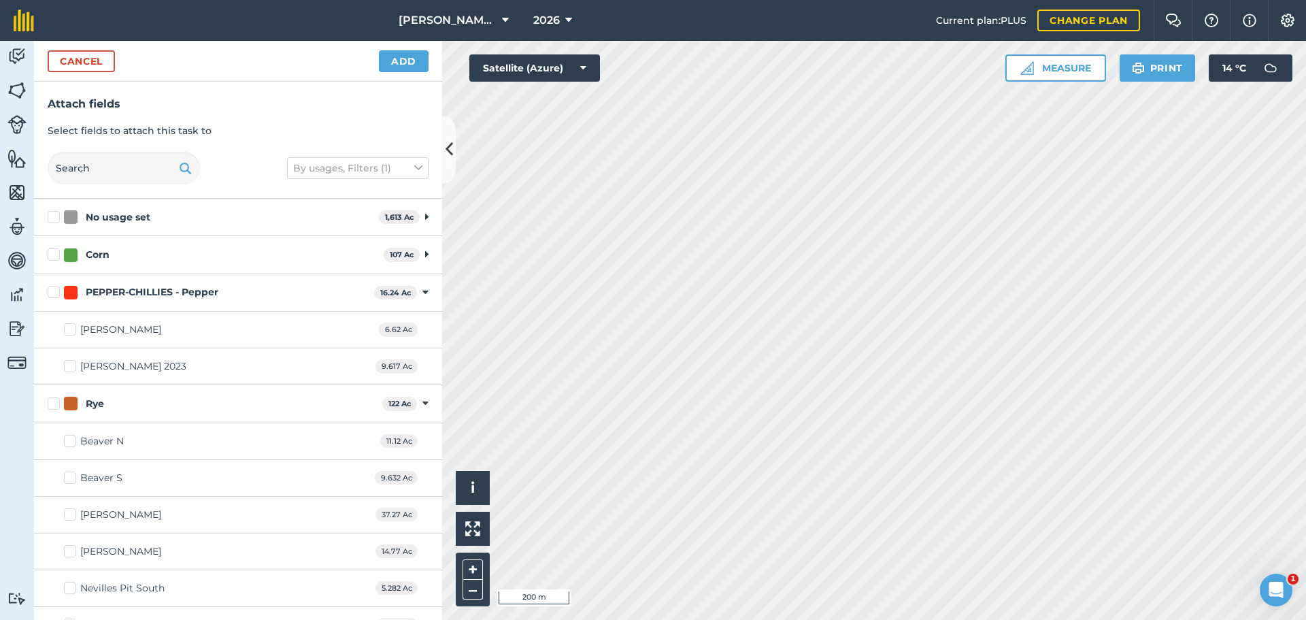
click at [417, 276] on div "PEPPER-CHILLIES - Pepper 16.24 Ac Toggle showing PEPPER-CHILLIES - Pepper fields" at bounding box center [238, 292] width 408 height 37
click at [422, 291] on icon at bounding box center [425, 292] width 6 height 12
click at [412, 333] on div "Rye 122 Ac Toggle showing Rye fields" at bounding box center [238, 329] width 408 height 37
click at [422, 328] on icon at bounding box center [425, 330] width 6 height 12
click at [422, 363] on icon at bounding box center [425, 368] width 6 height 12
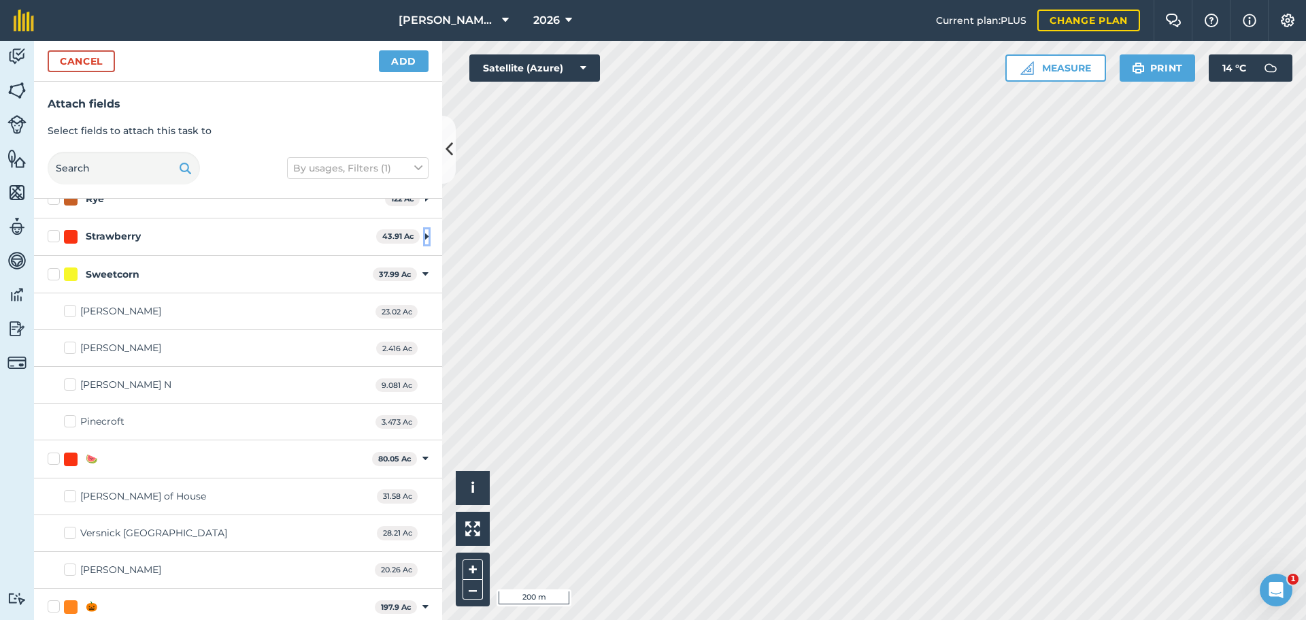
scroll to position [136, 0]
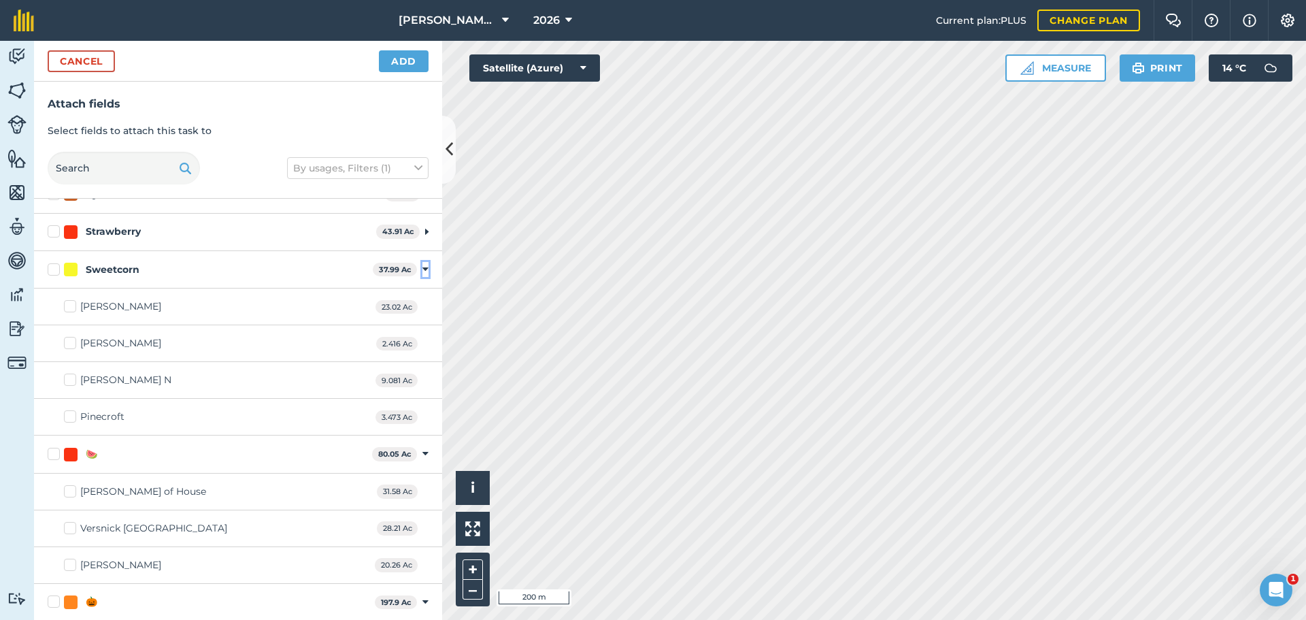
click at [422, 267] on icon at bounding box center [425, 269] width 6 height 12
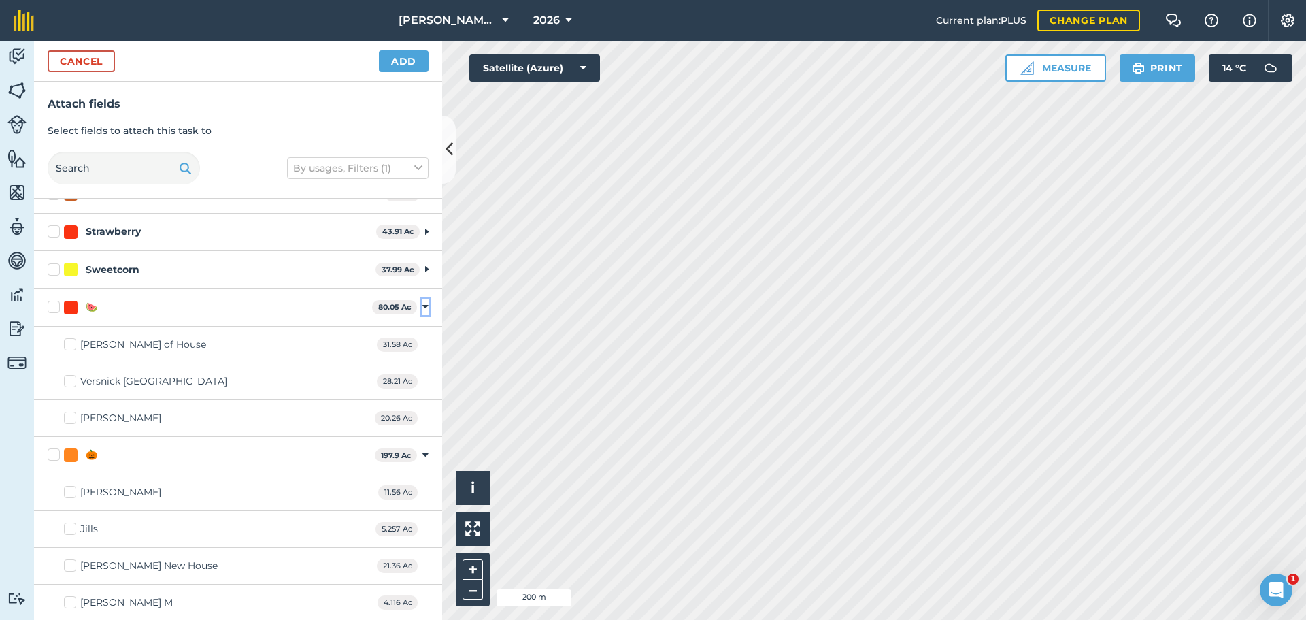
click at [422, 305] on icon at bounding box center [425, 307] width 6 height 12
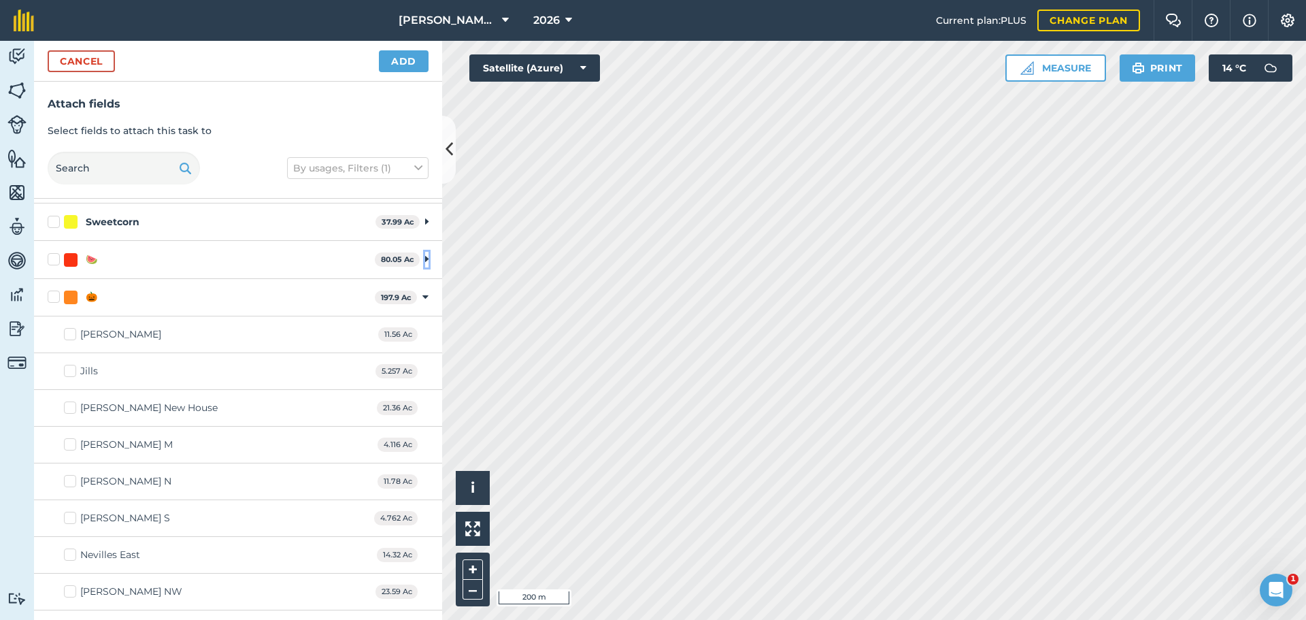
scroll to position [204, 0]
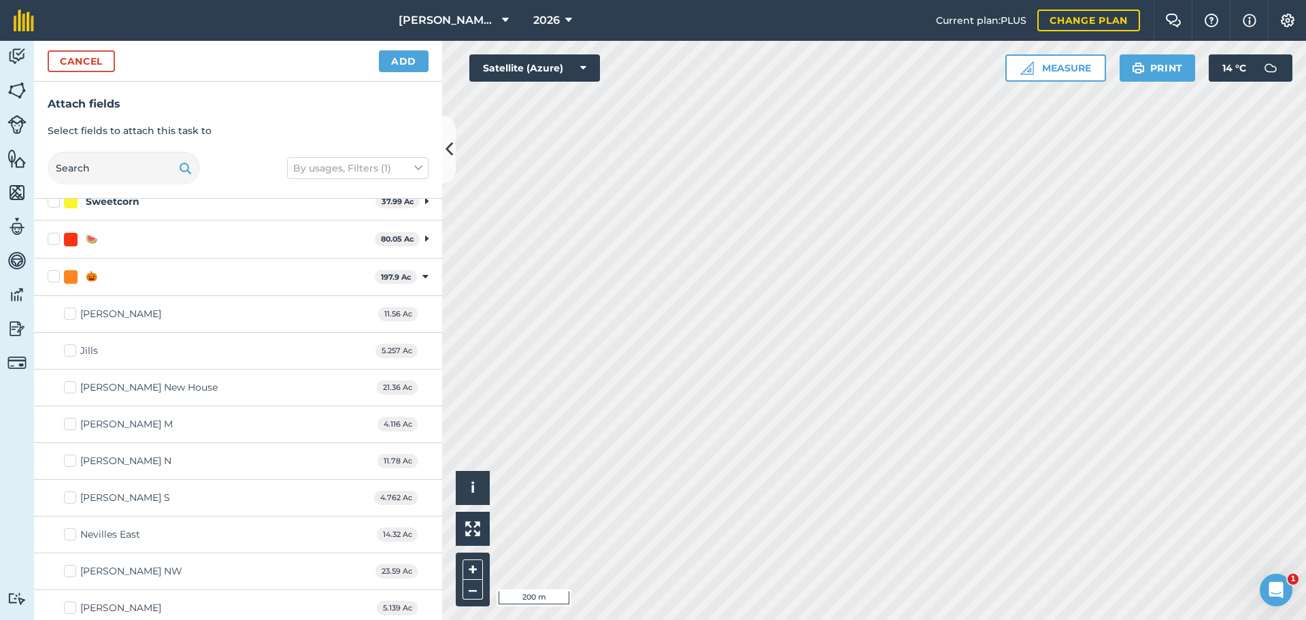
drag, startPoint x: 71, startPoint y: 315, endPoint x: 68, endPoint y: 328, distance: 13.4
click at [71, 314] on label "[PERSON_NAME]" at bounding box center [112, 314] width 97 height 14
click at [71, 314] on input "[PERSON_NAME]" at bounding box center [68, 311] width 9 height 9
click at [63, 352] on div "Jills 5.257 Ac" at bounding box center [238, 351] width 408 height 37
click at [73, 350] on label "Jills" at bounding box center [81, 350] width 34 height 14
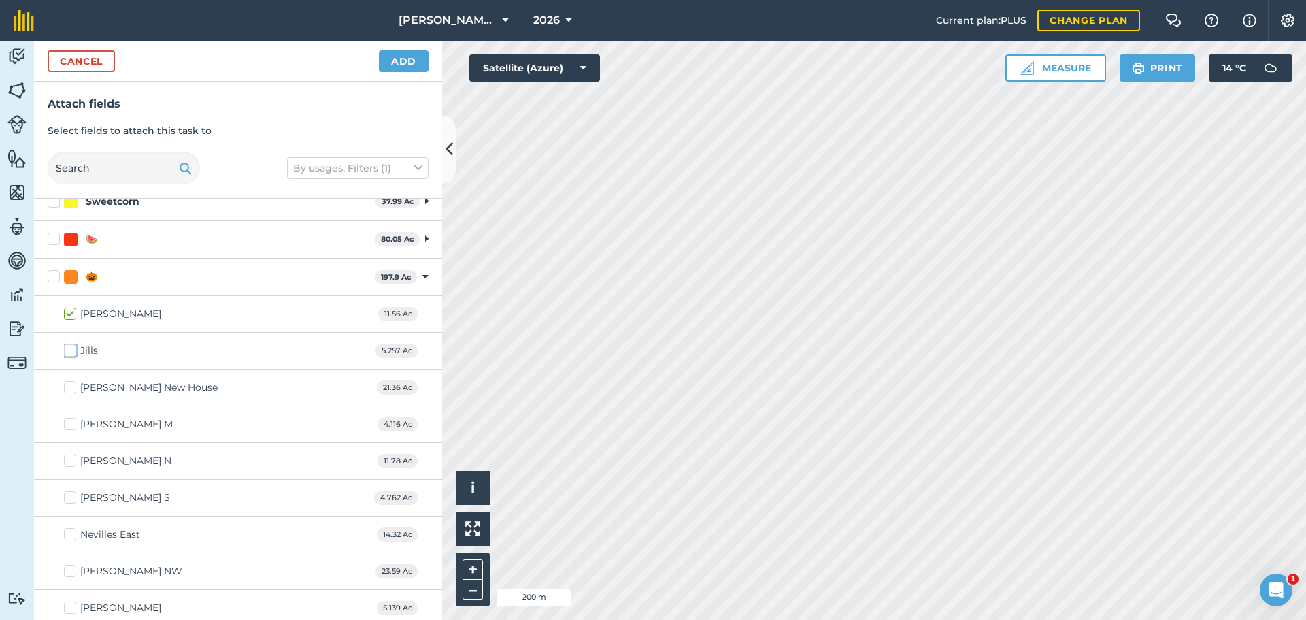
click at [73, 350] on input "Jills" at bounding box center [68, 347] width 9 height 9
click at [75, 390] on label "[PERSON_NAME] New House" at bounding box center [141, 387] width 154 height 14
click at [69, 381] on div "[PERSON_NAME] New House 21.36 Ac" at bounding box center [238, 387] width 408 height 37
click at [67, 389] on label "[PERSON_NAME] New House" at bounding box center [141, 387] width 154 height 14
click at [67, 389] on input "[PERSON_NAME] New House" at bounding box center [68, 384] width 9 height 9
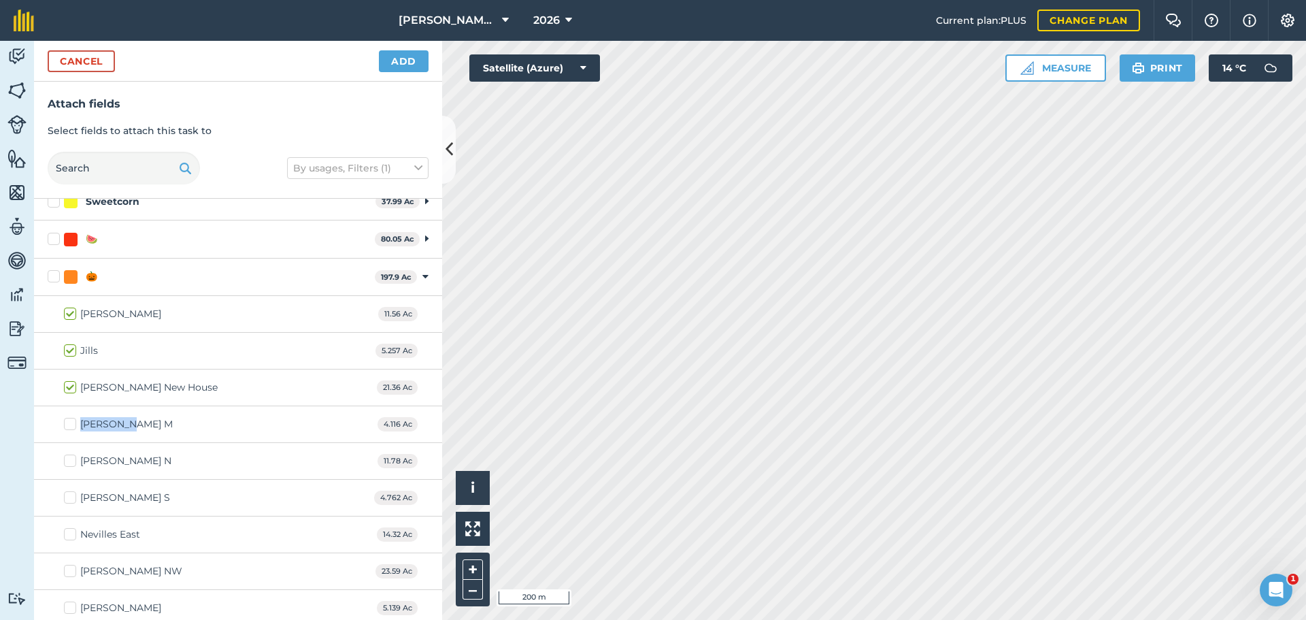
click at [71, 416] on div "[PERSON_NAME] M 4.116 Ac" at bounding box center [238, 424] width 408 height 37
click at [75, 419] on label "[PERSON_NAME] M" at bounding box center [118, 424] width 109 height 14
click at [73, 419] on input "[PERSON_NAME] M" at bounding box center [68, 421] width 9 height 9
click at [70, 435] on div "[PERSON_NAME] M 4.116 Ac" at bounding box center [238, 424] width 408 height 37
click at [71, 452] on div "[PERSON_NAME] N 11.78 Ac" at bounding box center [238, 461] width 408 height 37
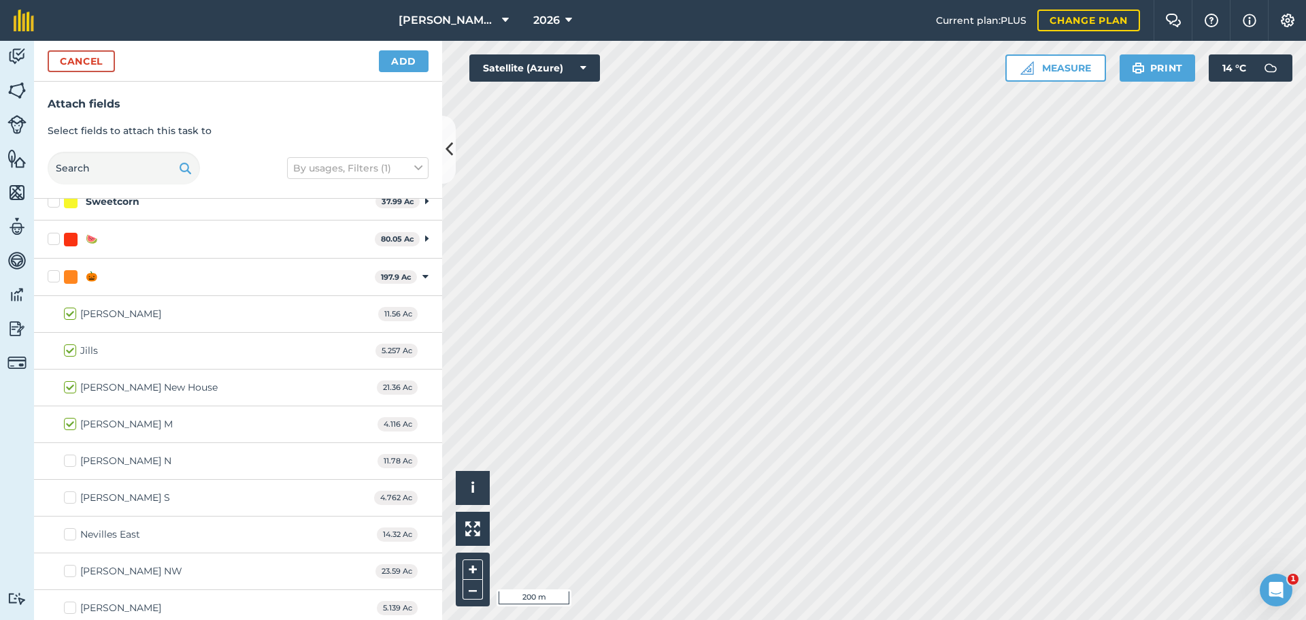
click at [69, 460] on label "[PERSON_NAME] N" at bounding box center [117, 461] width 107 height 14
click at [69, 460] on input "[PERSON_NAME] N" at bounding box center [68, 458] width 9 height 9
click at [69, 493] on div "[PERSON_NAME] S 4.762 Ac" at bounding box center [238, 497] width 408 height 37
click at [68, 501] on label "[PERSON_NAME] S" at bounding box center [117, 497] width 106 height 14
click at [68, 499] on input "[PERSON_NAME] S" at bounding box center [68, 494] width 9 height 9
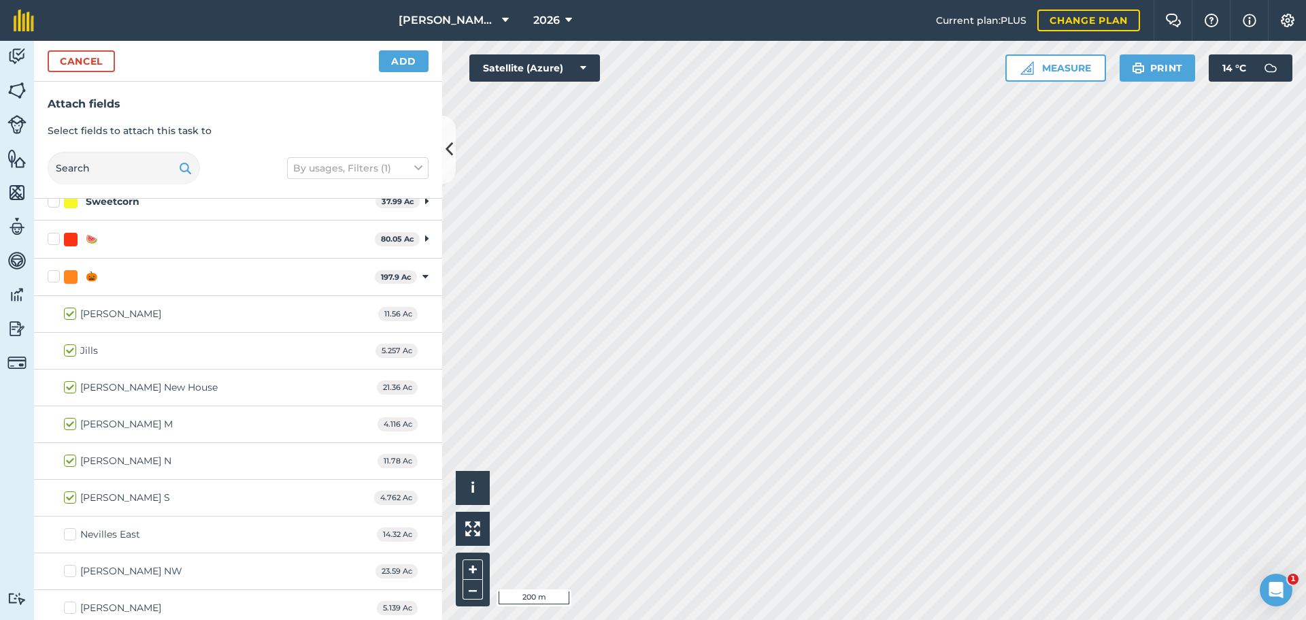
drag, startPoint x: 70, startPoint y: 533, endPoint x: 104, endPoint y: 505, distance: 43.5
click at [70, 532] on label "Nevilles East" at bounding box center [102, 534] width 76 height 14
click at [70, 532] on input "Nevilles East" at bounding box center [68, 531] width 9 height 9
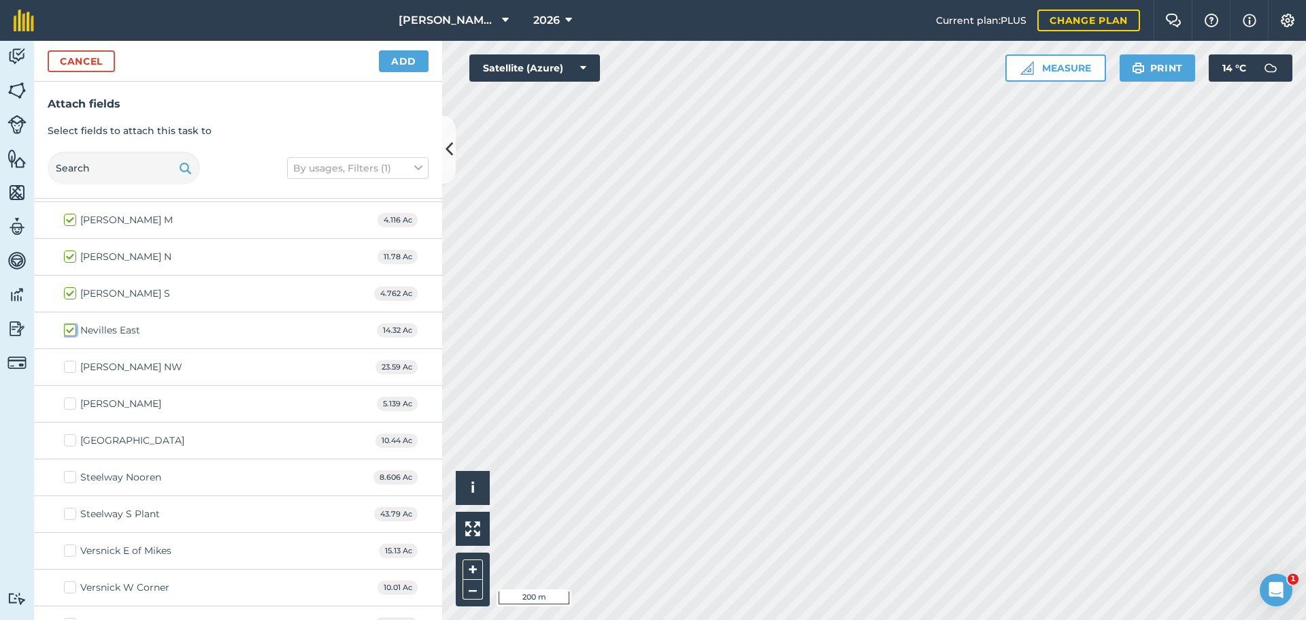
scroll to position [431, 0]
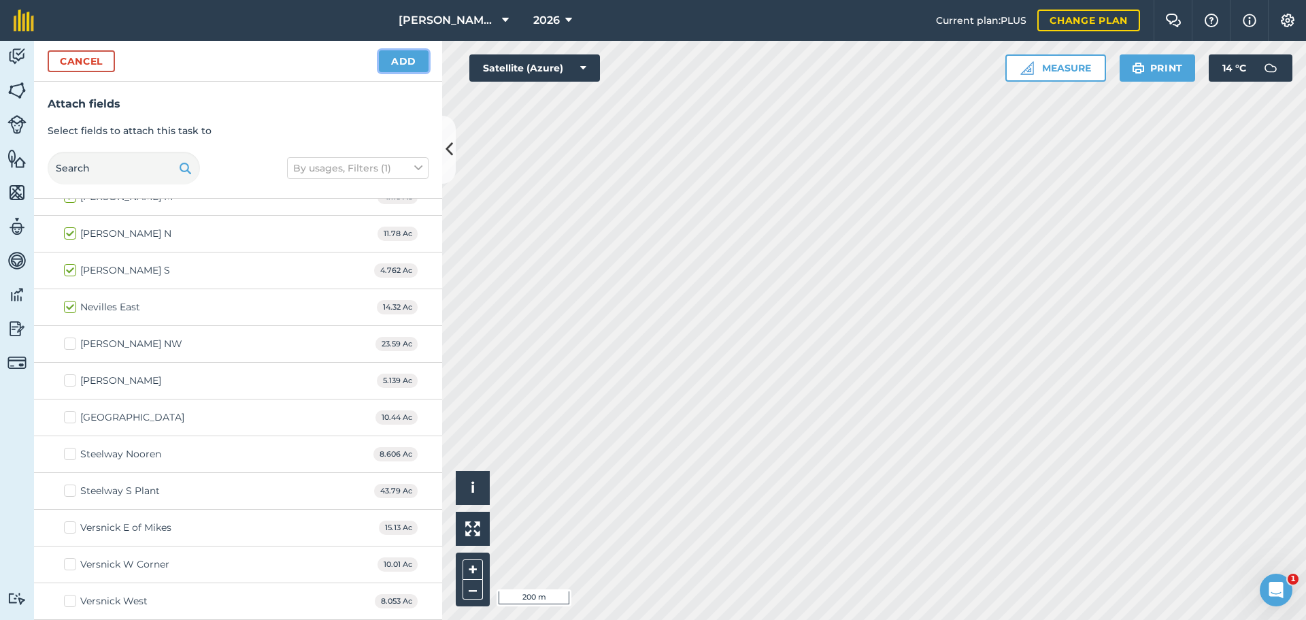
click at [400, 63] on button "Add" at bounding box center [404, 61] width 50 height 22
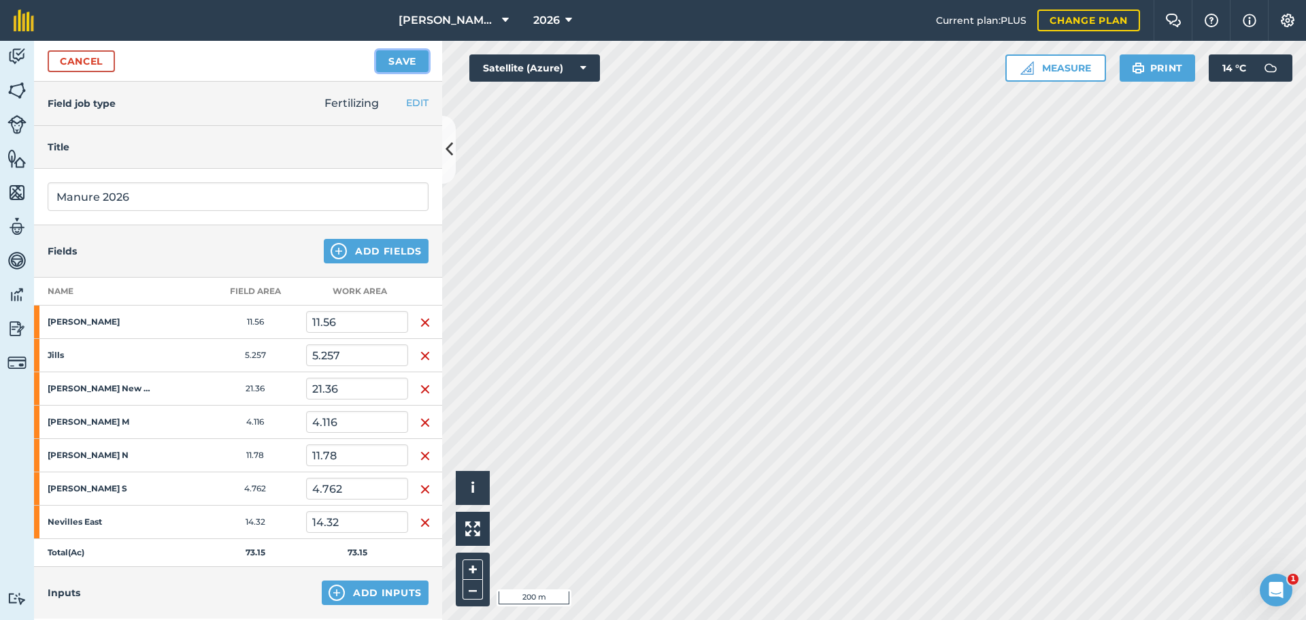
click at [410, 65] on button "Save" at bounding box center [402, 61] width 52 height 22
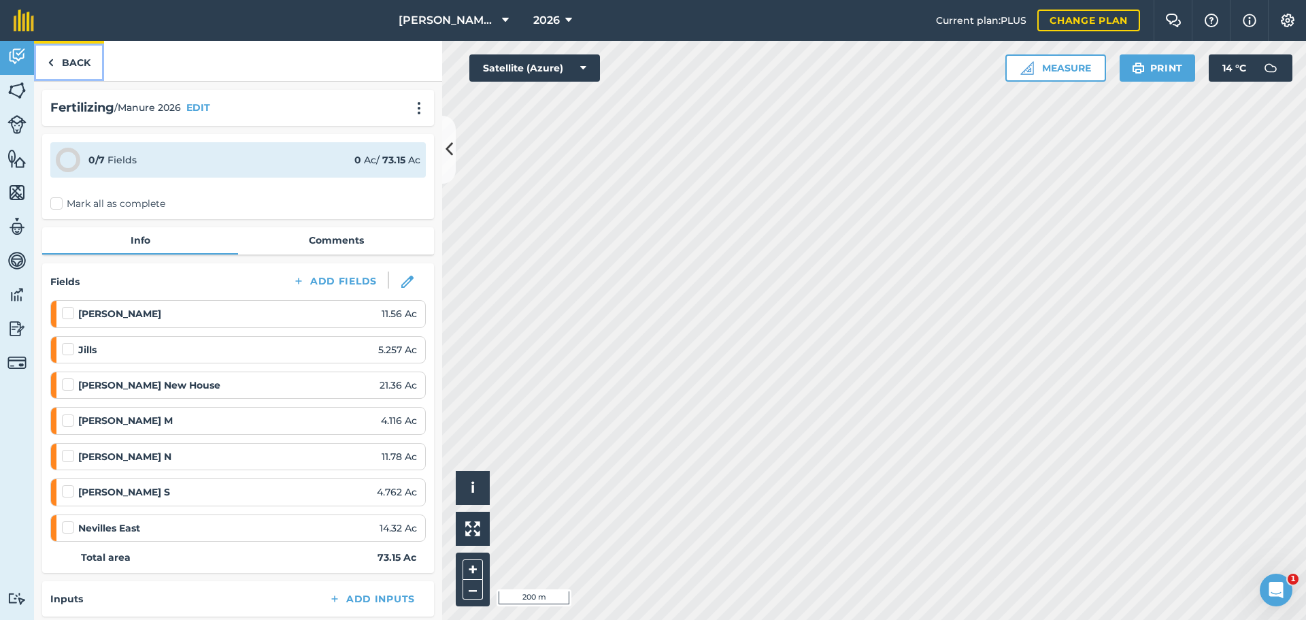
click at [56, 61] on link "Back" at bounding box center [69, 61] width 70 height 40
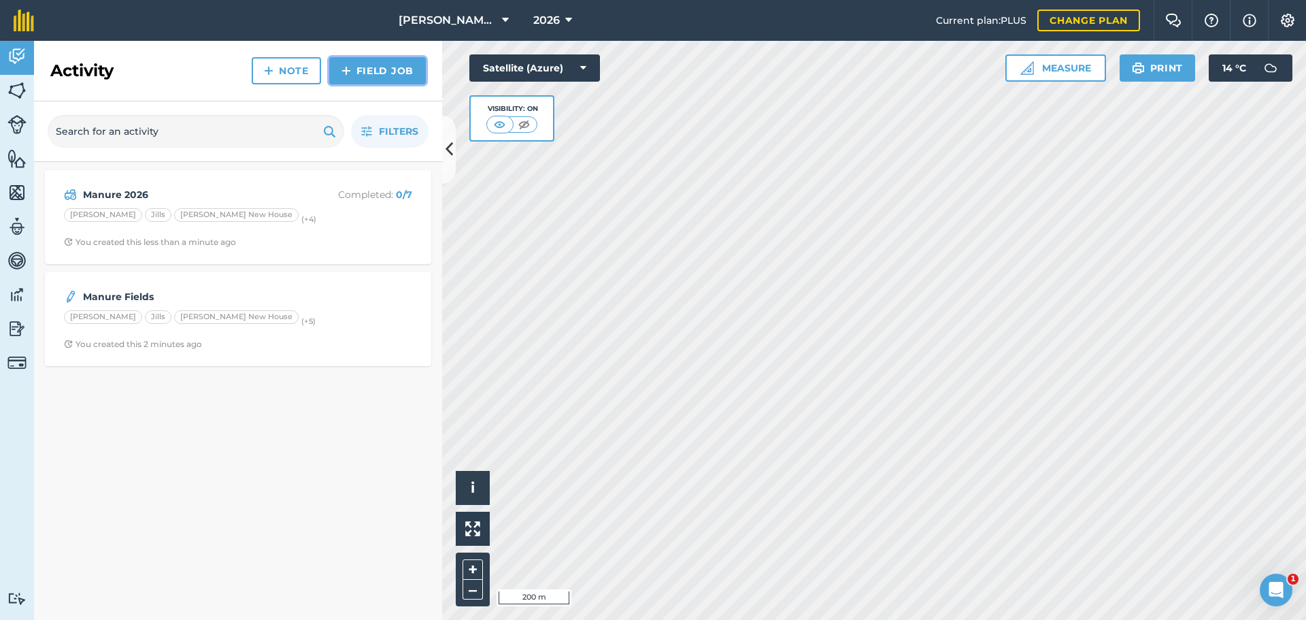
click at [386, 67] on link "Field Job" at bounding box center [377, 70] width 97 height 27
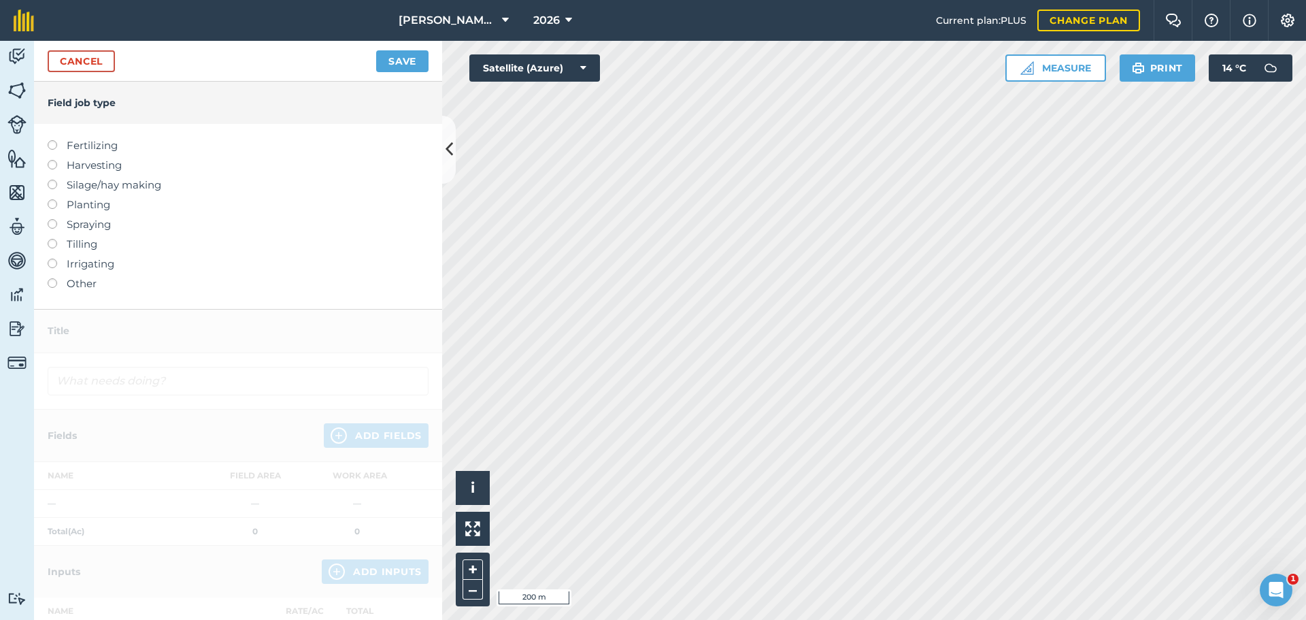
click at [48, 288] on label "Other" at bounding box center [238, 283] width 381 height 16
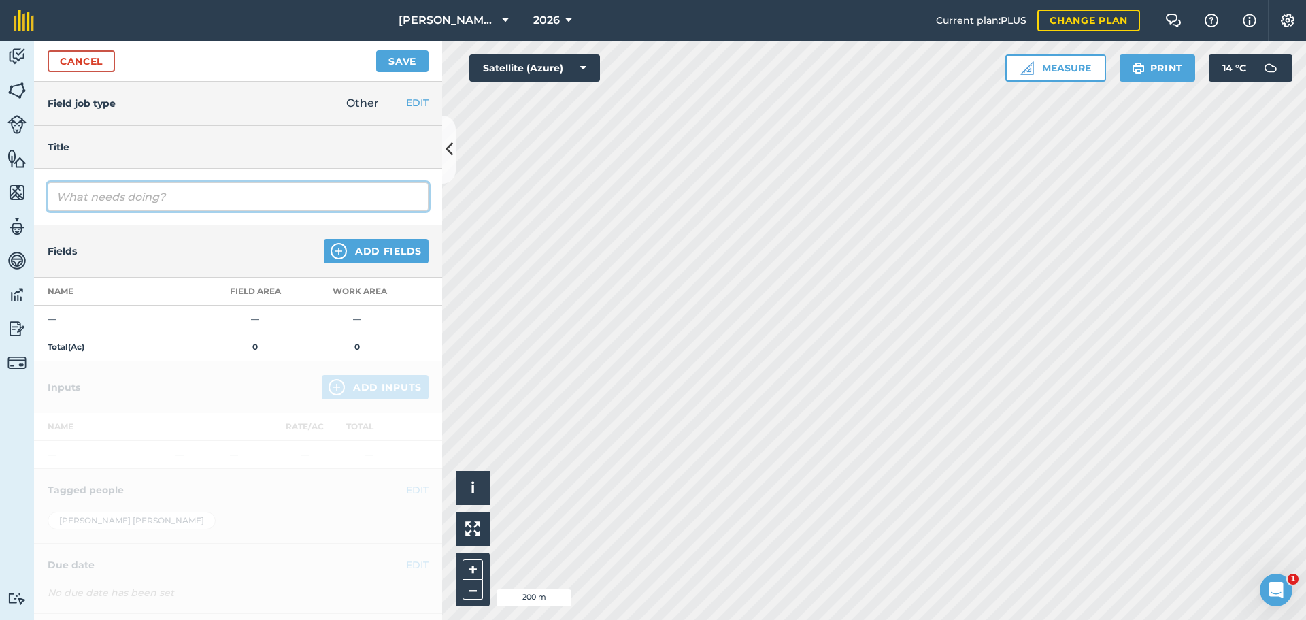
click at [96, 190] on input "text" at bounding box center [238, 196] width 381 height 29
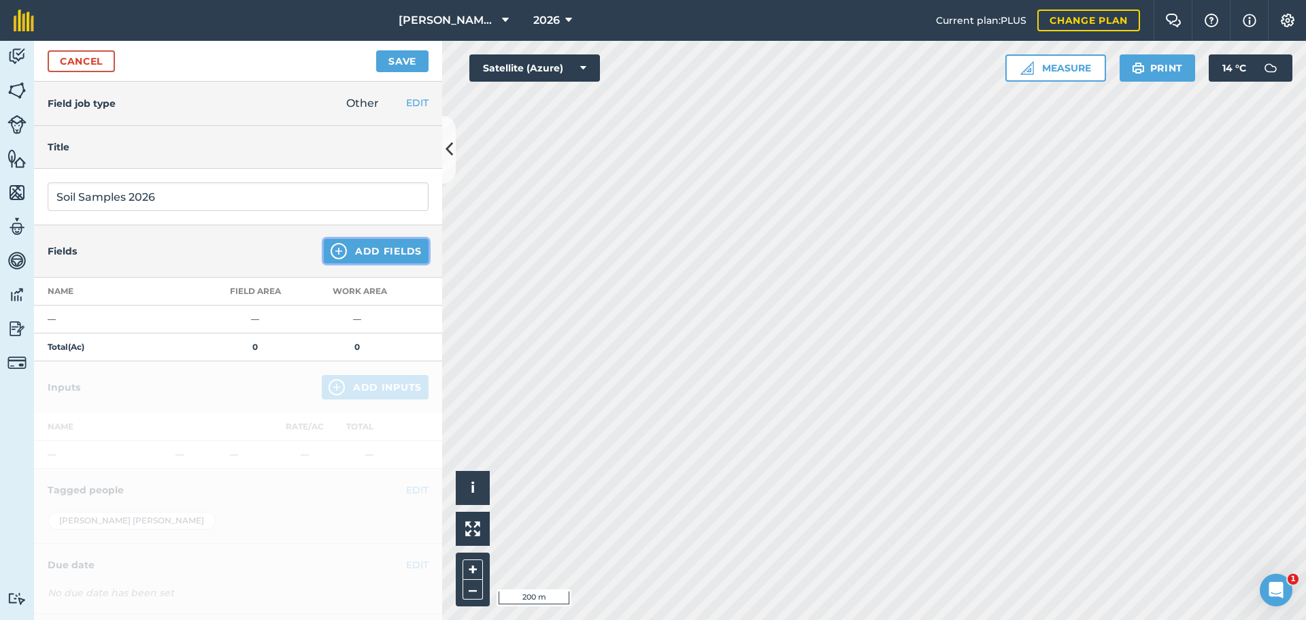
click at [389, 253] on button "Add Fields" at bounding box center [376, 251] width 105 height 24
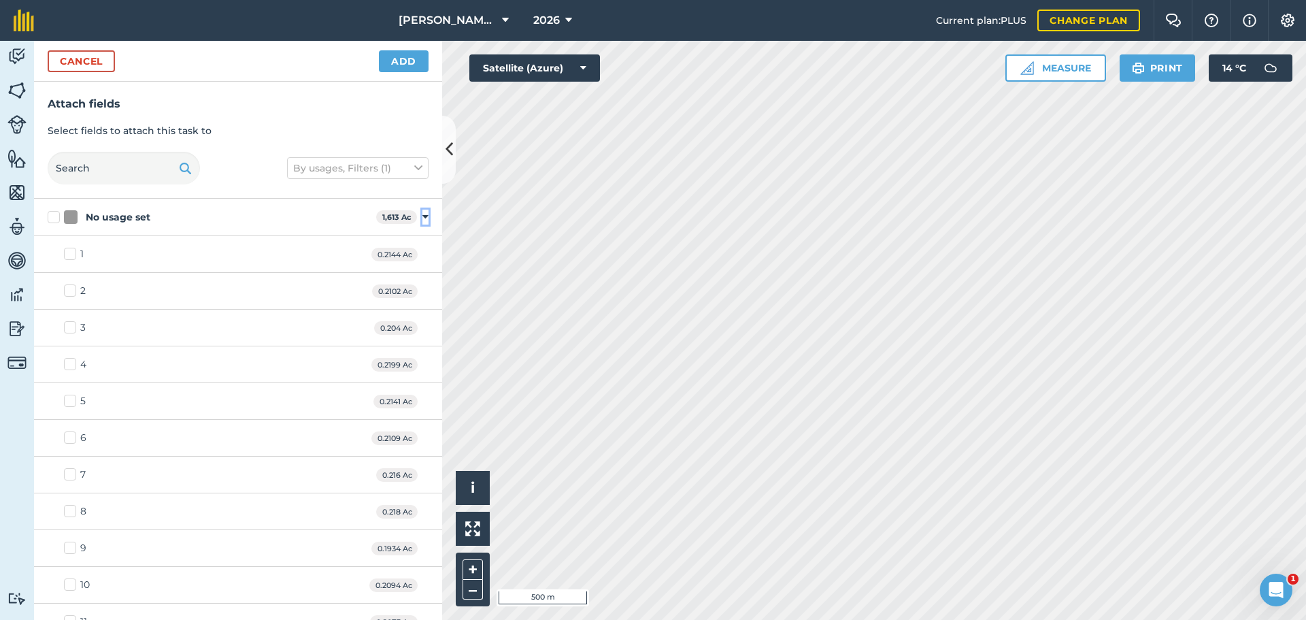
click at [422, 214] on icon at bounding box center [425, 217] width 6 height 12
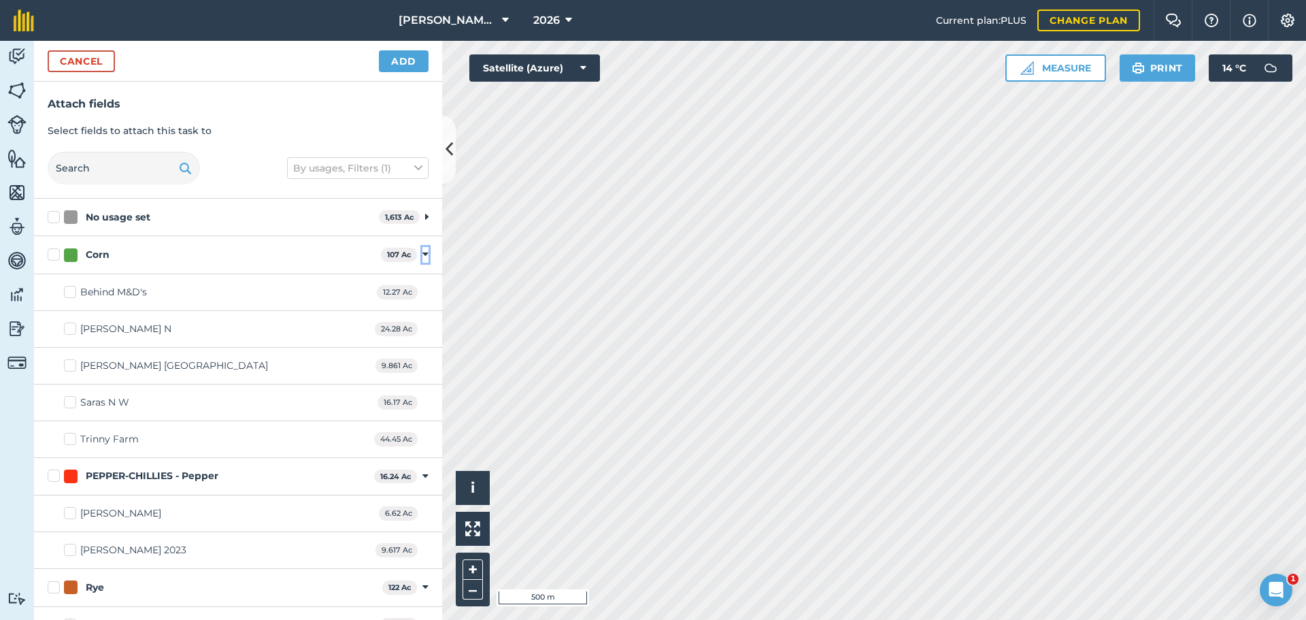
click at [422, 252] on icon at bounding box center [425, 254] width 6 height 12
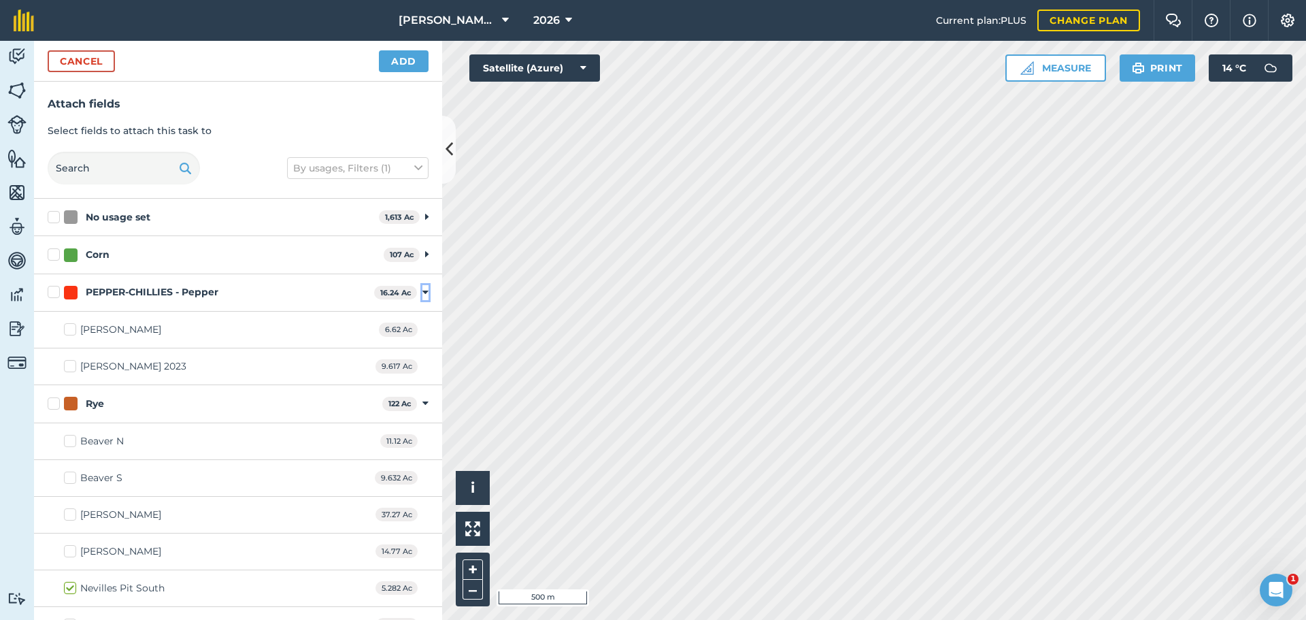
click at [422, 292] on icon at bounding box center [425, 292] width 6 height 12
click at [412, 321] on div "Rye 122 Ac Toggle showing Rye fields" at bounding box center [238, 329] width 408 height 37
click at [418, 331] on div "Rye 122 Ac Toggle showing Rye fields" at bounding box center [238, 329] width 408 height 37
click at [422, 326] on icon at bounding box center [425, 330] width 6 height 12
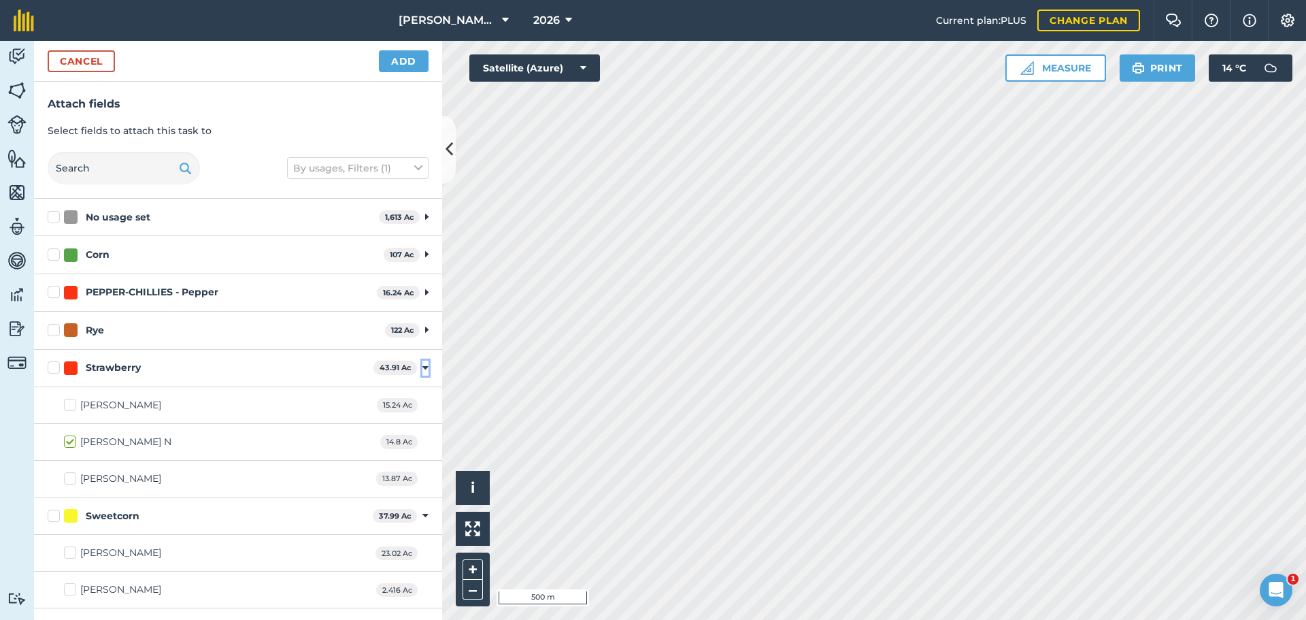
click at [422, 365] on icon at bounding box center [425, 368] width 6 height 12
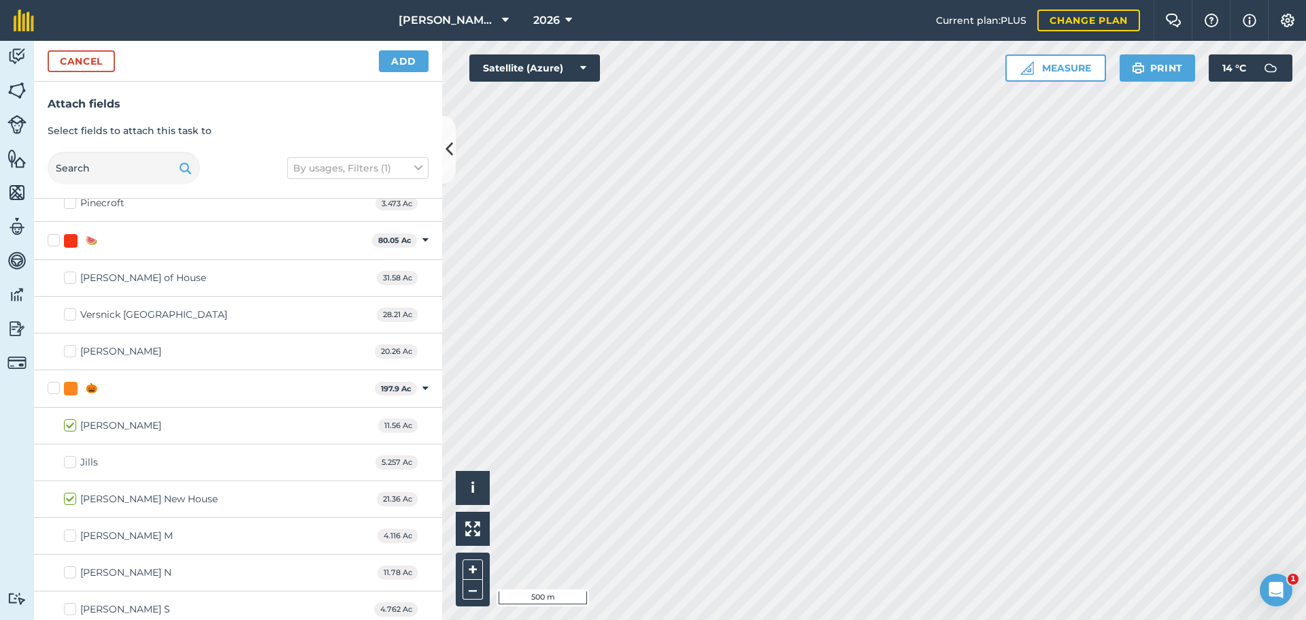
scroll to position [348, 0]
click at [406, 65] on button "Add" at bounding box center [404, 61] width 50 height 22
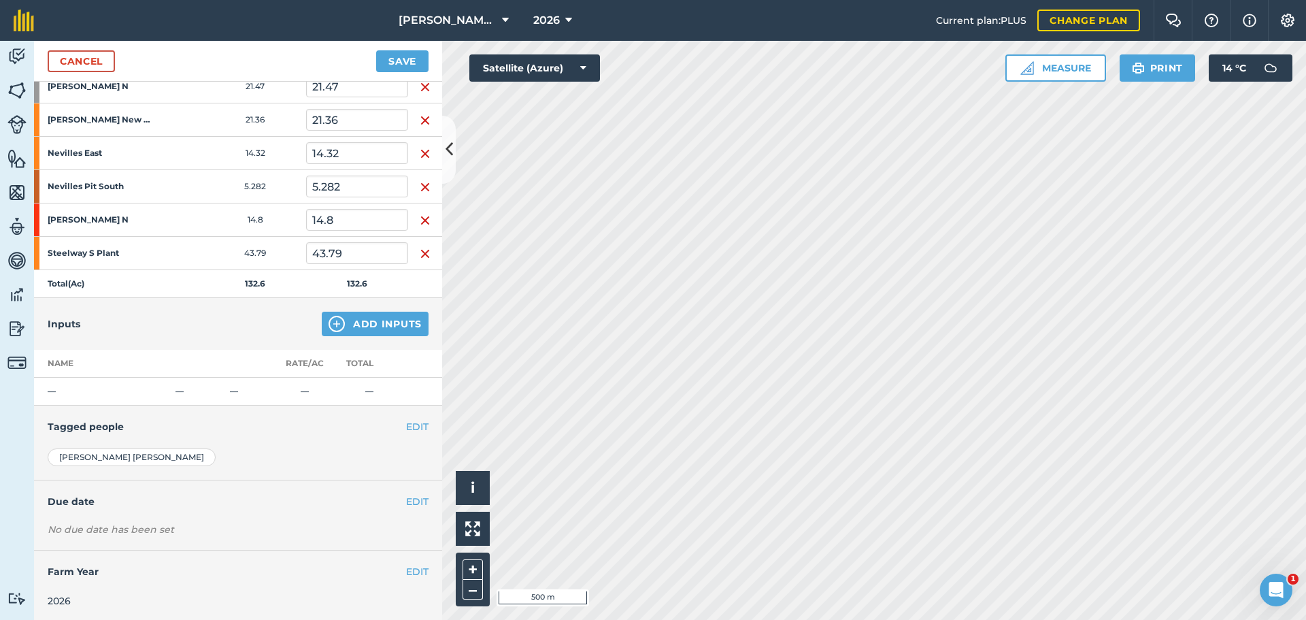
scroll to position [271, 0]
click at [407, 425] on button "EDIT" at bounding box center [417, 423] width 22 height 15
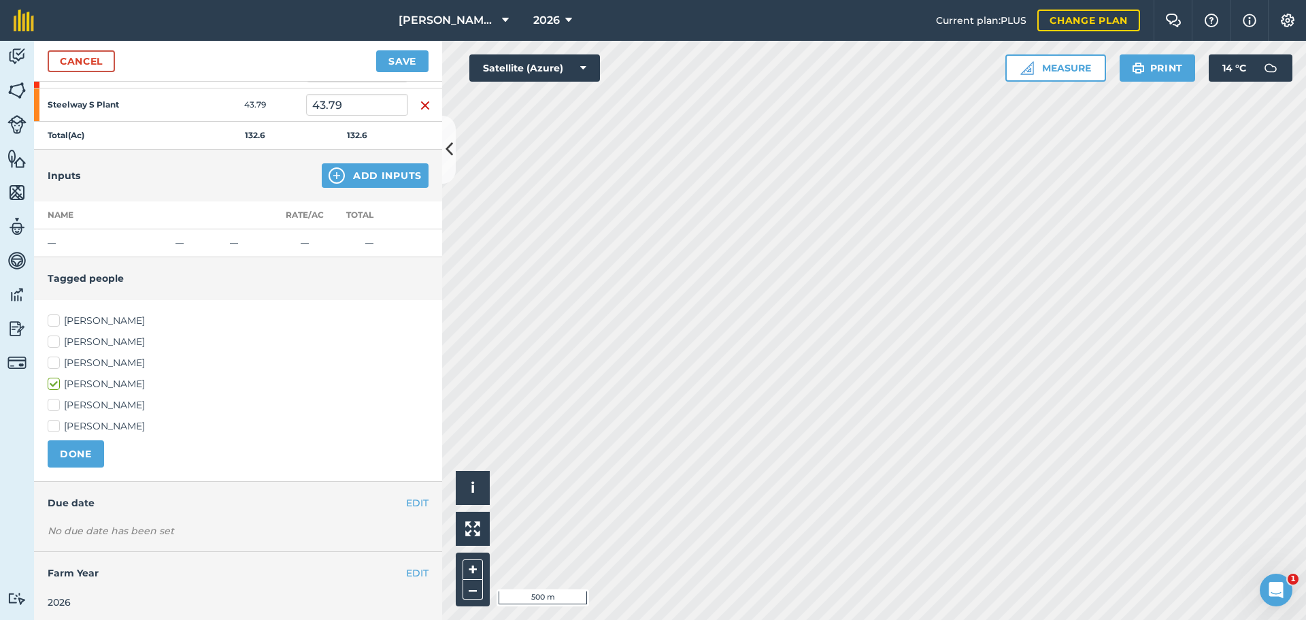
scroll to position [421, 0]
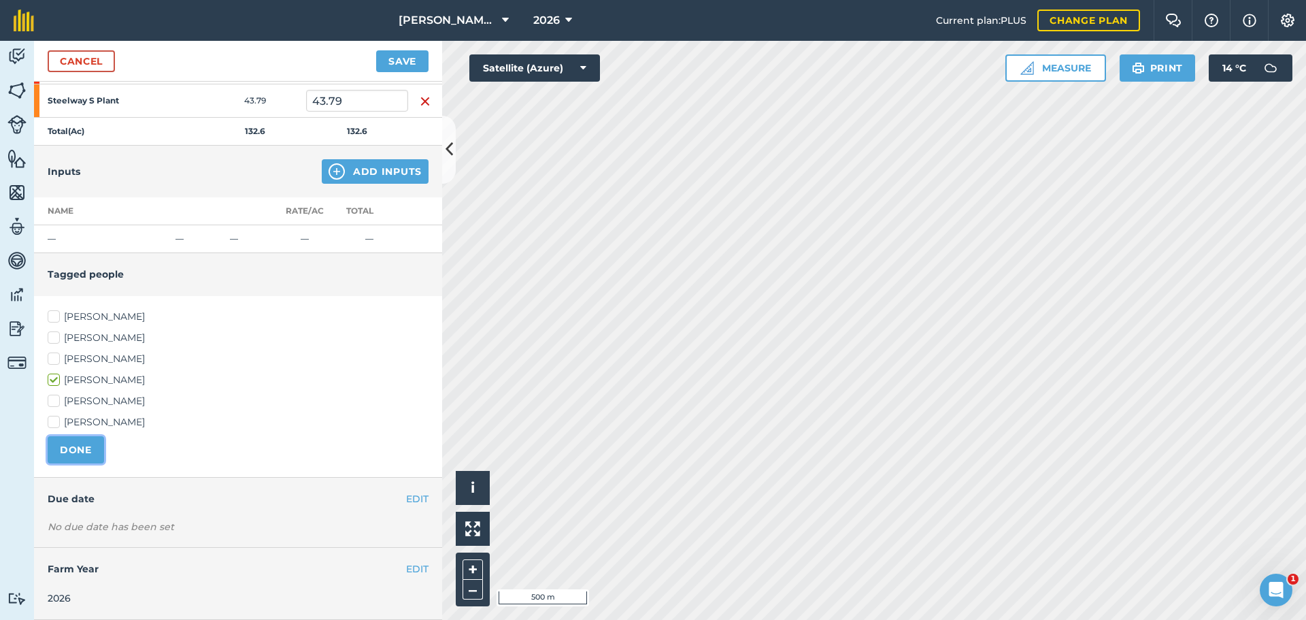
click at [89, 450] on button "DONE" at bounding box center [76, 449] width 56 height 27
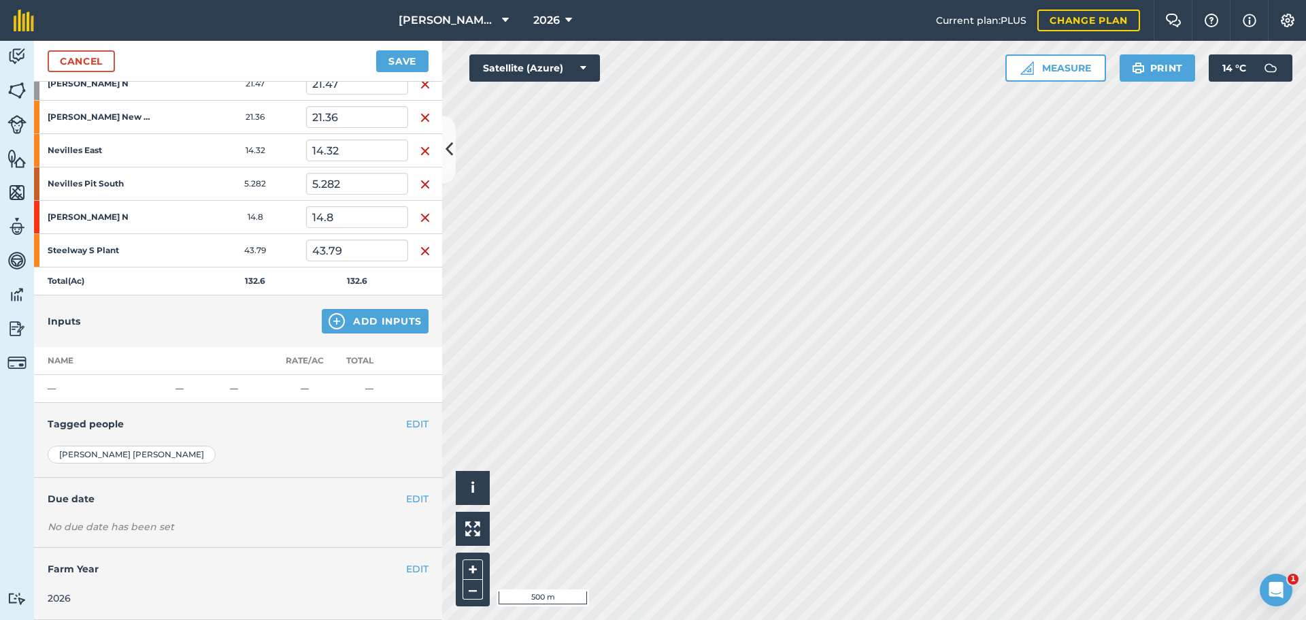
scroll to position [0, 0]
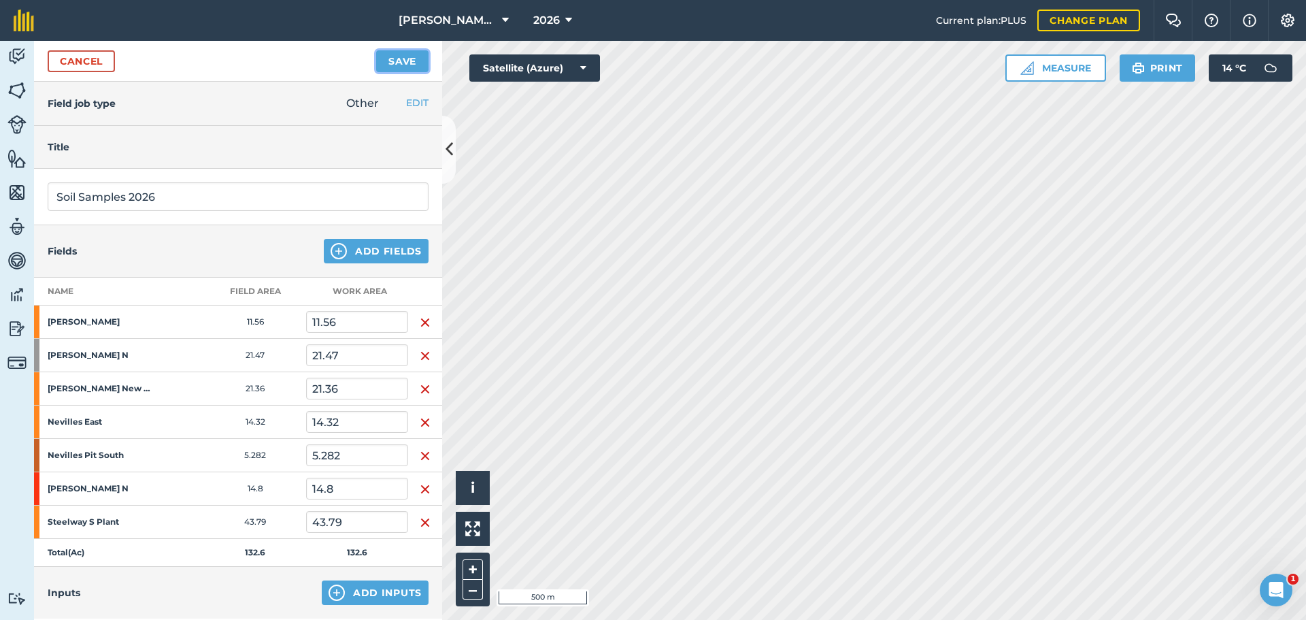
click at [402, 67] on button "Save" at bounding box center [402, 61] width 52 height 22
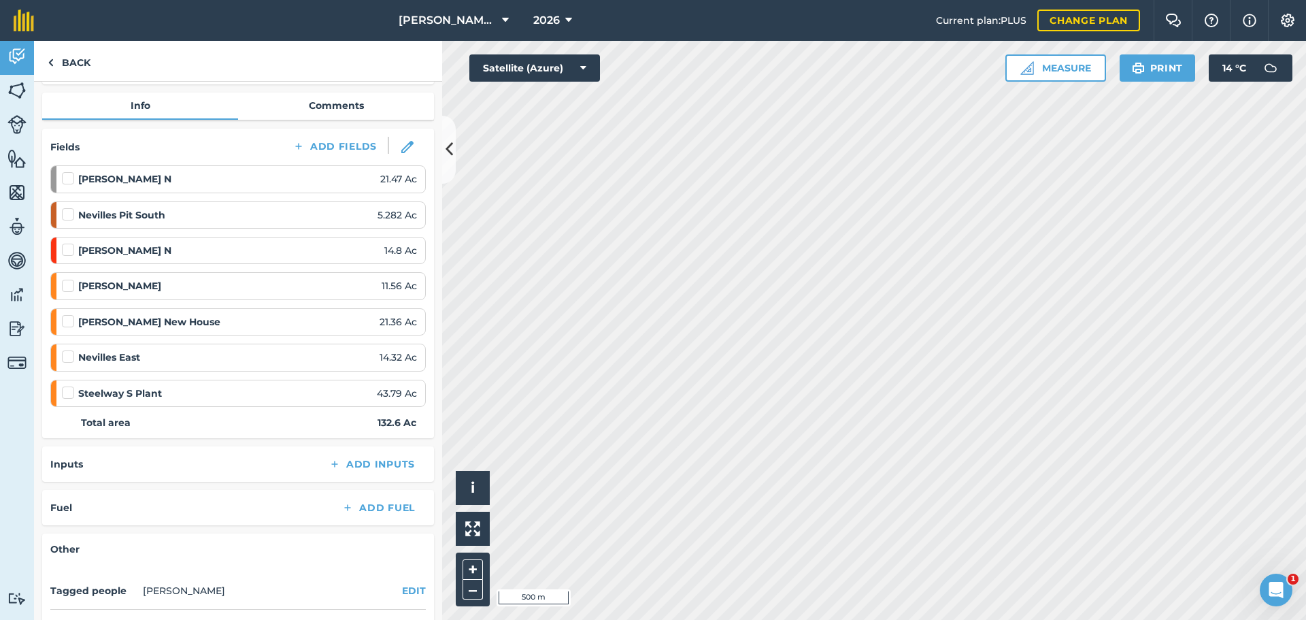
scroll to position [136, 0]
click at [71, 206] on label at bounding box center [70, 206] width 16 height 0
click at [71, 212] on input "checkbox" at bounding box center [66, 210] width 9 height 9
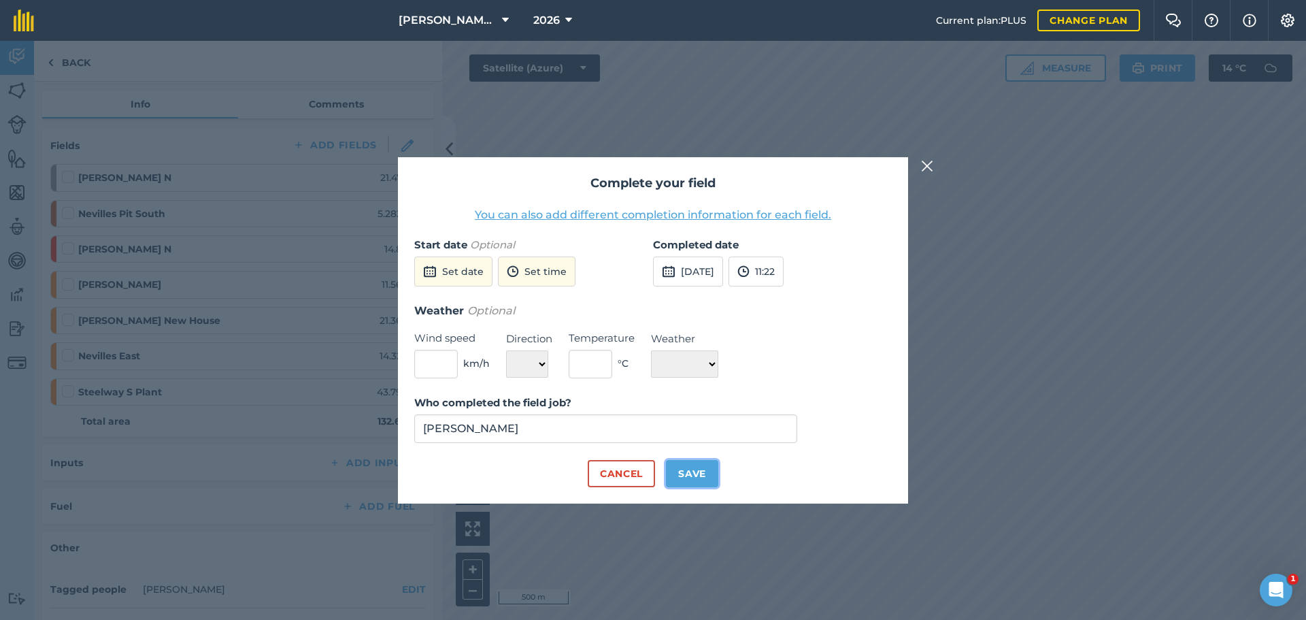
click at [698, 465] on button "Save" at bounding box center [692, 473] width 52 height 27
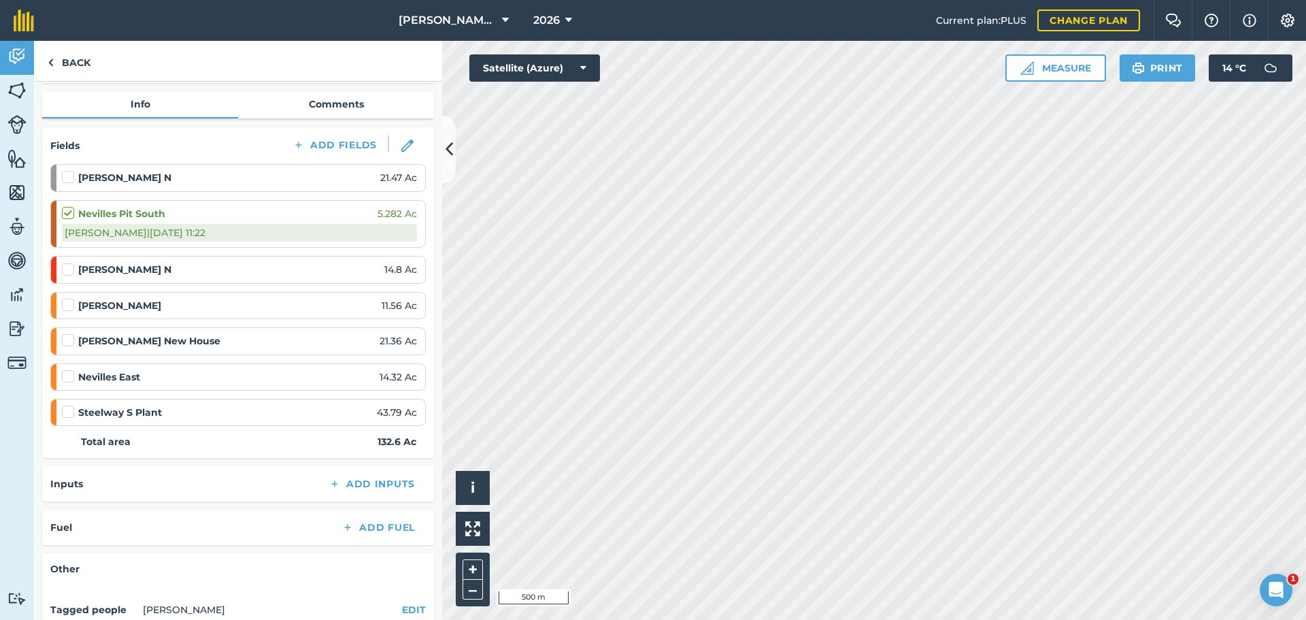
click at [65, 298] on label at bounding box center [70, 298] width 16 height 0
click at [65, 305] on input "checkbox" at bounding box center [66, 302] width 9 height 9
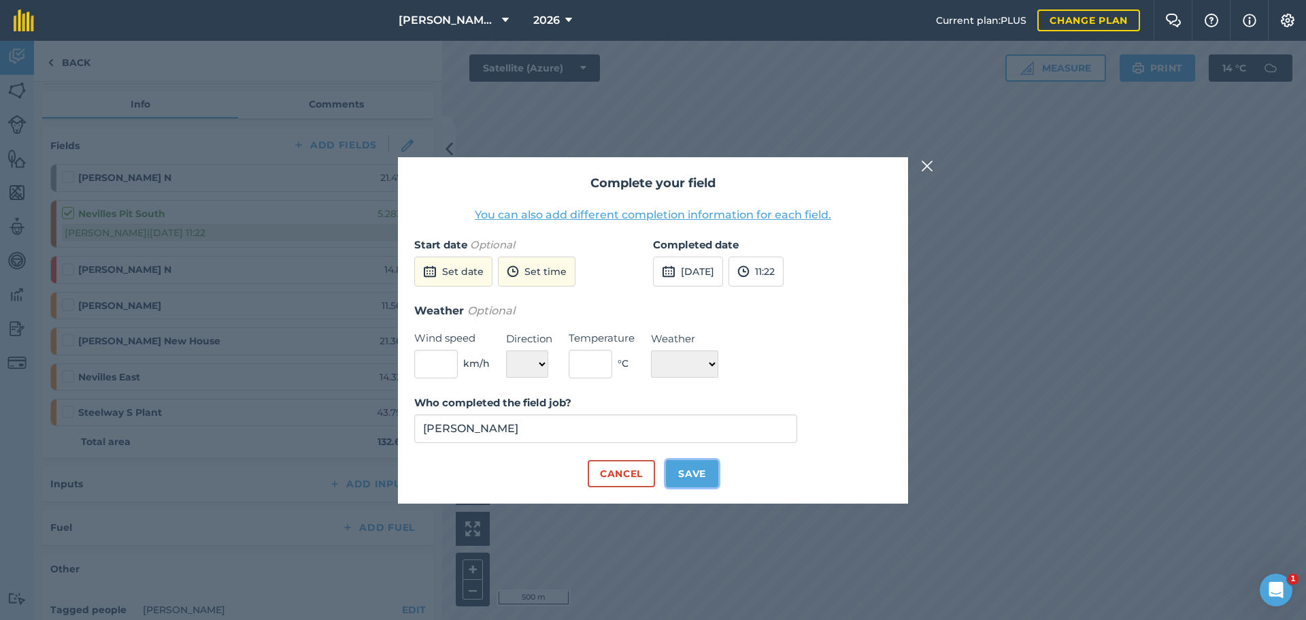
click at [692, 460] on button "Save" at bounding box center [692, 473] width 52 height 27
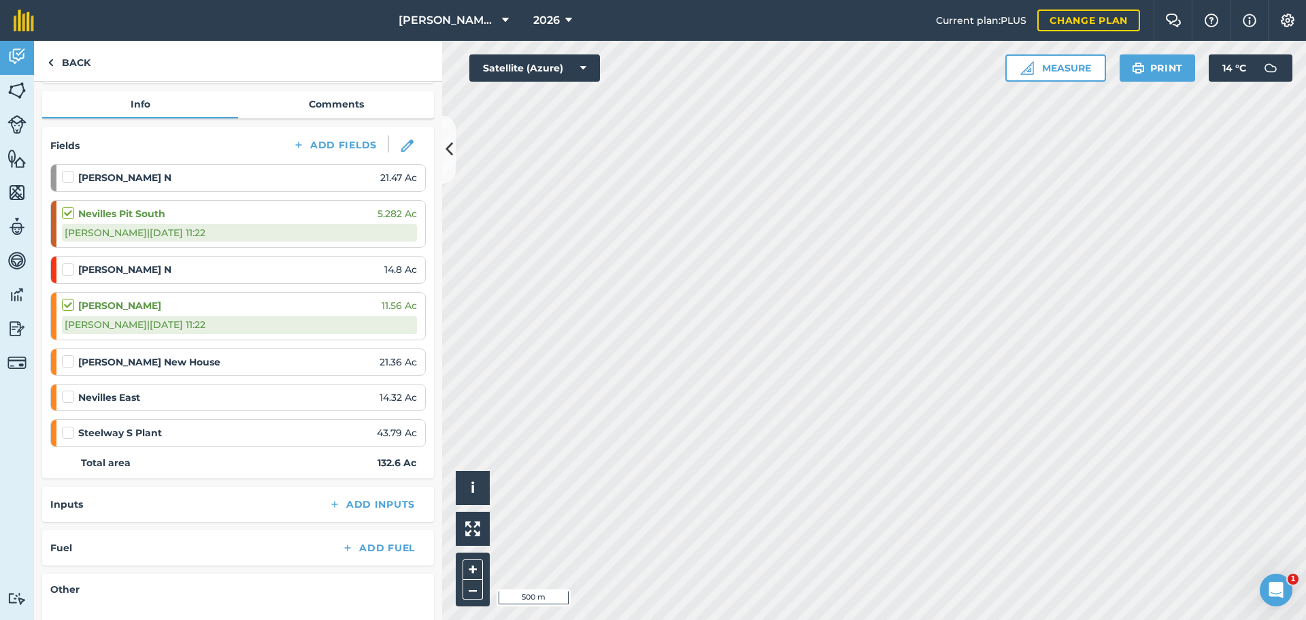
click at [65, 390] on label at bounding box center [70, 390] width 16 height 0
click at [65, 399] on input "checkbox" at bounding box center [66, 394] width 9 height 9
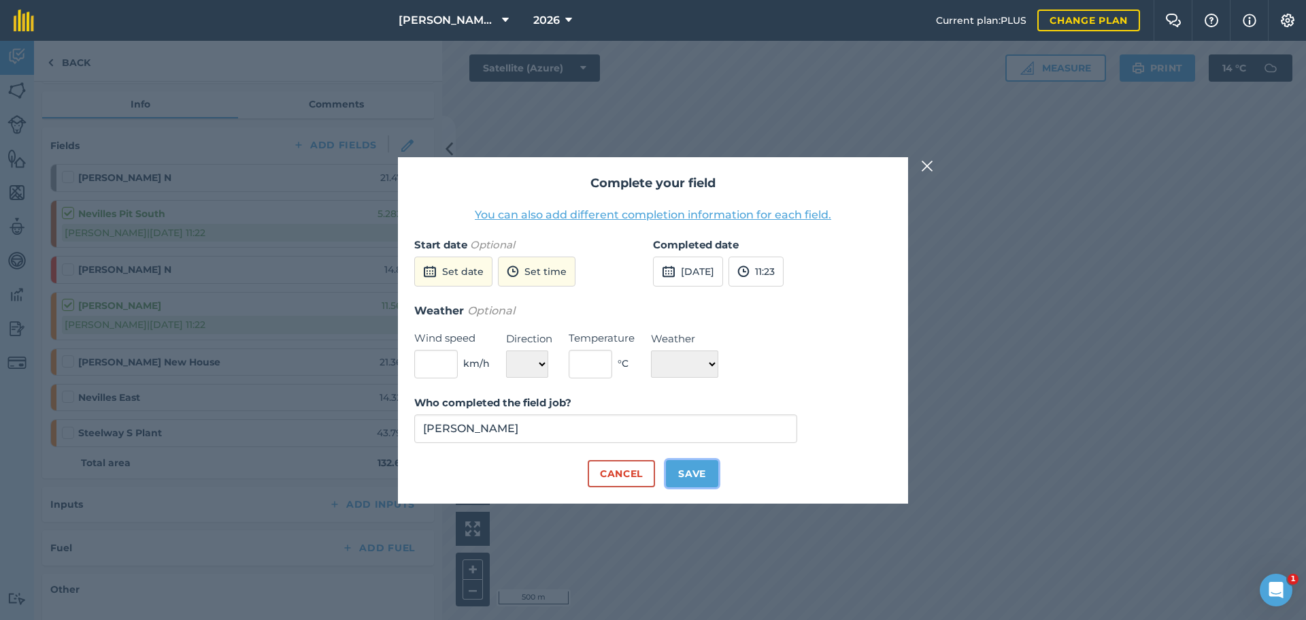
click at [705, 466] on button "Save" at bounding box center [692, 473] width 52 height 27
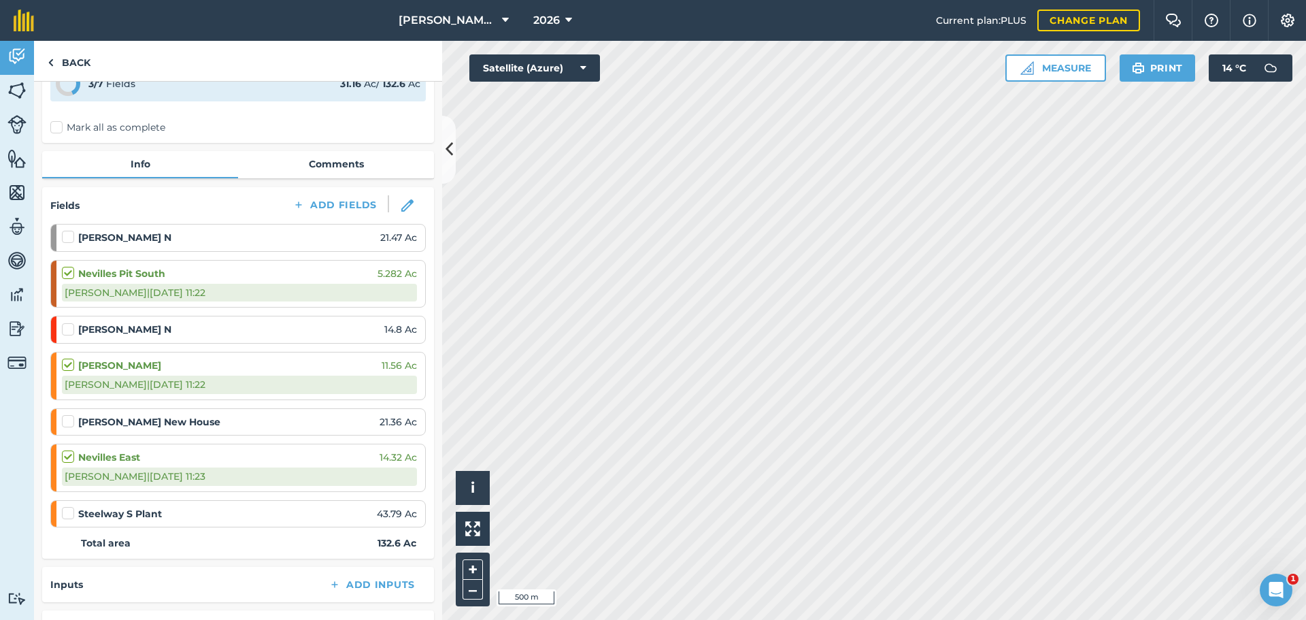
scroll to position [341, 0]
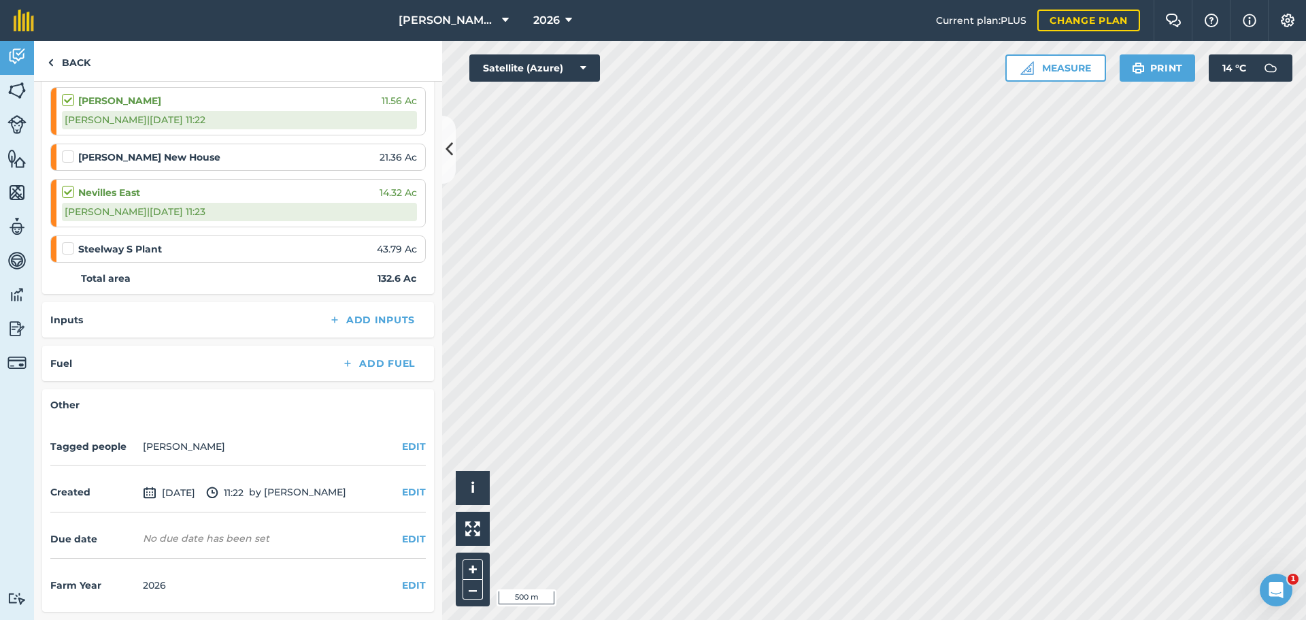
click at [413, 450] on div "Other Tagged people [PERSON_NAME] EDIT Created [DATE] 11:22 by [PERSON_NAME] ED…" at bounding box center [238, 500] width 392 height 222
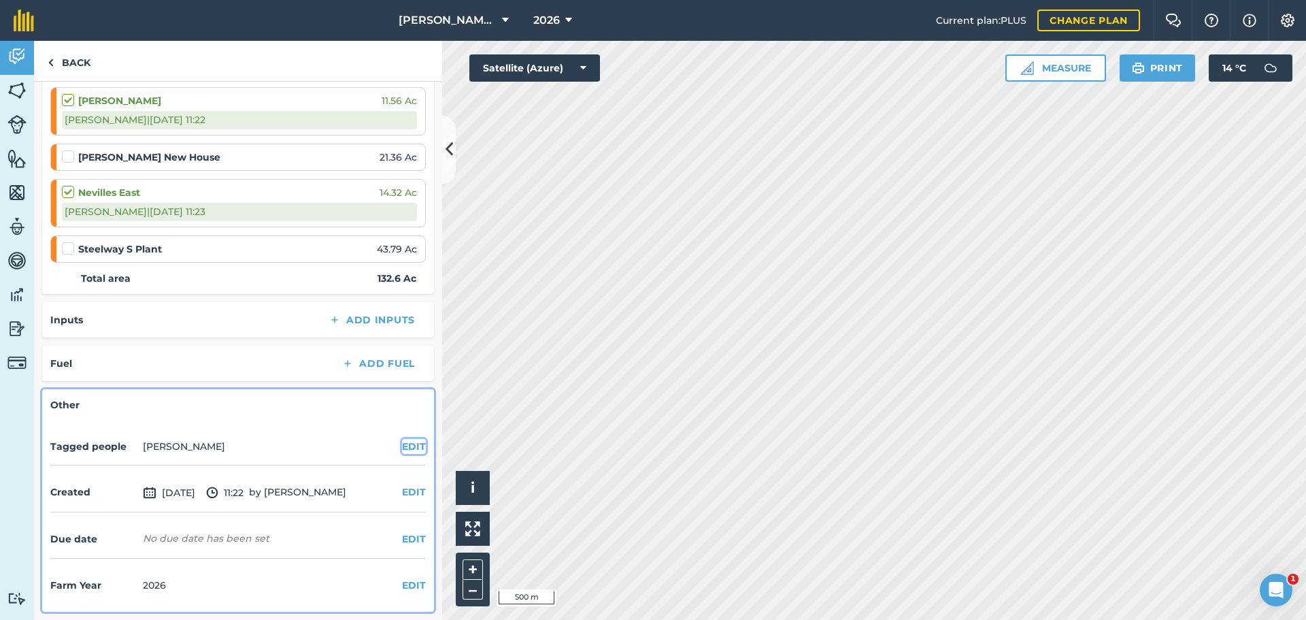
click at [410, 446] on button "EDIT" at bounding box center [414, 446] width 24 height 15
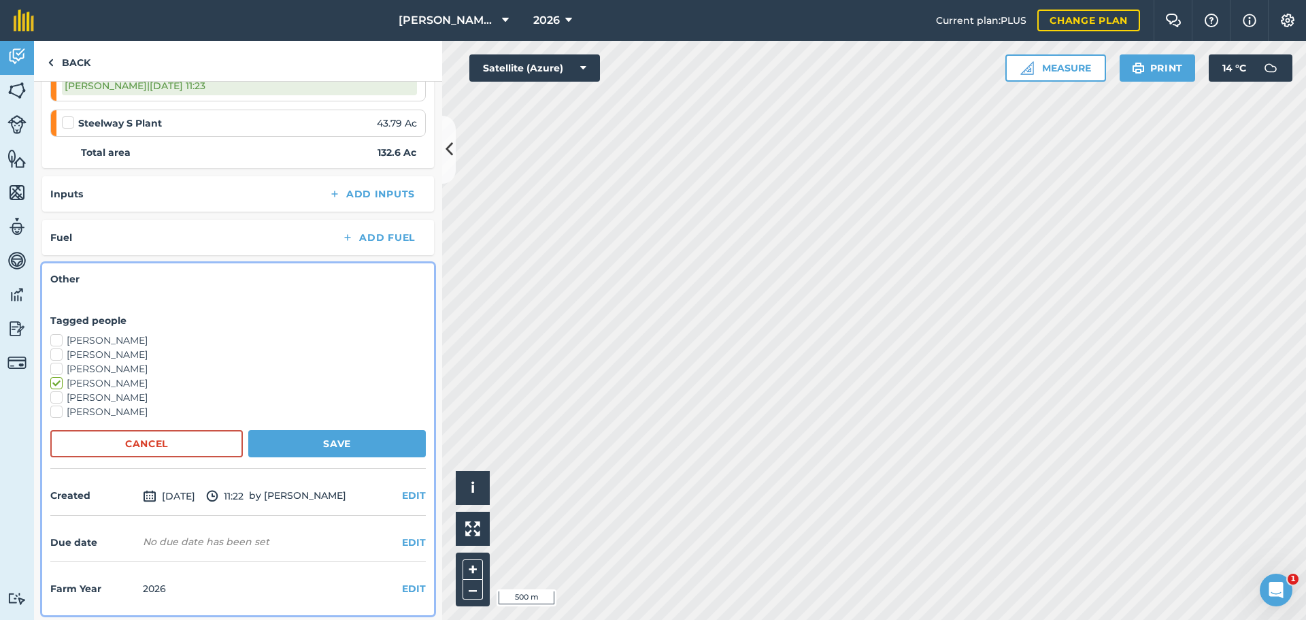
scroll to position [470, 0]
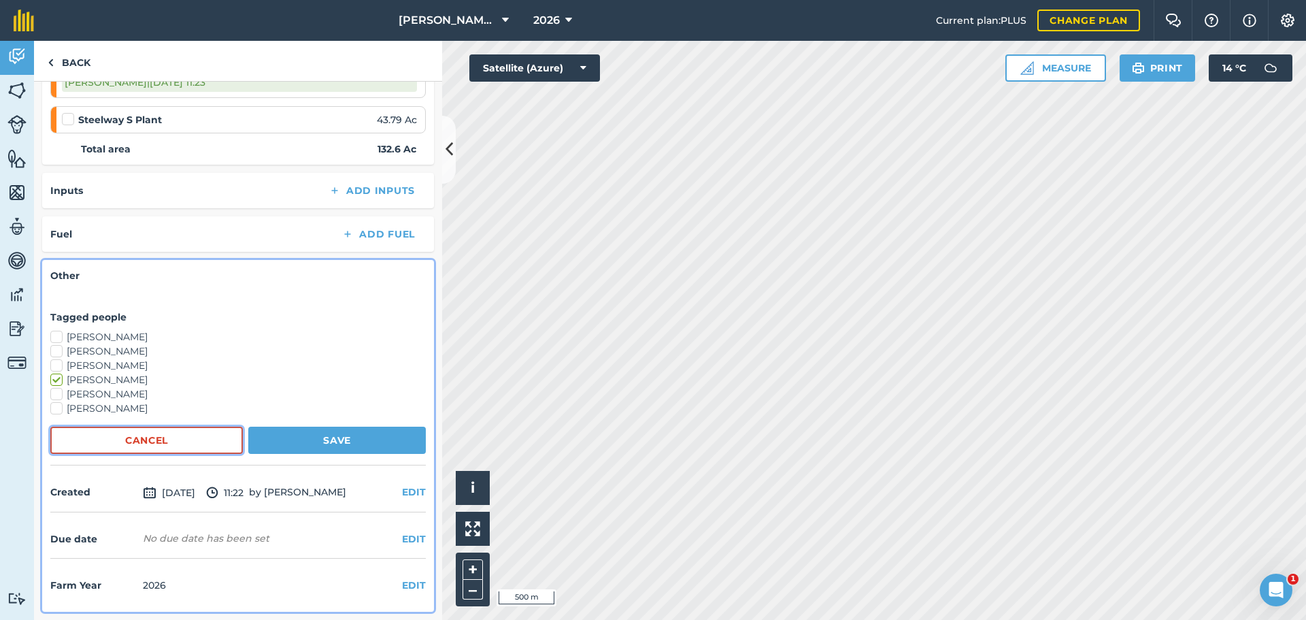
click at [146, 443] on button "Cancel" at bounding box center [146, 439] width 192 height 27
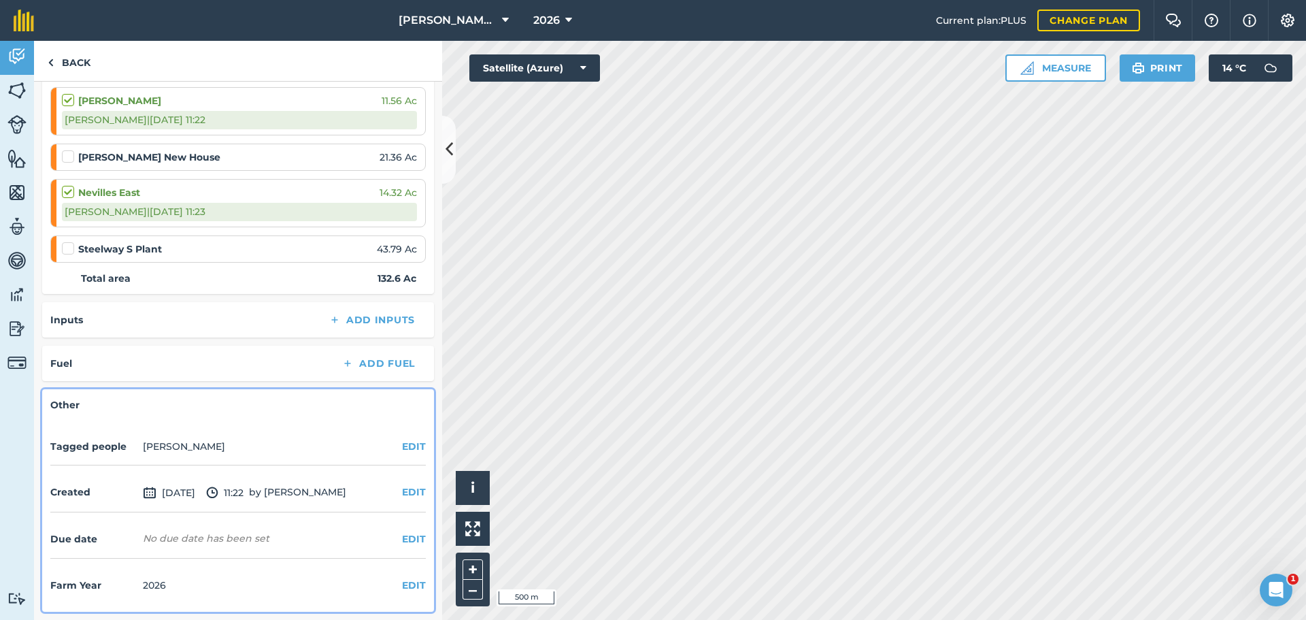
scroll to position [341, 0]
click at [21, 226] on img at bounding box center [16, 226] width 19 height 20
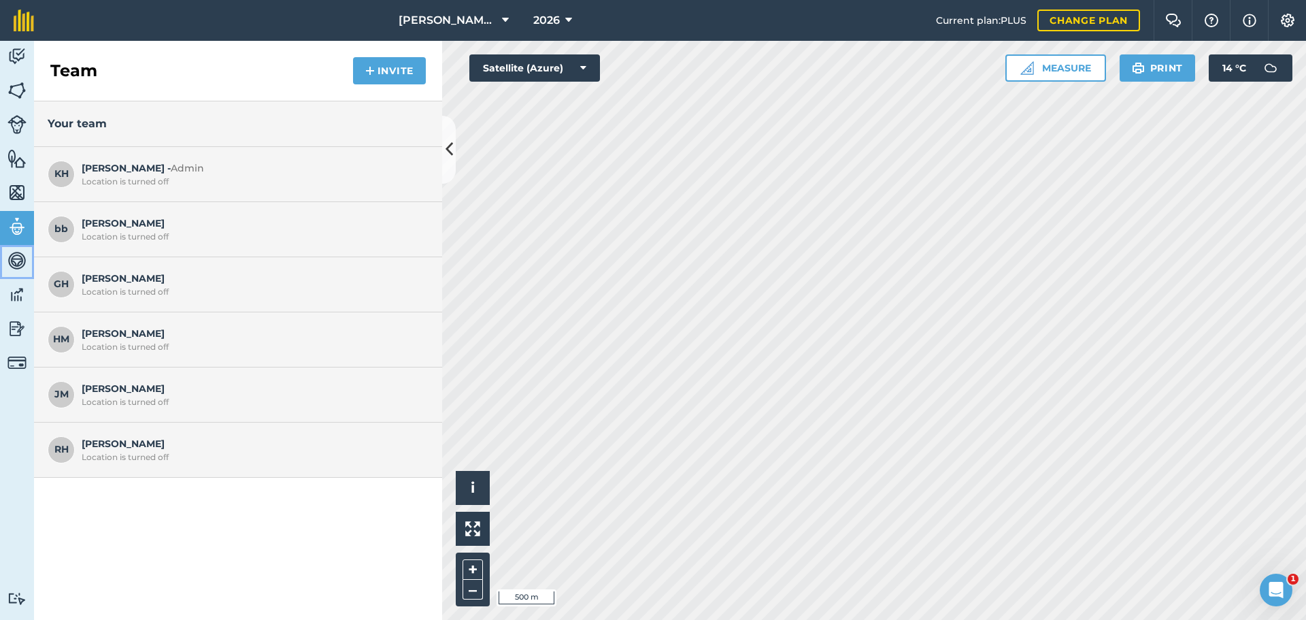
click at [12, 269] on img at bounding box center [16, 260] width 19 height 20
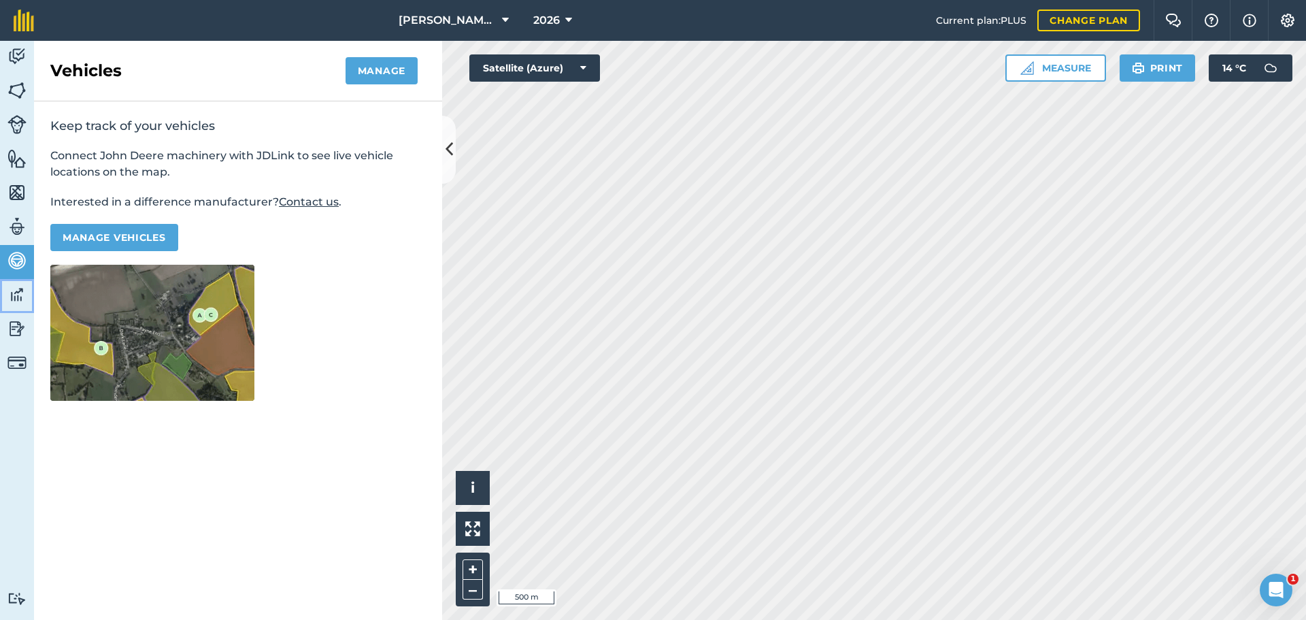
click at [13, 298] on img at bounding box center [16, 294] width 19 height 20
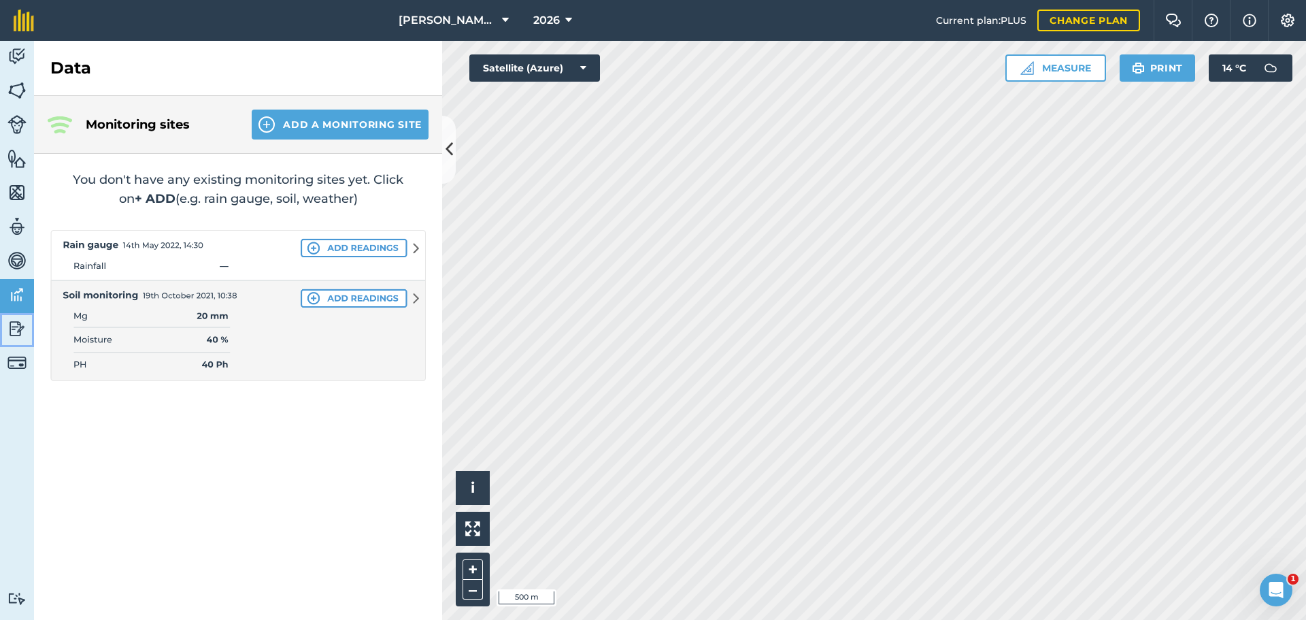
click at [15, 323] on img at bounding box center [16, 328] width 19 height 20
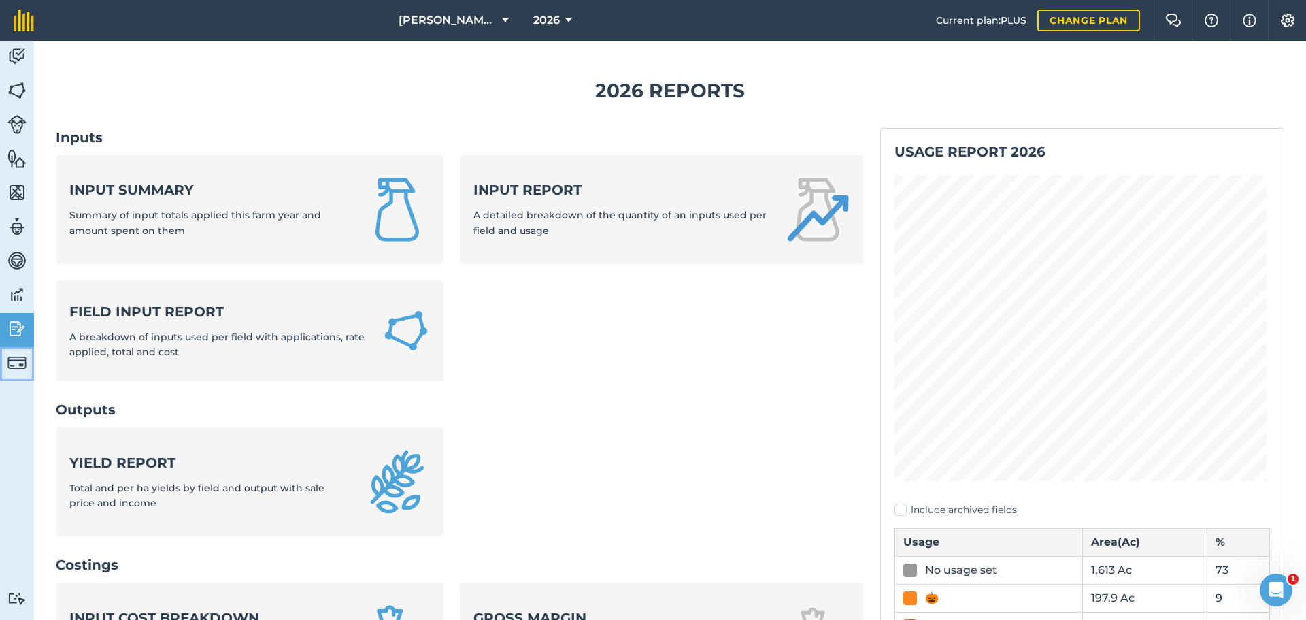
click at [18, 363] on img at bounding box center [16, 362] width 19 height 19
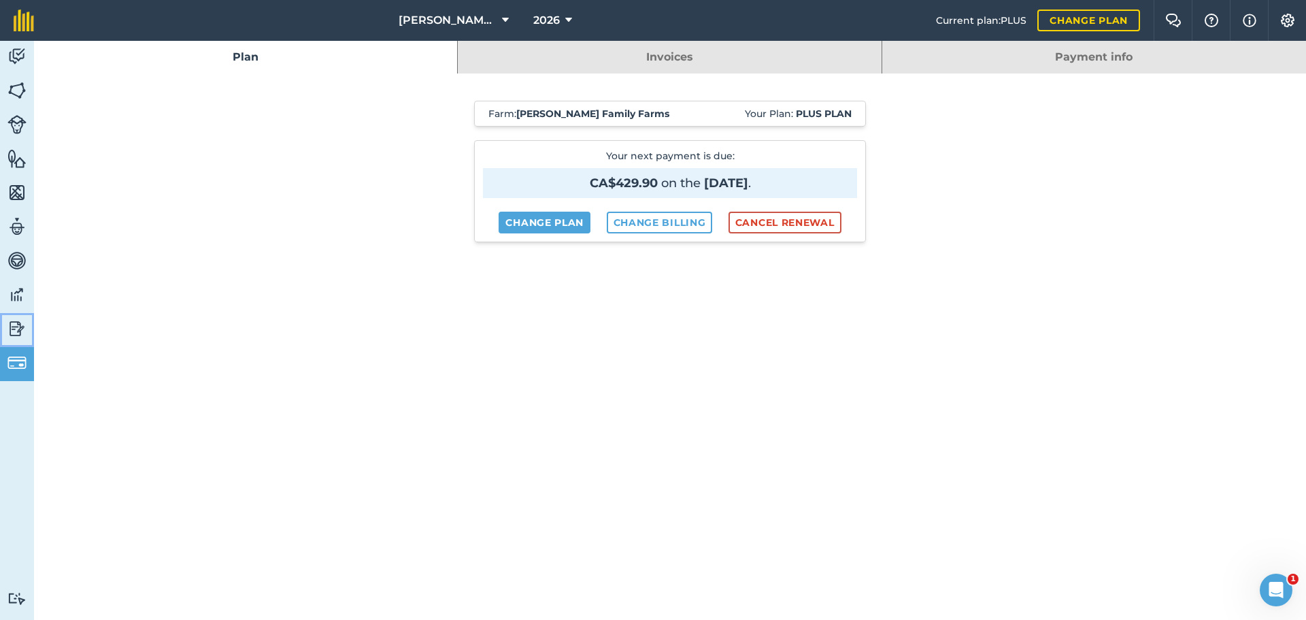
click at [20, 326] on img at bounding box center [16, 328] width 19 height 20
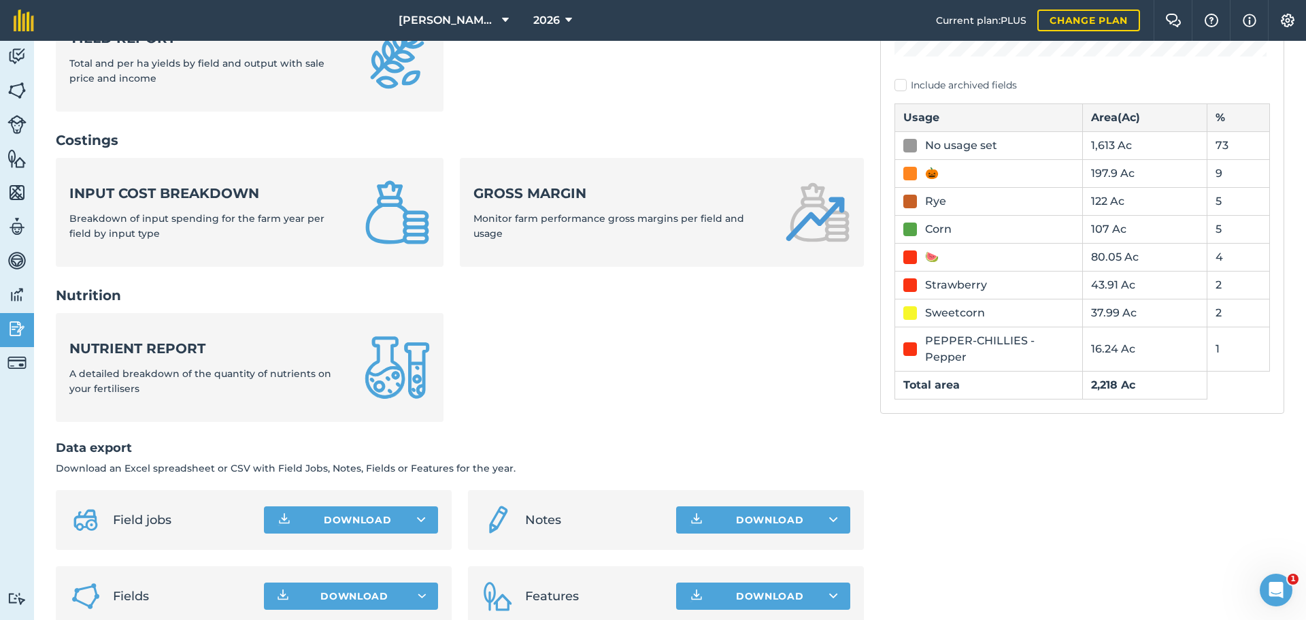
scroll to position [452, 0]
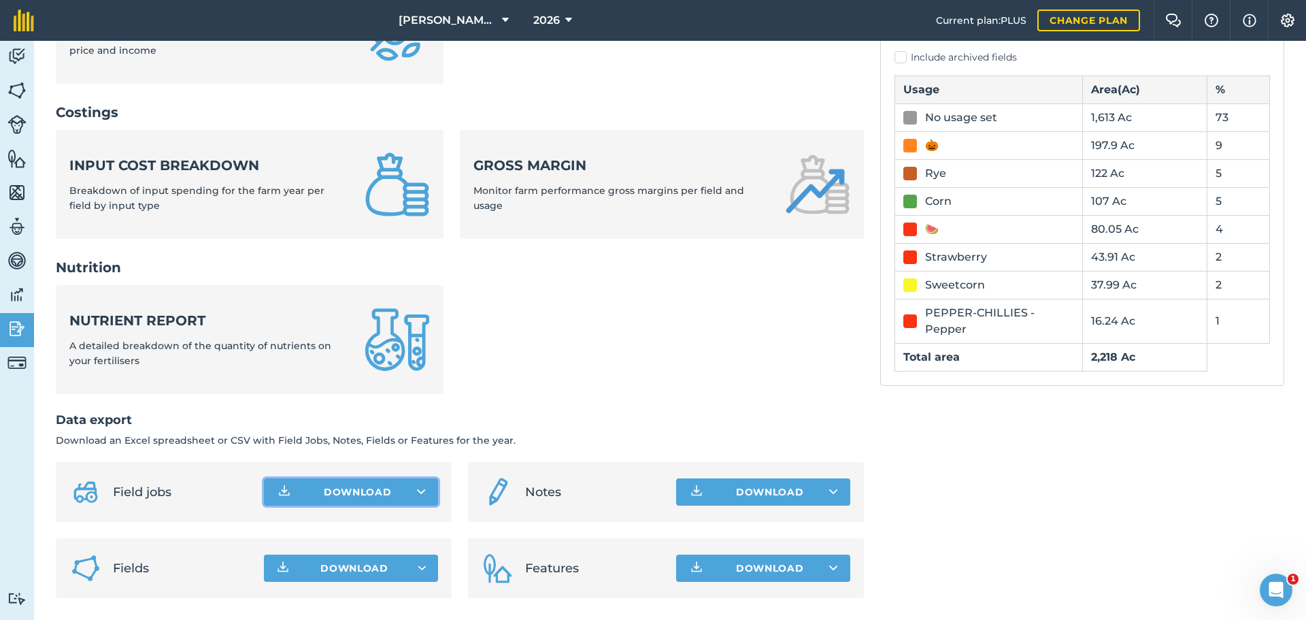
click at [417, 491] on icon at bounding box center [421, 492] width 9 height 14
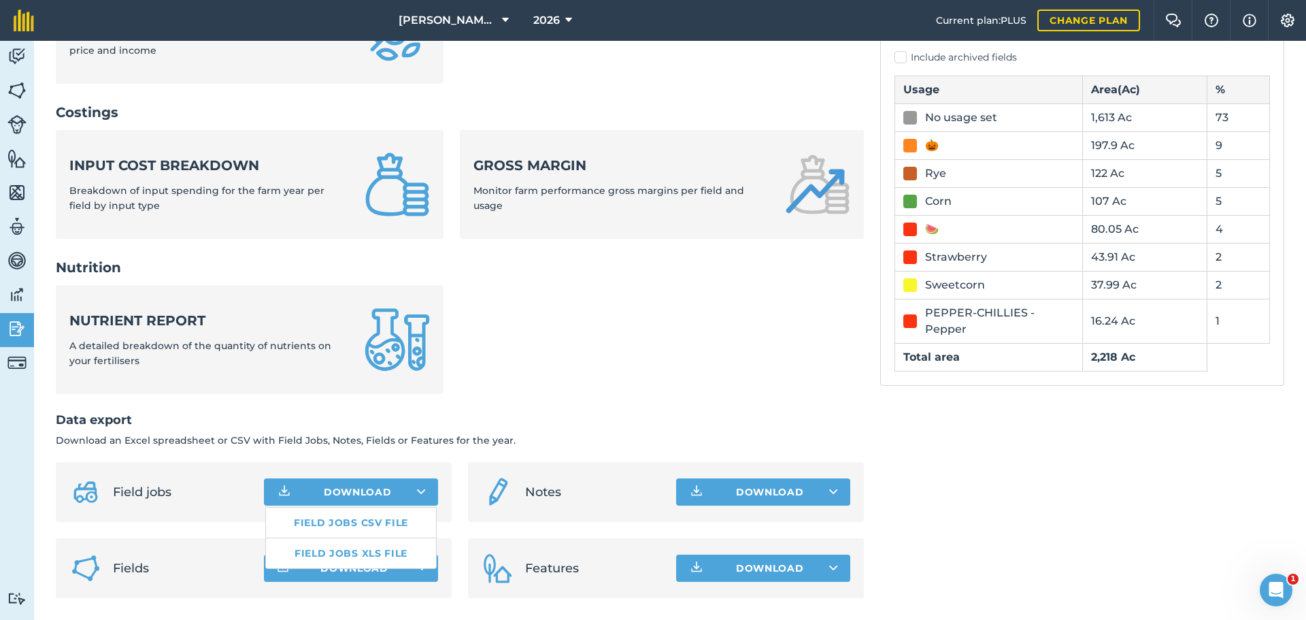
click at [625, 309] on ul "Nutrient report A detailed breakdown of the quantity of nutrients on your ferti…" at bounding box center [460, 347] width 808 height 125
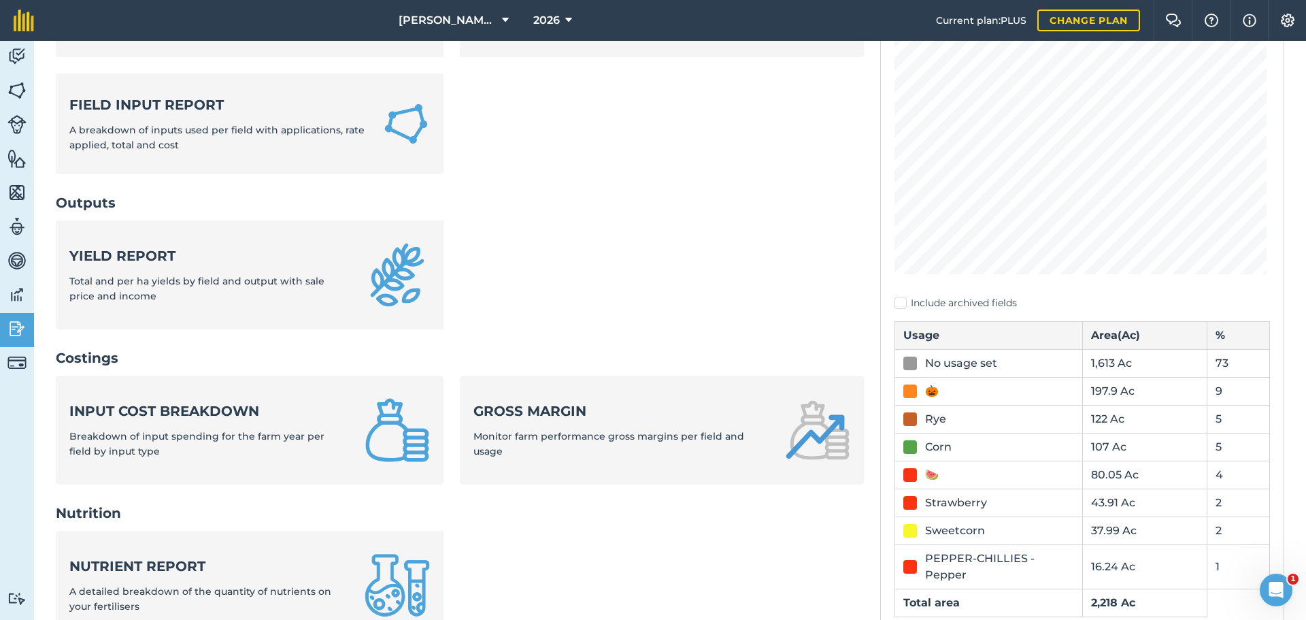
scroll to position [0, 0]
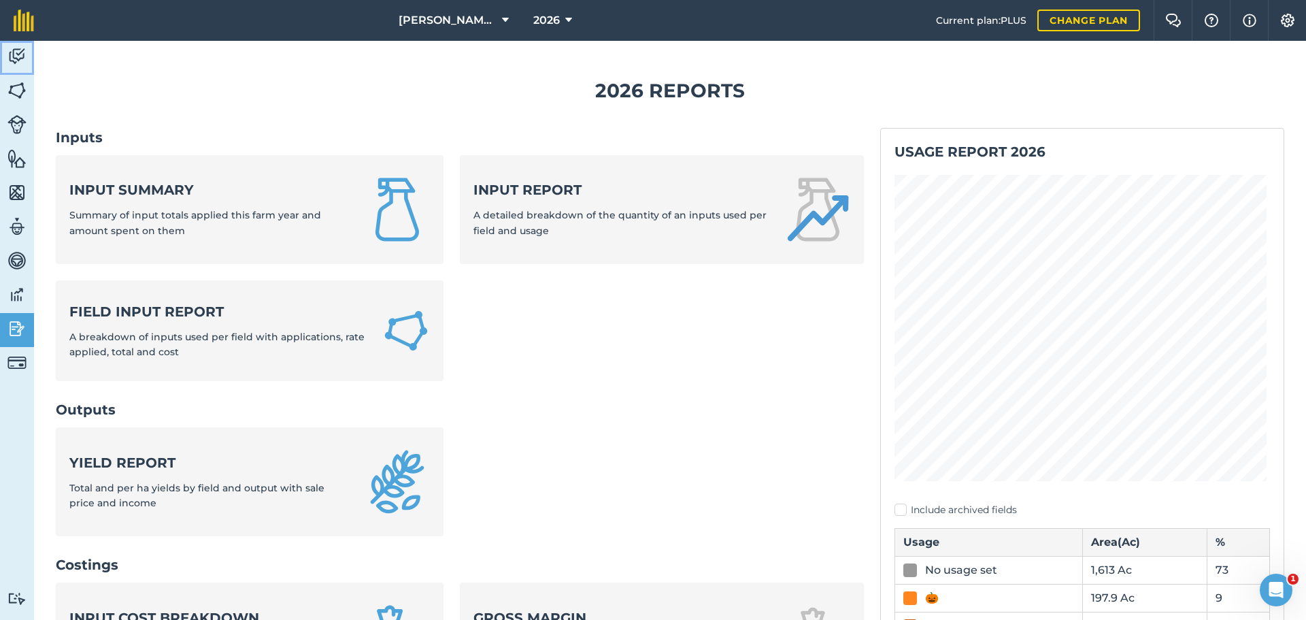
click at [18, 58] on img at bounding box center [16, 56] width 19 height 20
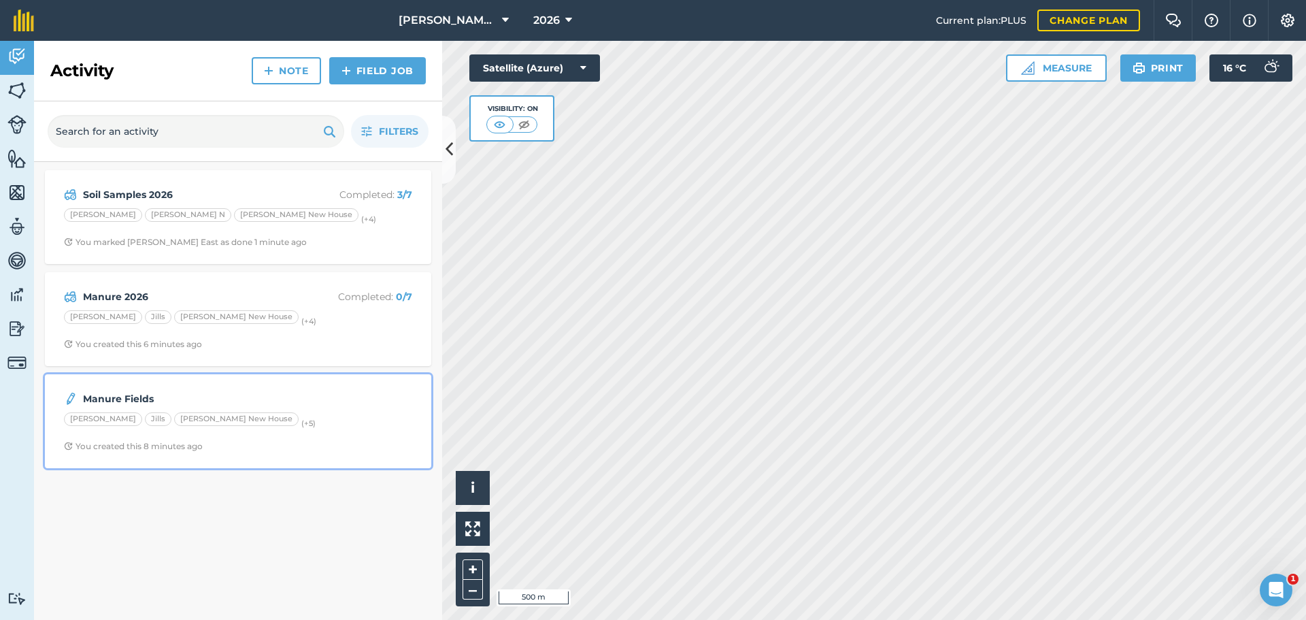
click at [68, 394] on img at bounding box center [71, 398] width 14 height 16
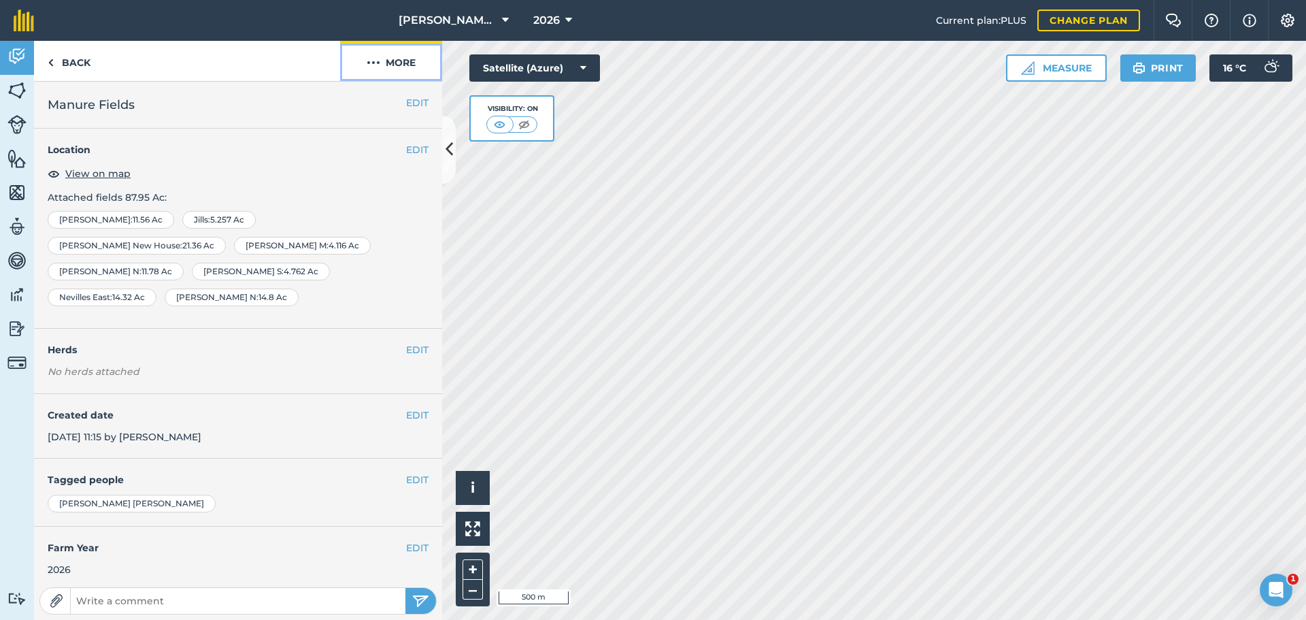
click at [374, 63] on img at bounding box center [374, 62] width 14 height 16
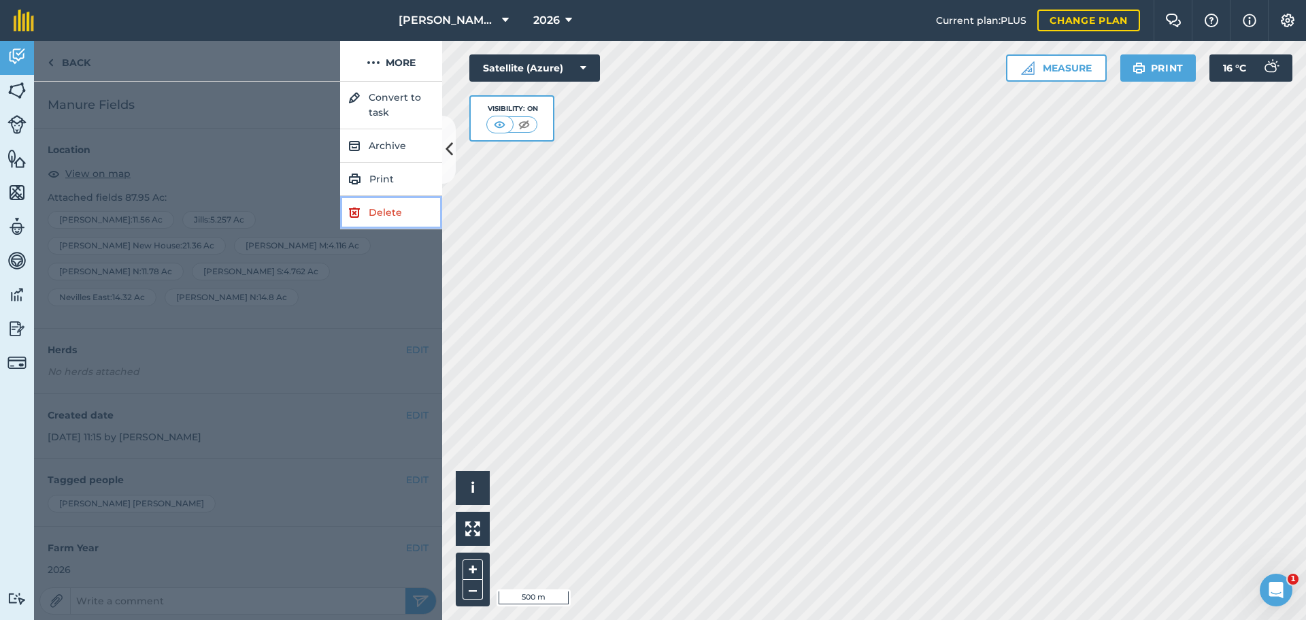
click at [373, 214] on link "Delete" at bounding box center [391, 212] width 102 height 33
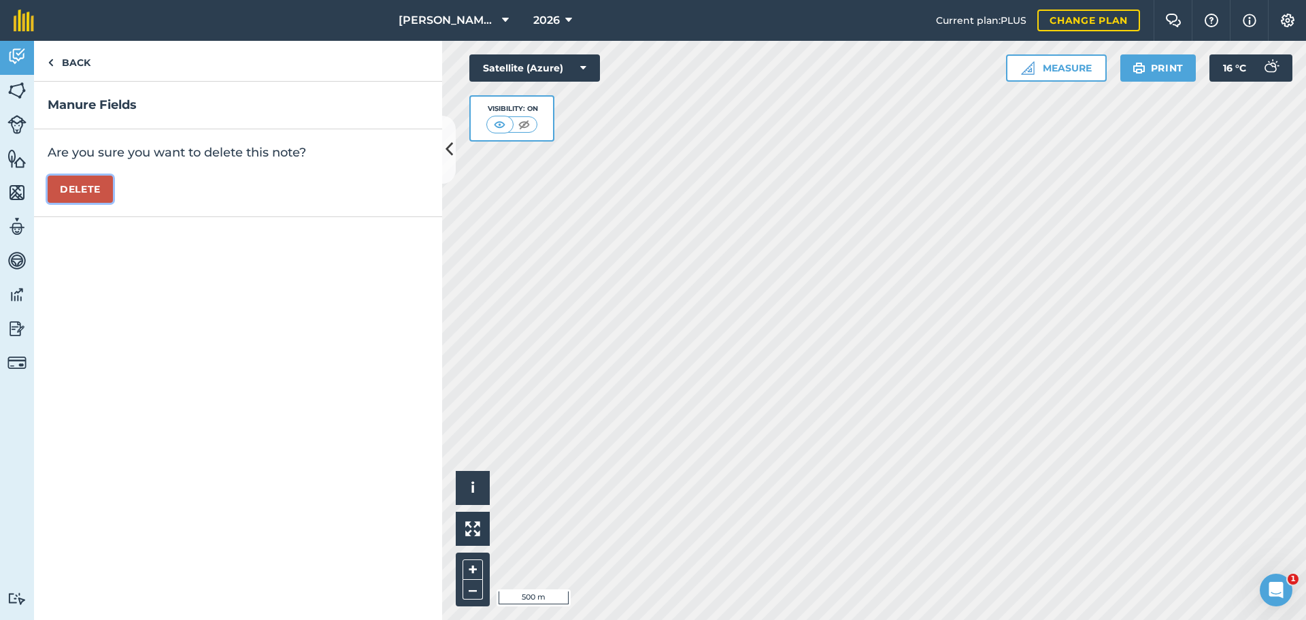
click at [90, 194] on button "Delete" at bounding box center [80, 188] width 65 height 27
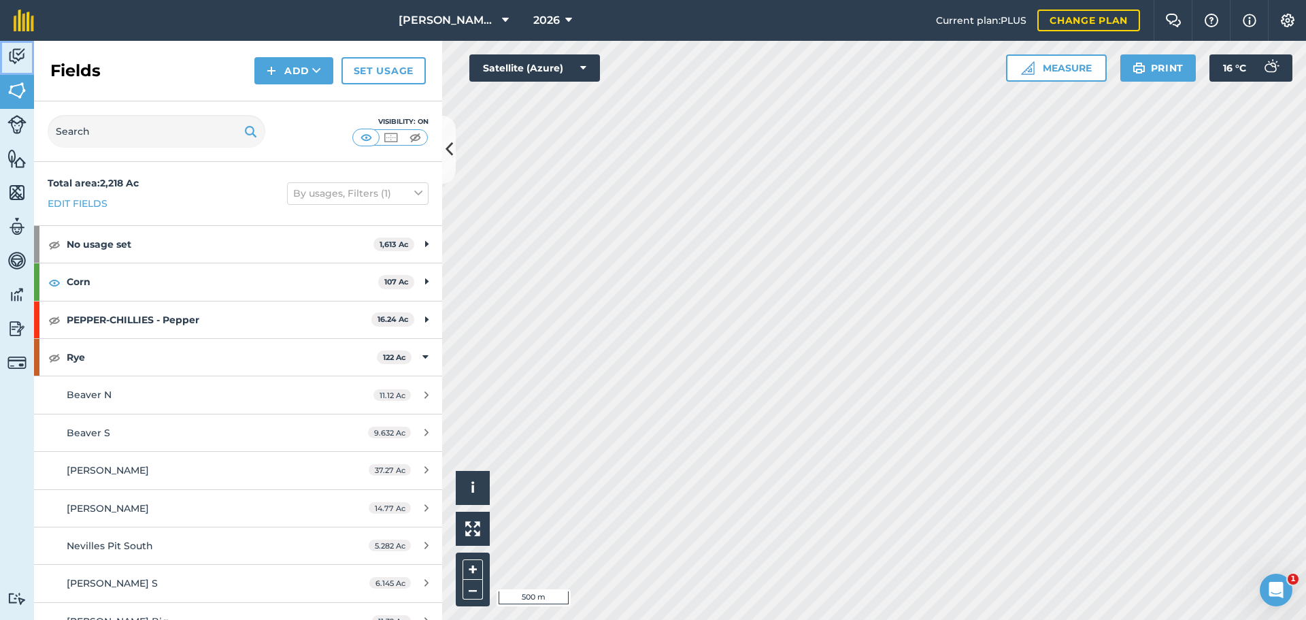
click at [7, 50] on link "Activity" at bounding box center [17, 58] width 34 height 34
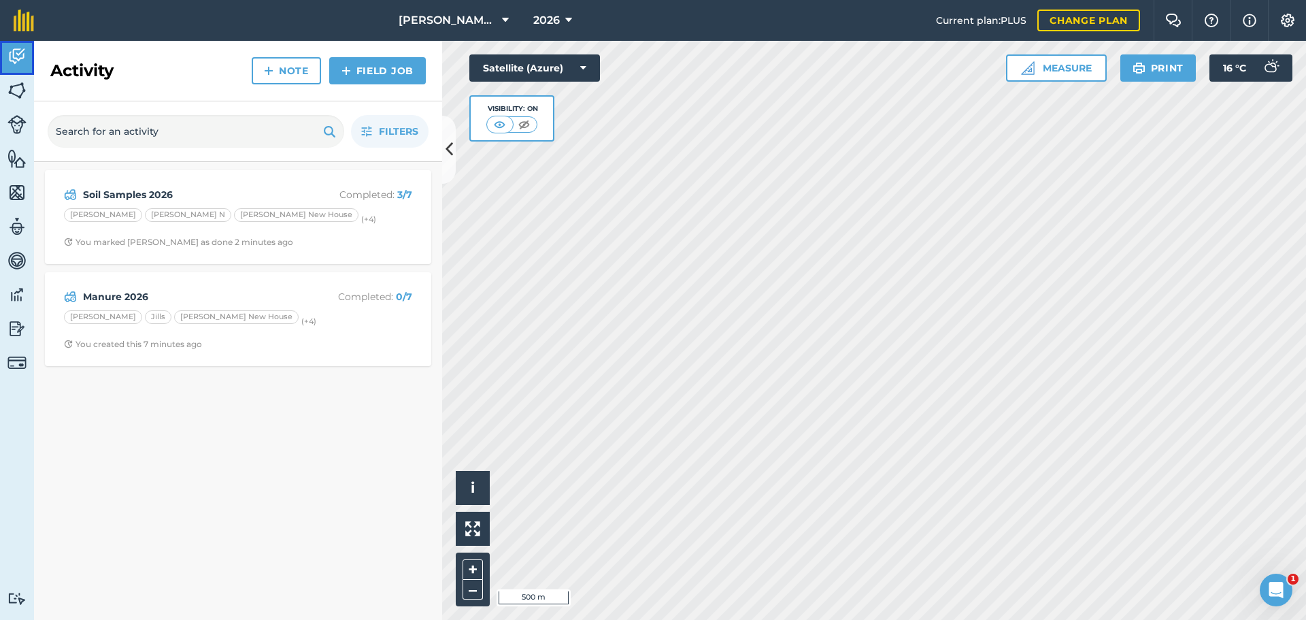
click at [17, 64] on img at bounding box center [16, 56] width 19 height 20
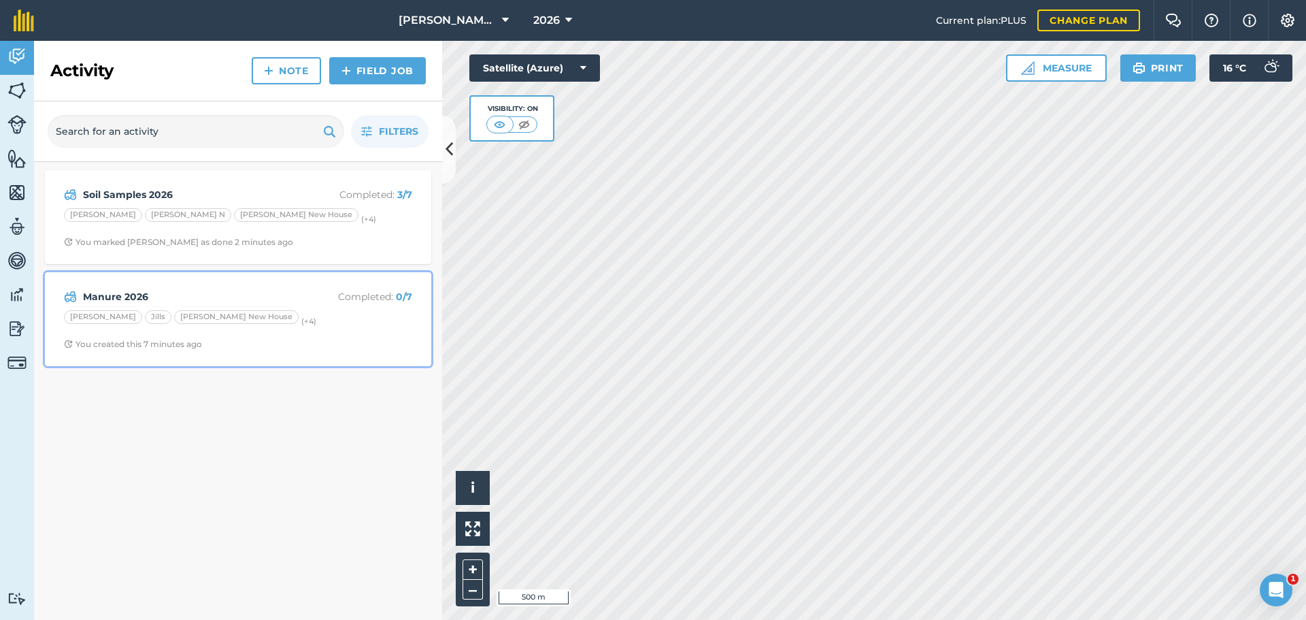
click at [267, 327] on div "[PERSON_NAME] [PERSON_NAME] New House (+ 4 )" at bounding box center [238, 319] width 348 height 18
click at [316, 326] on div "[PERSON_NAME] [PERSON_NAME] New House (+ 4 )" at bounding box center [238, 319] width 348 height 18
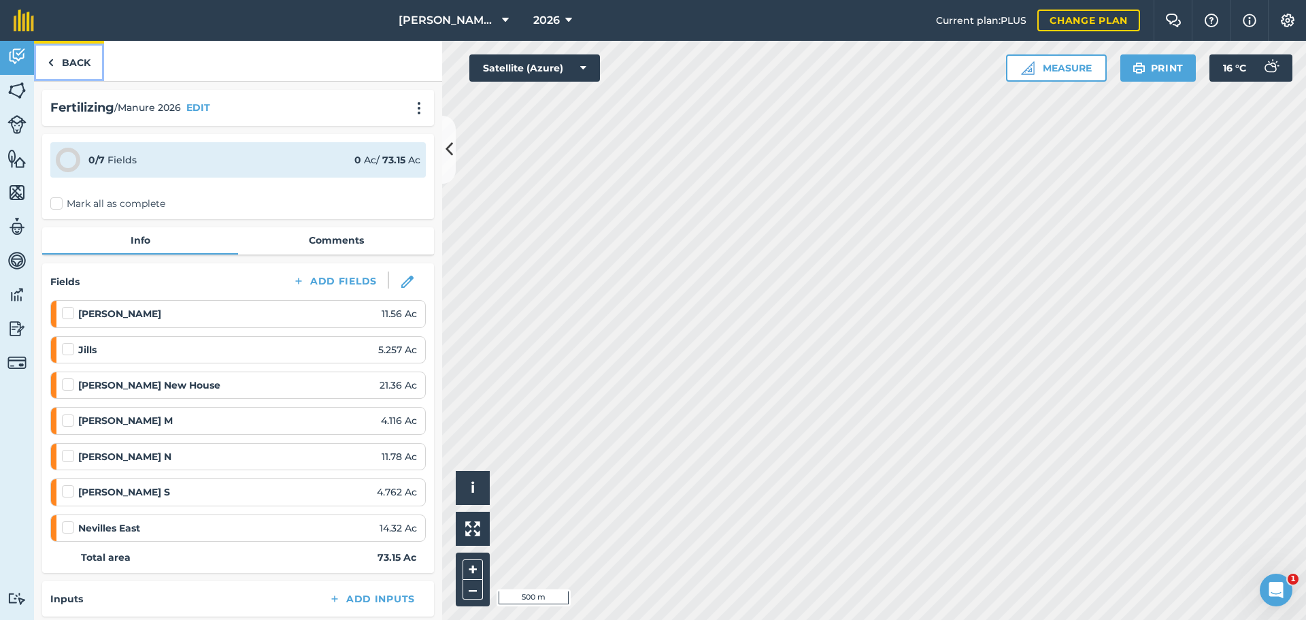
click at [70, 72] on link "Back" at bounding box center [69, 61] width 70 height 40
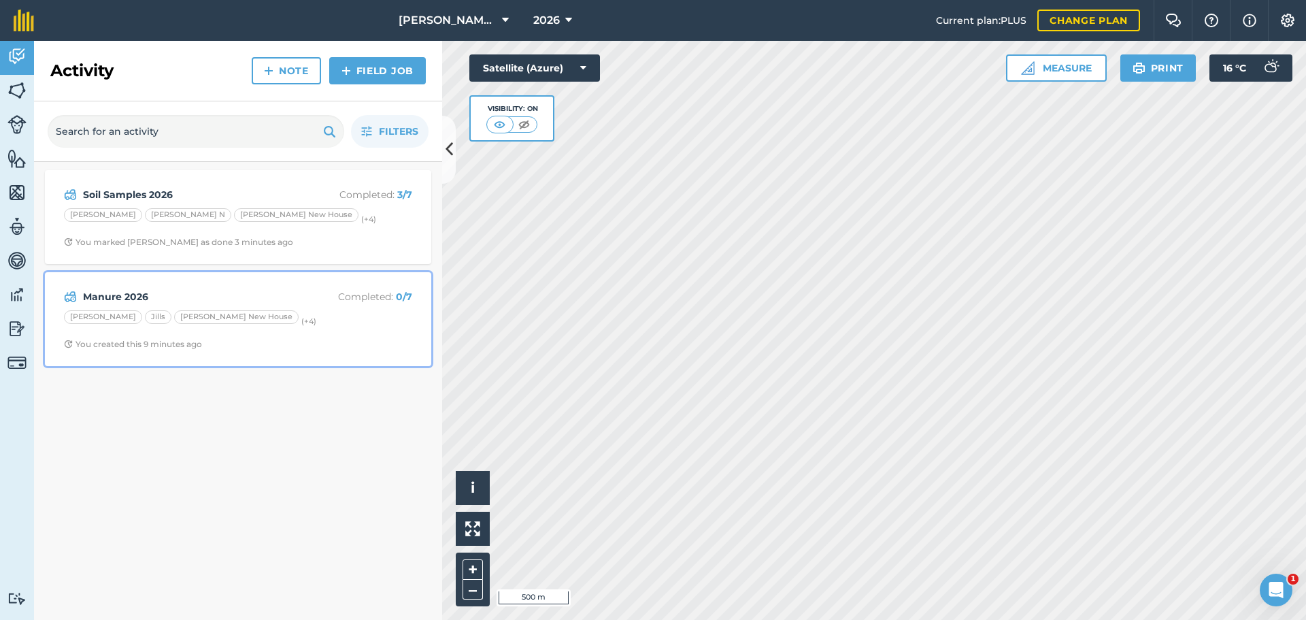
click at [348, 307] on div "Manure 2026 Completed : 0 / 7 [PERSON_NAME] [PERSON_NAME] New House (+ 4 ) You …" at bounding box center [238, 319] width 370 height 78
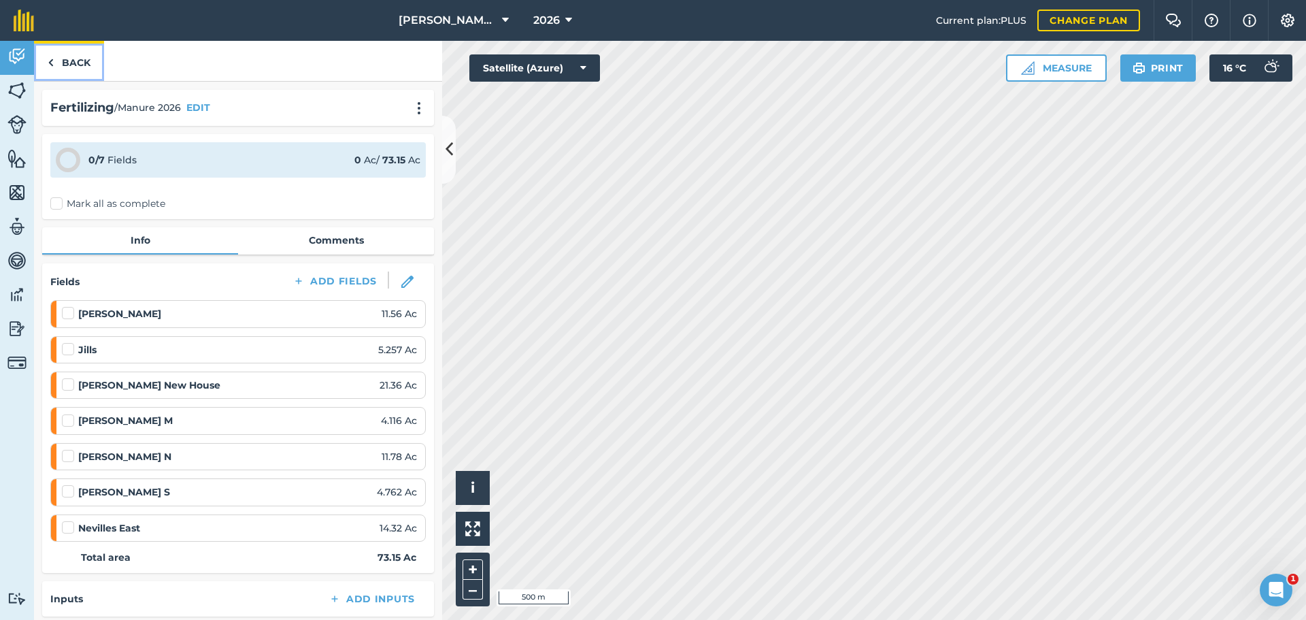
click at [52, 70] on link "Back" at bounding box center [69, 61] width 70 height 40
